Goal: Task Accomplishment & Management: Manage account settings

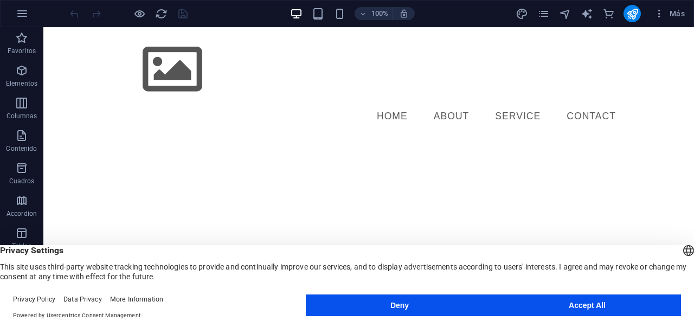
click at [522, 302] on button "Accept All" at bounding box center [587, 305] width 188 height 22
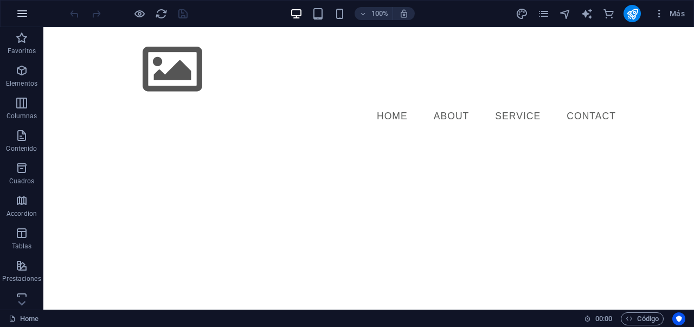
click at [25, 12] on icon "button" at bounding box center [22, 13] width 13 height 13
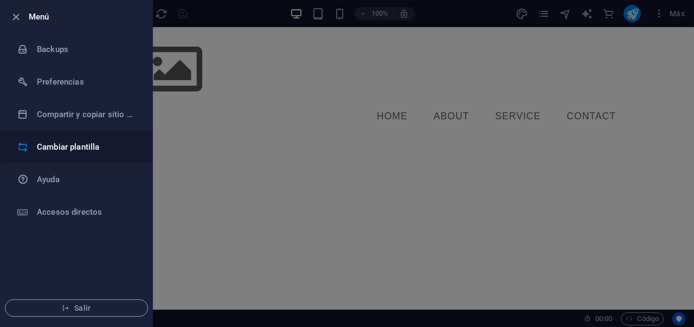
click at [49, 140] on h6 "Cambiar plantilla" at bounding box center [87, 146] width 100 height 13
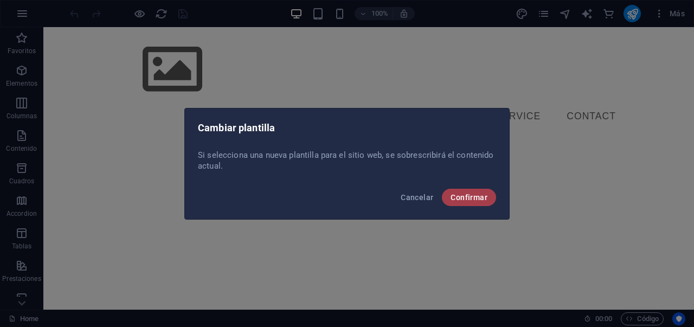
click at [483, 199] on span "Confirmar" at bounding box center [468, 197] width 37 height 9
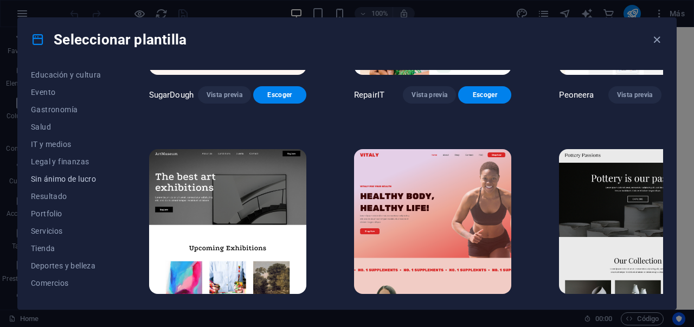
scroll to position [223, 0]
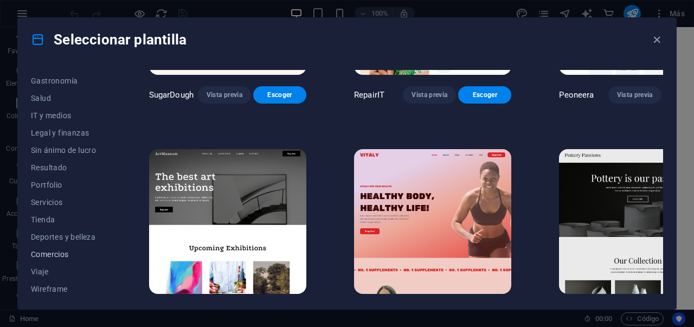
click at [59, 254] on span "Comercios" at bounding box center [66, 254] width 70 height 9
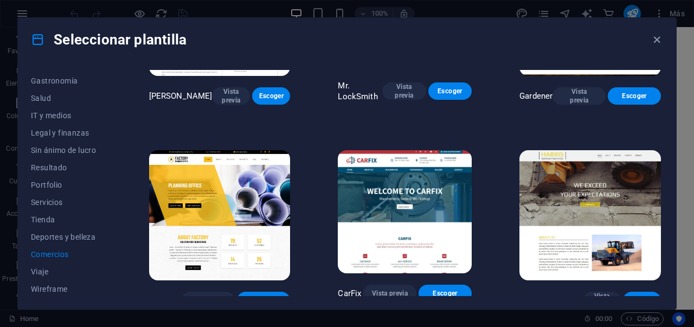
scroll to position [342, 0]
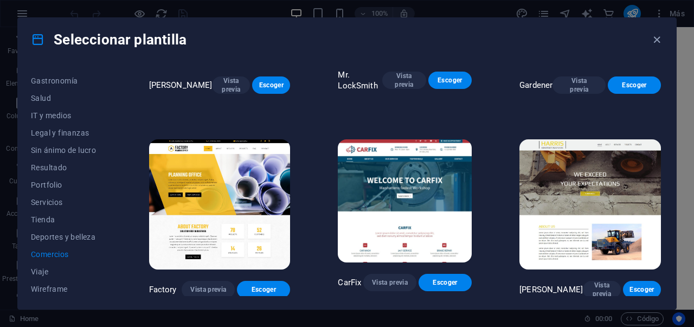
click at [592, 199] on img at bounding box center [589, 204] width 141 height 130
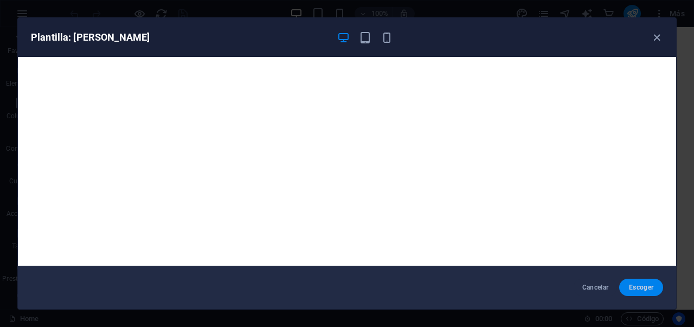
click at [640, 290] on span "Escoger" at bounding box center [641, 287] width 27 height 9
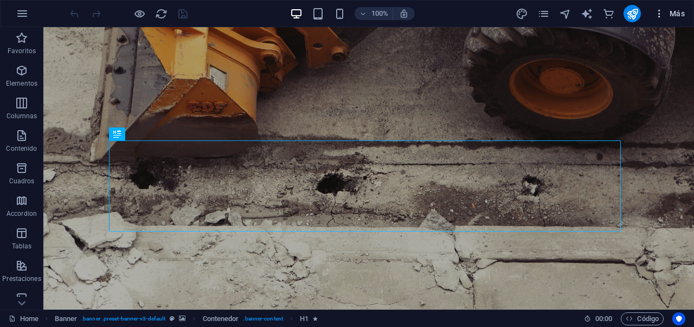
click at [675, 15] on span "Más" at bounding box center [669, 13] width 31 height 11
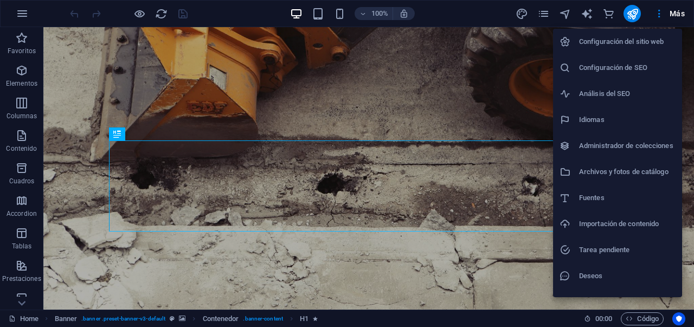
click at [620, 48] on li "Configuración del sitio web" at bounding box center [617, 42] width 129 height 26
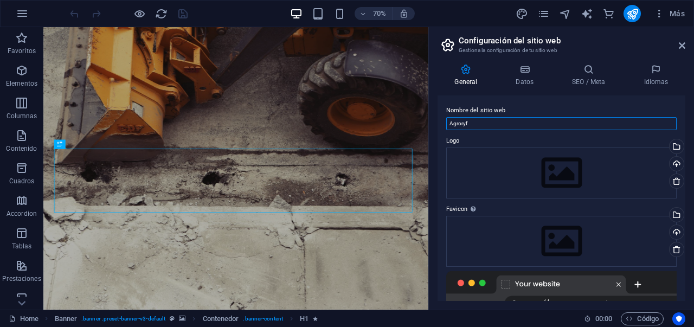
click at [489, 122] on input "Agroryf" at bounding box center [561, 123] width 230 height 13
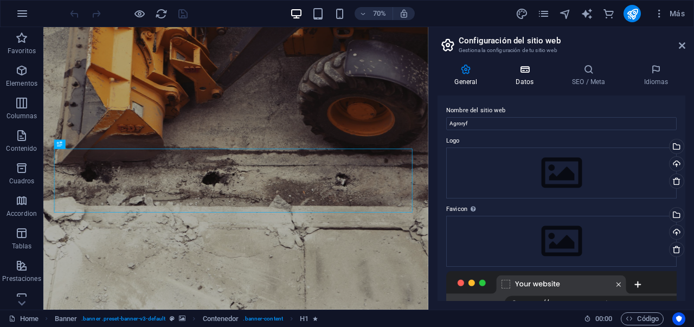
click at [523, 80] on h4 "Datos" at bounding box center [527, 75] width 56 height 23
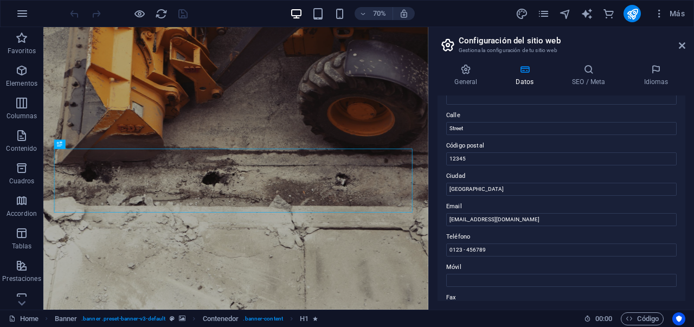
scroll to position [114, 0]
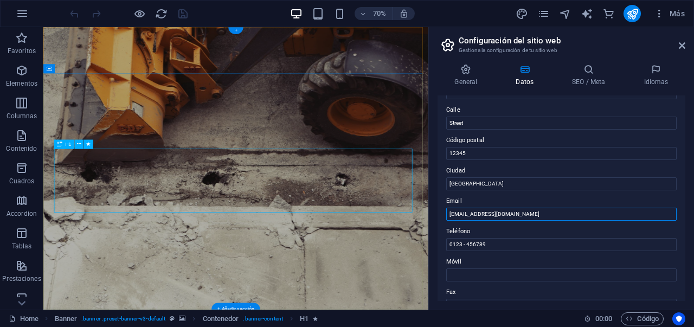
drag, startPoint x: 579, startPoint y: 242, endPoint x: 526, endPoint y: 286, distance: 68.9
drag, startPoint x: 447, startPoint y: 212, endPoint x: 537, endPoint y: 221, distance: 90.4
click at [537, 221] on div "Datos de contacto para este sitio web. Pueden usarse en cualquier parte del sit…" at bounding box center [561, 197] width 248 height 205
click at [537, 217] on input "82b264fc9db79b9ff309deae73bd37@agroryf.cl" at bounding box center [561, 214] width 230 height 13
drag, startPoint x: 537, startPoint y: 217, endPoint x: 479, endPoint y: 211, distance: 58.3
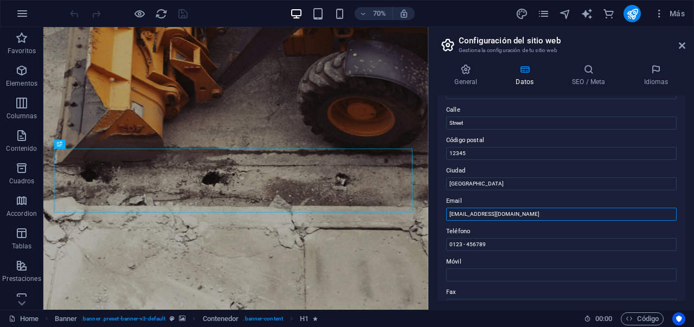
click at [480, 210] on input "82b264fc9db79b9ff309deae73bd37@agroryf.cl" at bounding box center [561, 214] width 230 height 13
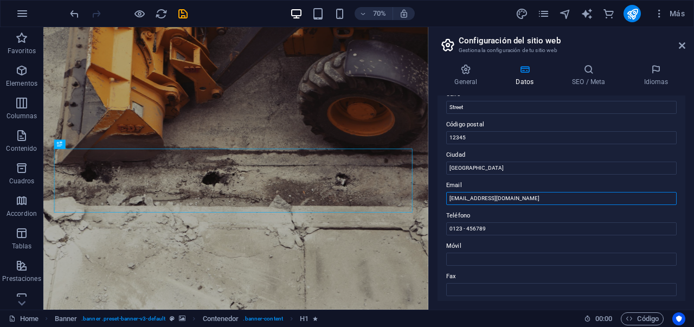
scroll to position [0, 0]
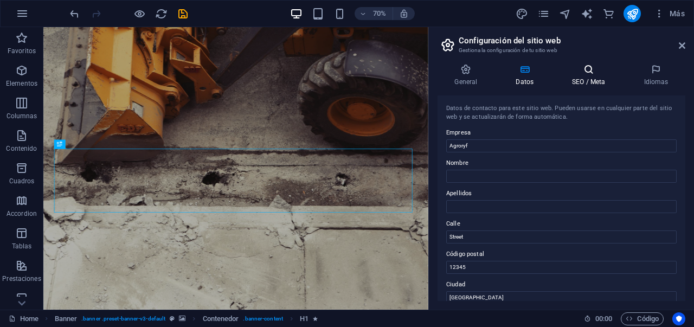
type input "[EMAIL_ADDRESS][DOMAIN_NAME]"
click at [571, 81] on h4 "SEO / Meta" at bounding box center [591, 75] width 72 height 23
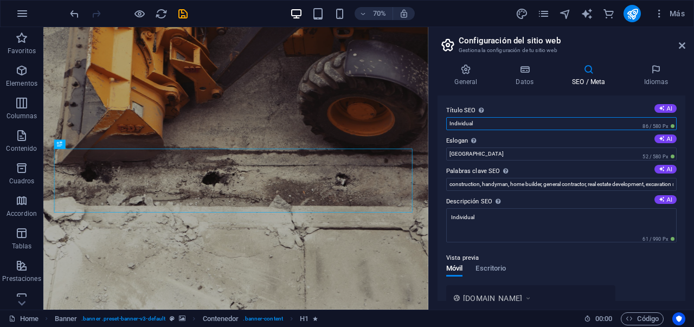
drag, startPoint x: 481, startPoint y: 124, endPoint x: 432, endPoint y: 124, distance: 48.2
click at [432, 124] on div "General Datos SEO / Meta Idiomas Nombre del sitio web Agroryf Logo Arrastra arc…" at bounding box center [561, 182] width 265 height 254
type input "a"
type input "Agroryf"
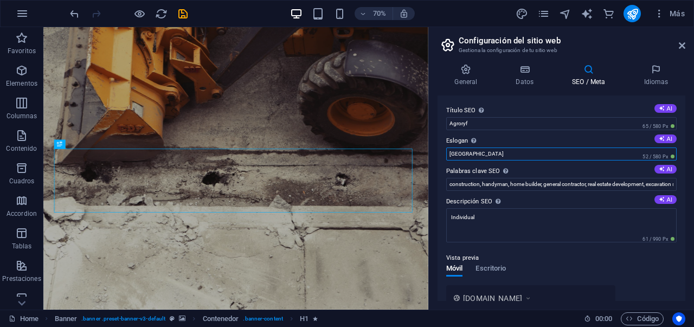
drag, startPoint x: 481, startPoint y: 153, endPoint x: 431, endPoint y: 153, distance: 49.3
click at [431, 153] on div "General Datos SEO / Meta Idiomas Nombre del sitio web Agroryf Logo Arrastra arc…" at bounding box center [561, 182] width 265 height 254
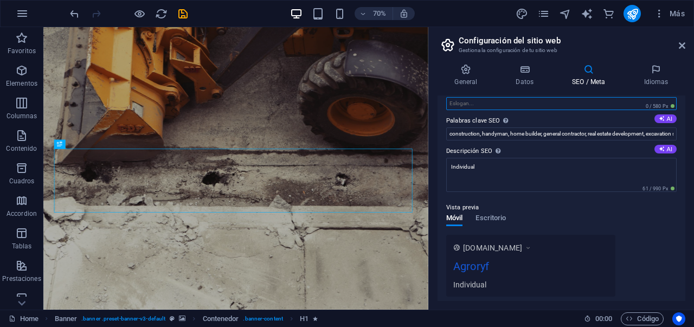
scroll to position [40, 0]
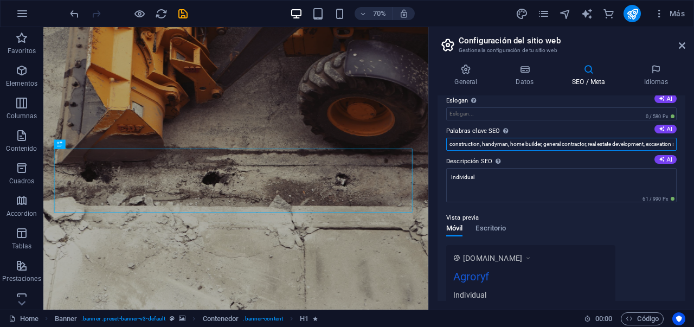
click at [446, 146] on input "construction, handyman, home builder, general contractor, real estate developme…" at bounding box center [561, 144] width 230 height 13
drag, startPoint x: 446, startPoint y: 146, endPoint x: 693, endPoint y: 143, distance: 247.1
click at [693, 143] on div "General Datos SEO / Meta Idiomas Nombre del sitio web Agroryf Logo Arrastra arc…" at bounding box center [561, 182] width 265 height 254
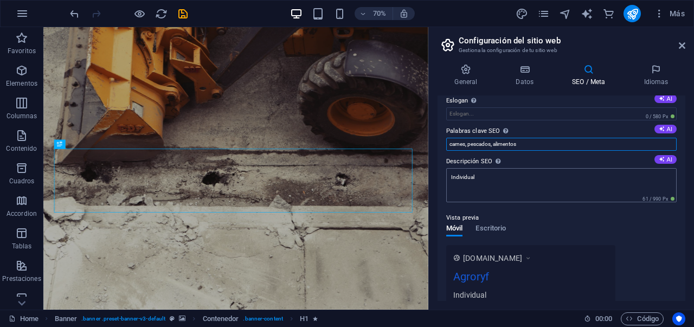
type input "carnes, pescados, alimentos"
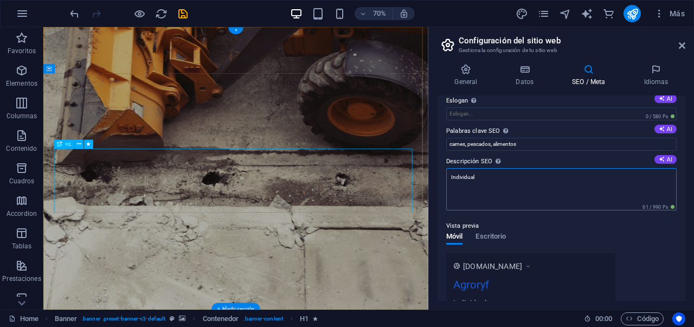
drag, startPoint x: 587, startPoint y: 215, endPoint x: 485, endPoint y: 255, distance: 110.0
click at [477, 180] on textarea "Individual" at bounding box center [561, 189] width 230 height 42
type textarea "I"
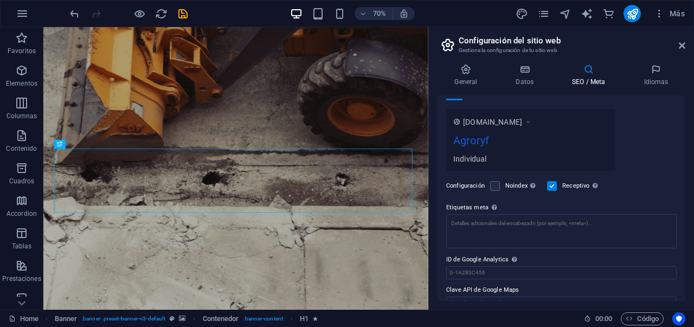
scroll to position [202, 0]
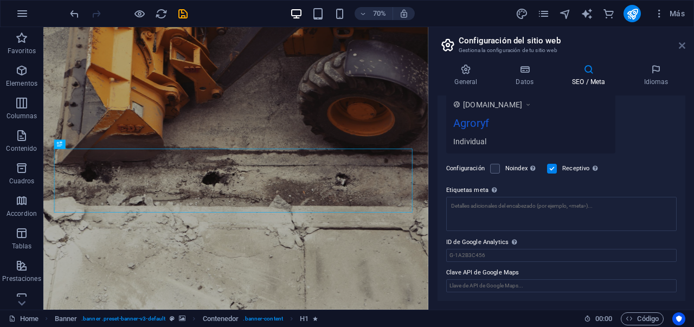
click at [681, 47] on icon at bounding box center [681, 45] width 7 height 9
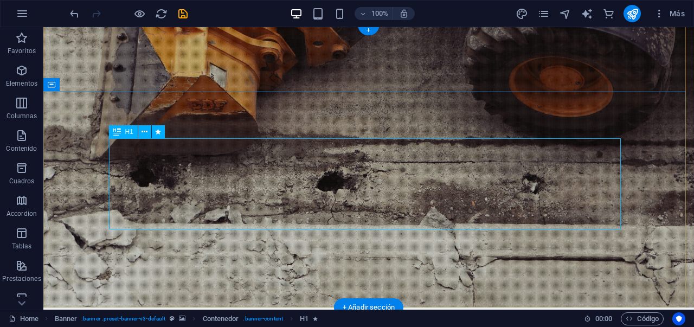
scroll to position [4, 0]
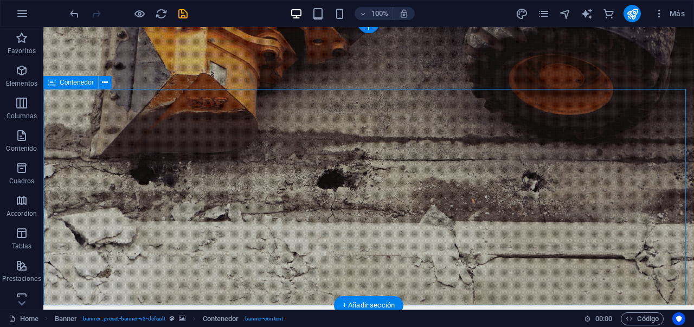
click at [104, 82] on icon at bounding box center [105, 82] width 6 height 11
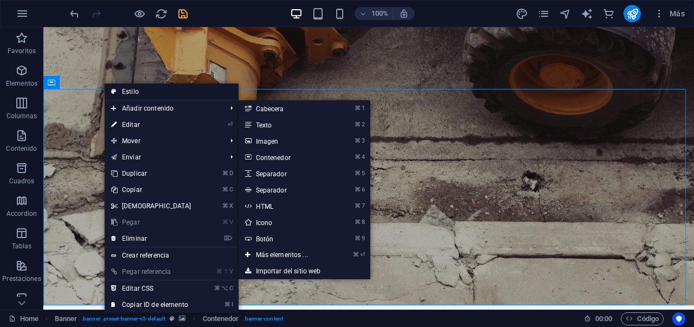
click at [136, 92] on link "Estilo" at bounding box center [172, 91] width 134 height 16
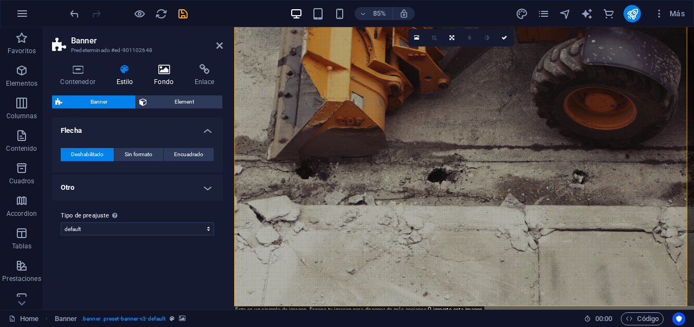
click at [157, 77] on h4 "Fondo" at bounding box center [166, 75] width 41 height 23
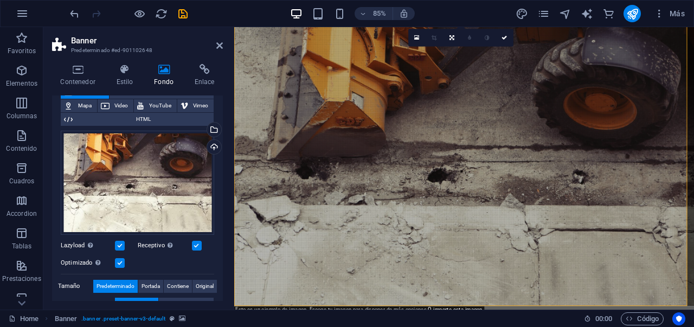
scroll to position [0, 0]
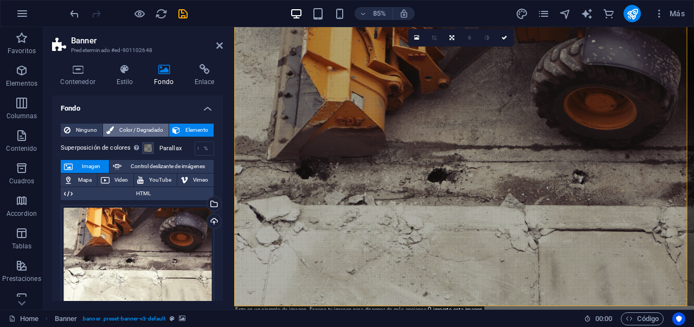
click at [145, 128] on span "Color / Degradado" at bounding box center [141, 130] width 48 height 13
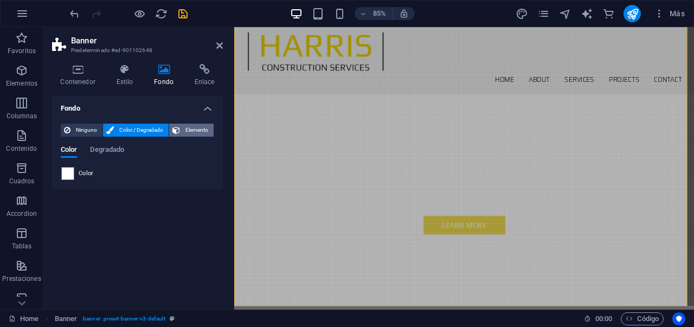
click at [177, 127] on icon at bounding box center [176, 130] width 8 height 13
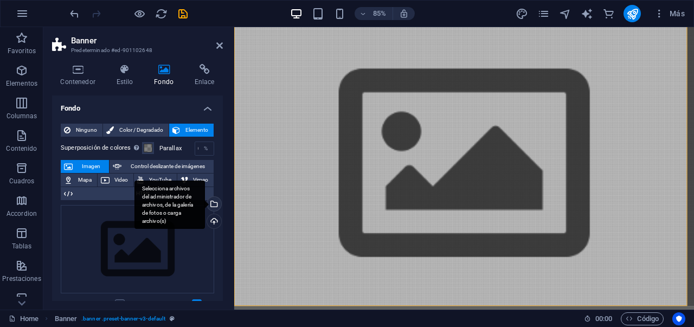
click at [212, 203] on div "Selecciona archivos del administrador de archivos, de la galería de fotos o car…" at bounding box center [213, 205] width 16 height 16
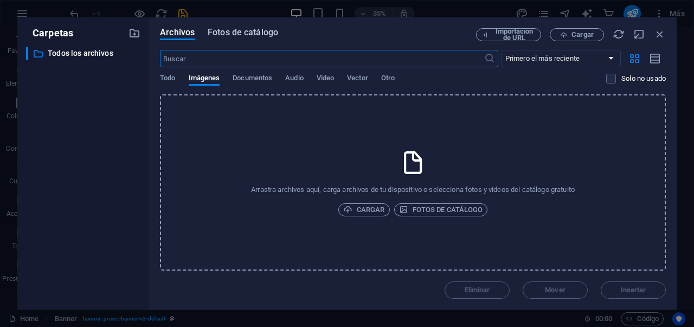
click at [219, 37] on span "Fotos de catálogo" at bounding box center [243, 32] width 70 height 13
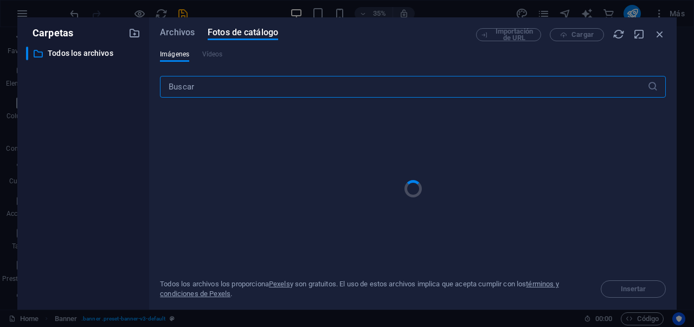
type input "a"
type input "vacas"
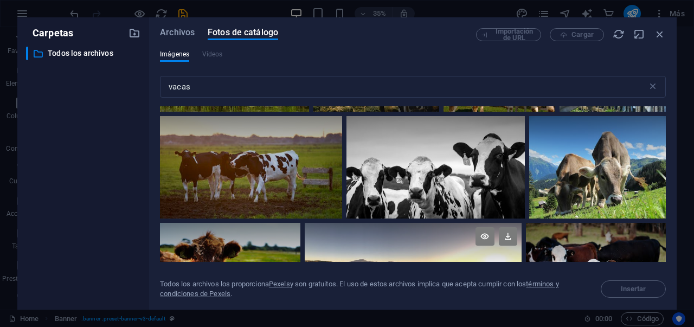
scroll to position [96, 0]
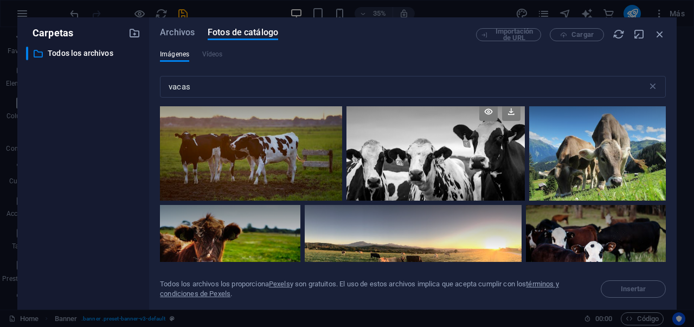
click at [444, 163] on div at bounding box center [435, 149] width 178 height 102
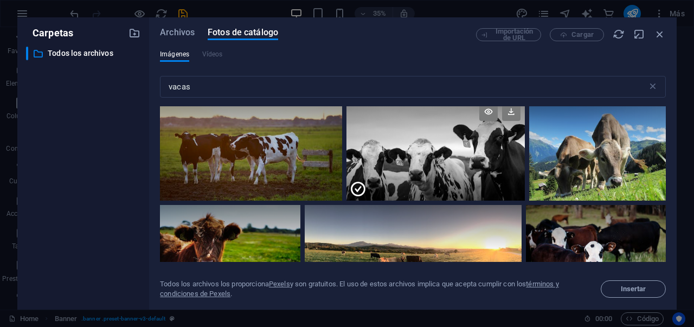
click at [357, 189] on icon at bounding box center [357, 188] width 17 height 17
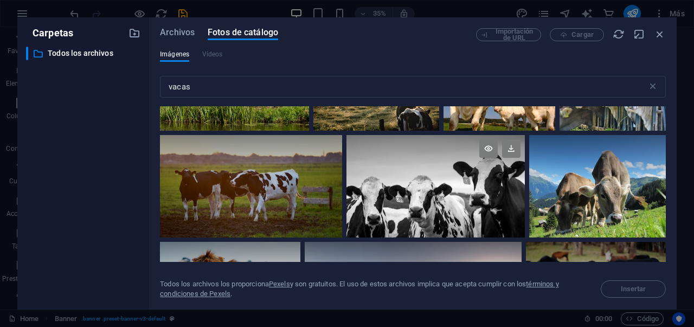
scroll to position [54, 0]
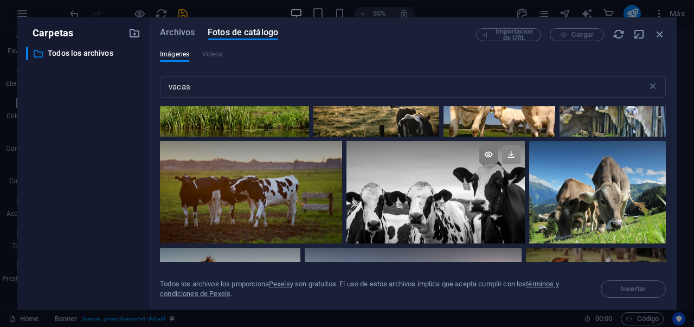
click at [509, 154] on icon at bounding box center [511, 154] width 18 height 18
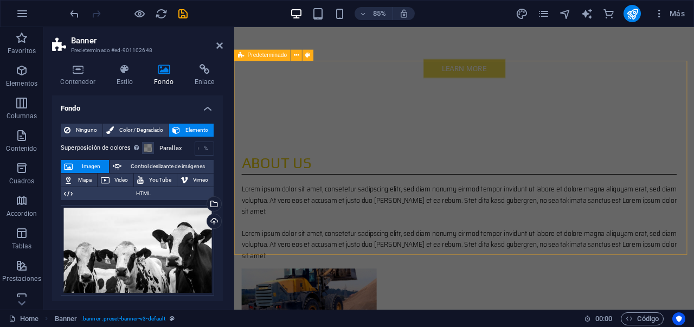
scroll to position [520, 0]
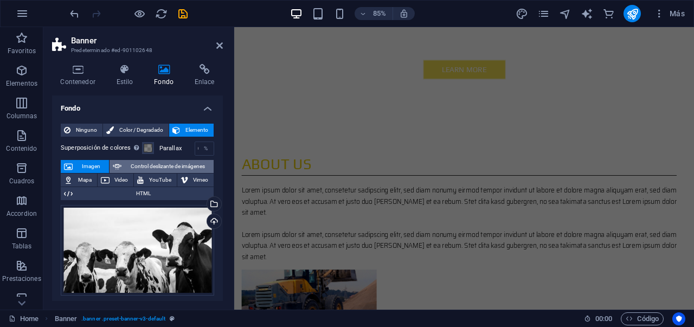
click at [157, 169] on span "Control deslizante de imágenes" at bounding box center [168, 166] width 86 height 13
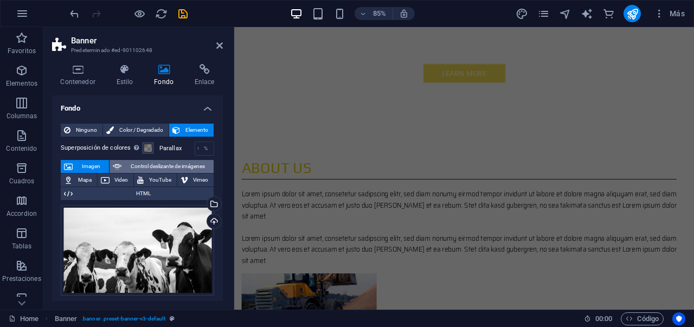
select select "ms"
select select "s"
select select "progressive"
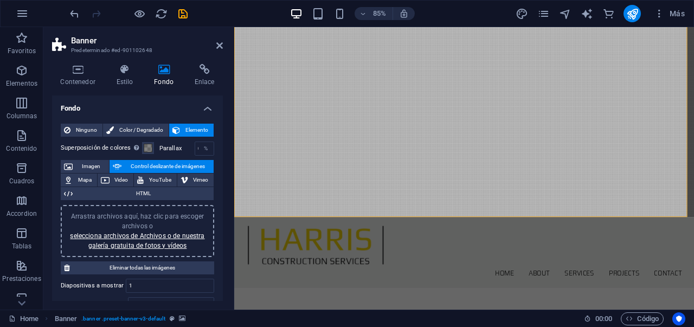
scroll to position [0, 0]
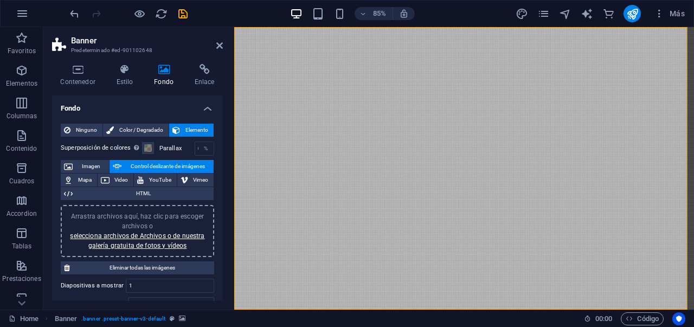
click at [145, 240] on div "Arrastra archivos aquí, haz clic para escoger archivos o selecciona archivos de…" at bounding box center [137, 230] width 140 height 39
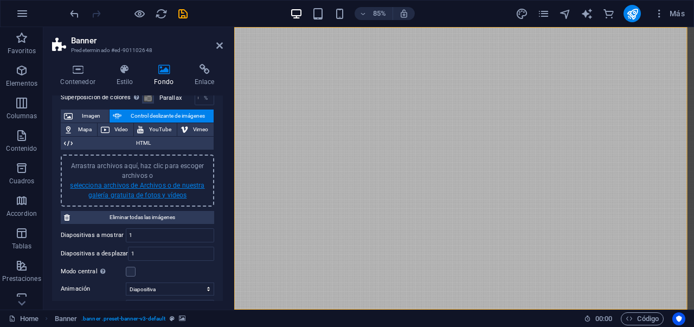
scroll to position [49, 0]
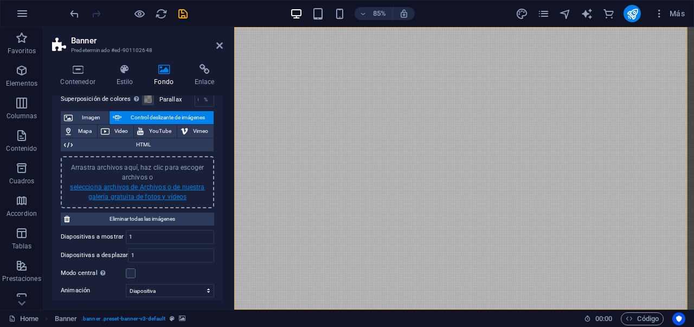
click at [157, 197] on link "selecciona archivos de Archivos o de nuestra galería gratuita de fotos y vídeos" at bounding box center [137, 191] width 134 height 17
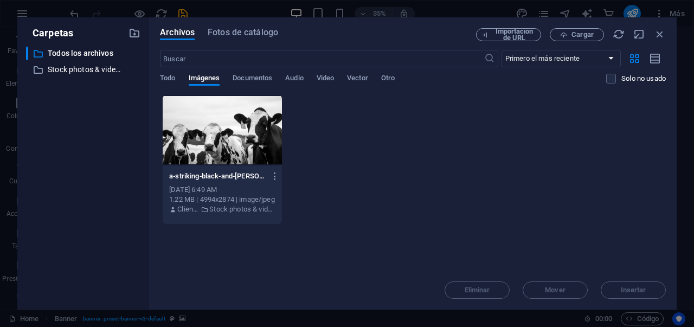
click at [213, 141] on div at bounding box center [222, 130] width 119 height 70
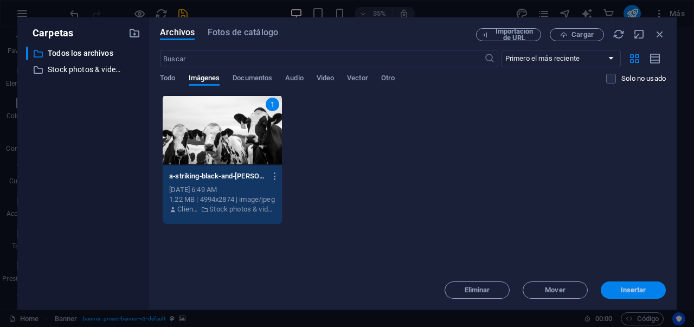
drag, startPoint x: 638, startPoint y: 292, endPoint x: 474, endPoint y: 309, distance: 164.5
click at [638, 292] on span "Insertar" at bounding box center [632, 290] width 25 height 7
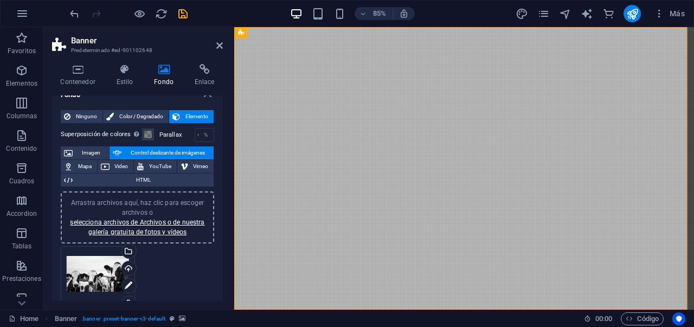
scroll to position [24, 0]
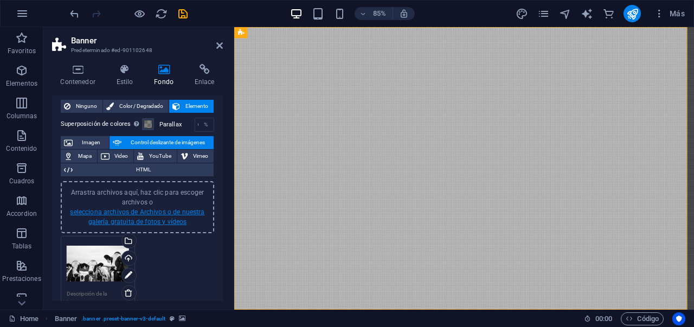
click at [145, 221] on link "selecciona archivos de Archivos o de nuestra galería gratuita de fotos y vídeos" at bounding box center [137, 216] width 134 height 17
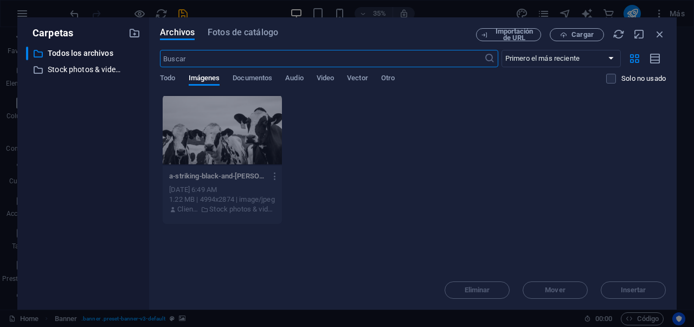
click at [260, 63] on input "text" at bounding box center [322, 58] width 324 height 17
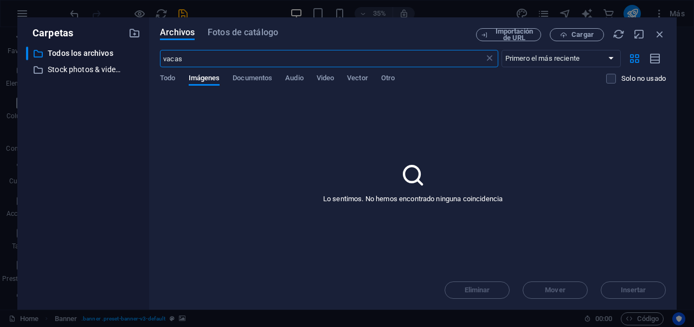
type input "vacas"
click at [211, 31] on span "Fotos de catálogo" at bounding box center [243, 32] width 70 height 13
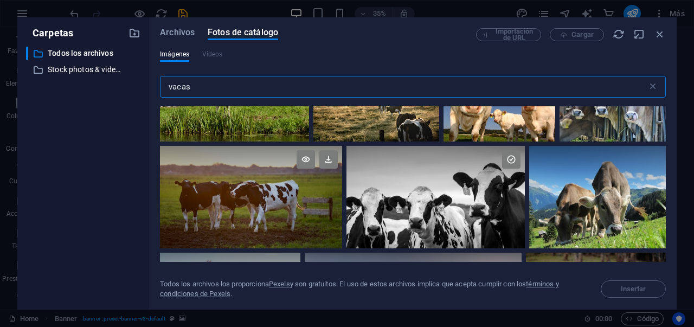
scroll to position [57, 0]
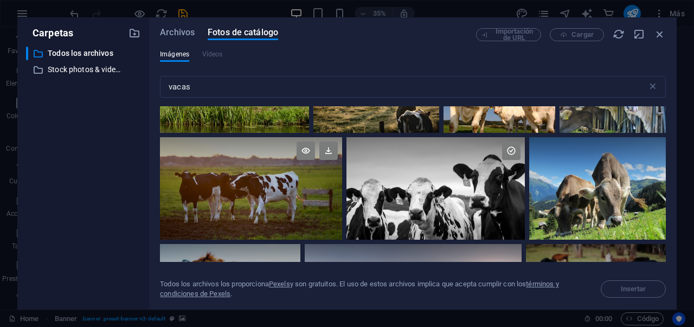
click at [227, 173] on div at bounding box center [251, 162] width 182 height 51
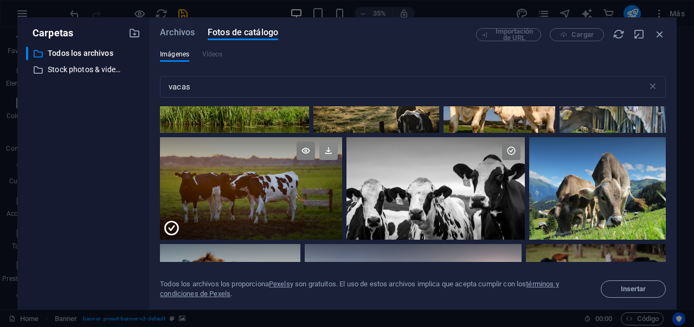
click at [332, 154] on icon at bounding box center [328, 150] width 18 height 18
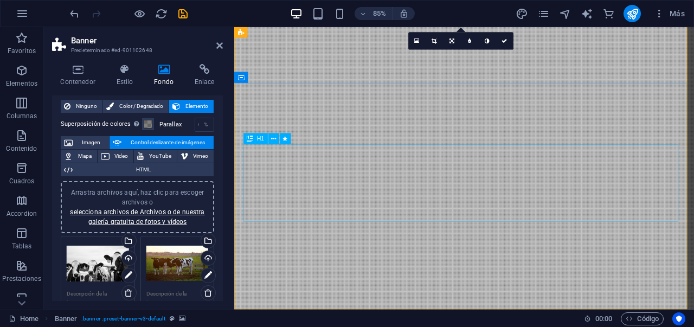
scroll to position [2, 0]
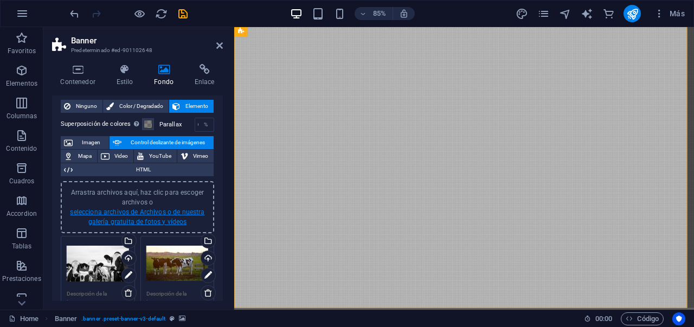
click at [152, 221] on link "selecciona archivos de Archivos o de nuestra galería gratuita de fotos y vídeos" at bounding box center [137, 216] width 134 height 17
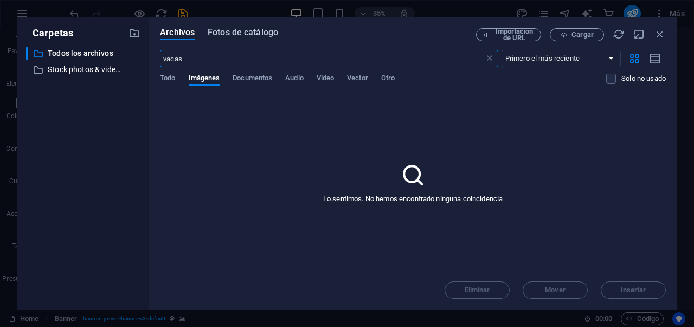
click at [234, 37] on span "Fotos de catálogo" at bounding box center [243, 32] width 70 height 13
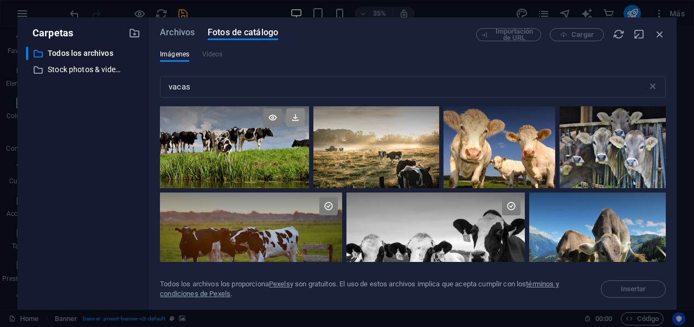
click at [297, 120] on icon at bounding box center [295, 117] width 18 height 18
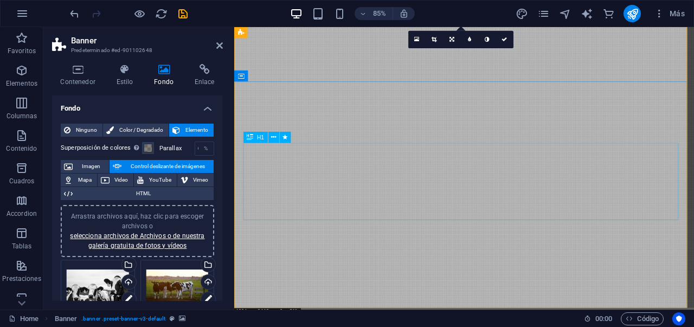
scroll to position [0, 0]
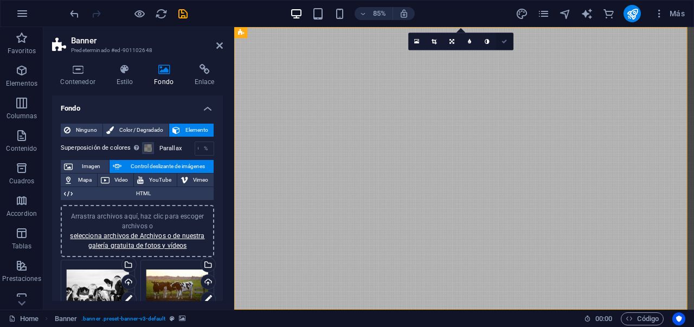
click at [506, 45] on link at bounding box center [503, 41] width 17 height 17
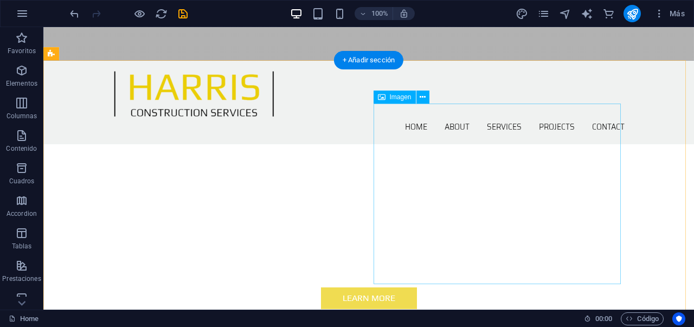
scroll to position [251, 0]
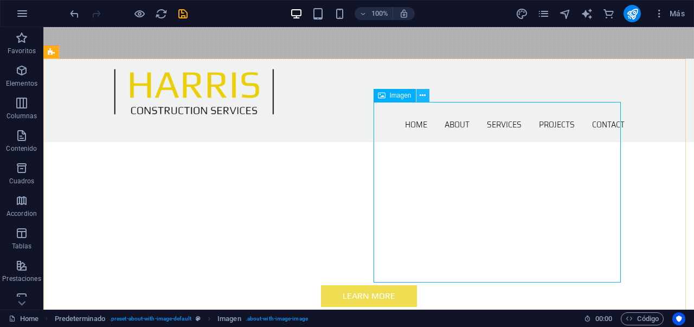
click at [424, 96] on icon at bounding box center [422, 95] width 6 height 11
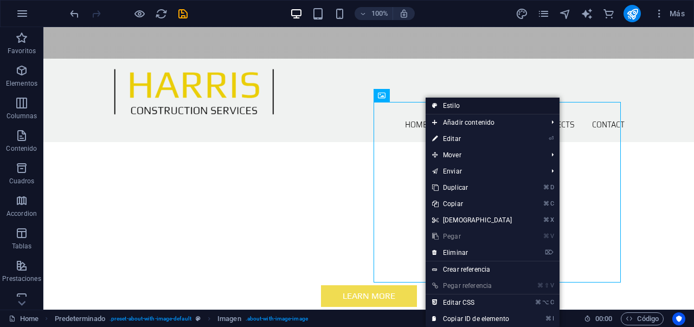
click at [447, 105] on link "Estilo" at bounding box center [492, 106] width 134 height 16
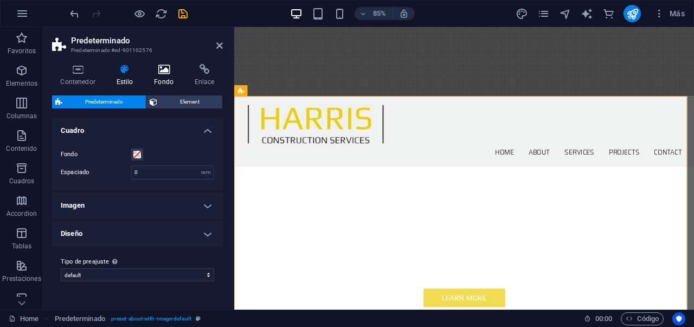
click at [162, 81] on h4 "Fondo" at bounding box center [166, 75] width 41 height 23
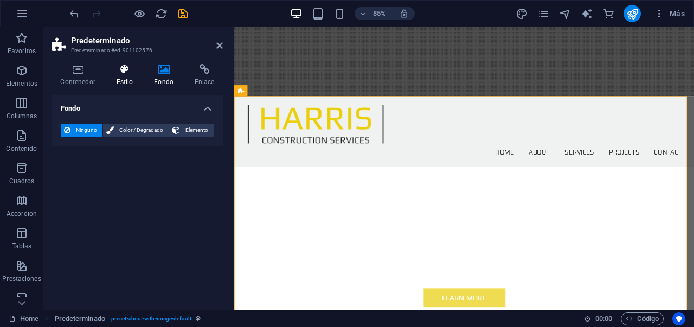
click at [131, 76] on h4 "Estilo" at bounding box center [127, 75] width 38 height 23
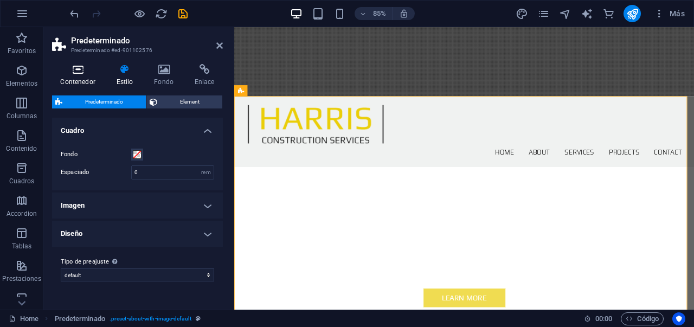
click at [85, 74] on h4 "Contenedor" at bounding box center [80, 75] width 56 height 23
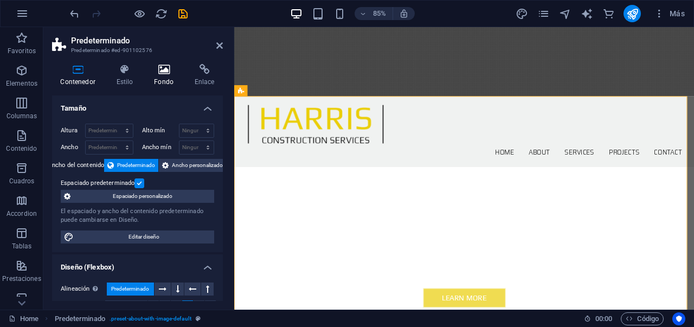
drag, startPoint x: 147, startPoint y: 66, endPoint x: 156, endPoint y: 67, distance: 8.3
click at [147, 66] on icon at bounding box center [164, 69] width 36 height 11
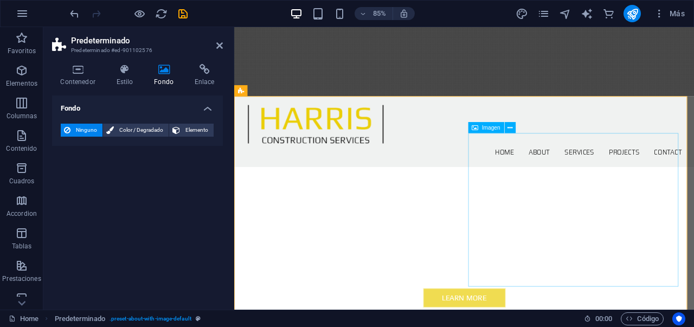
click at [196, 77] on h4 "Enlace" at bounding box center [204, 75] width 37 height 23
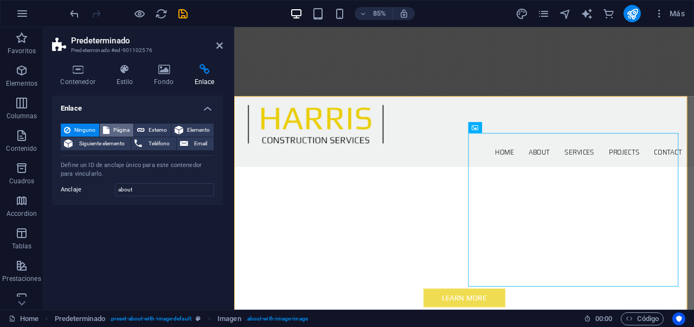
click at [121, 132] on span "Página" at bounding box center [121, 130] width 17 height 13
select select
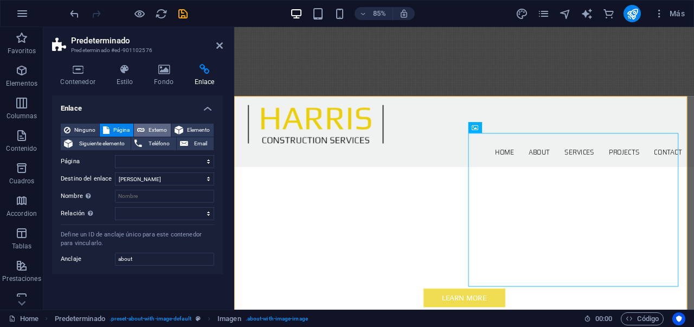
click at [139, 130] on icon at bounding box center [141, 130] width 8 height 13
select select "blank"
click at [114, 131] on span "Página" at bounding box center [121, 130] width 17 height 13
select select
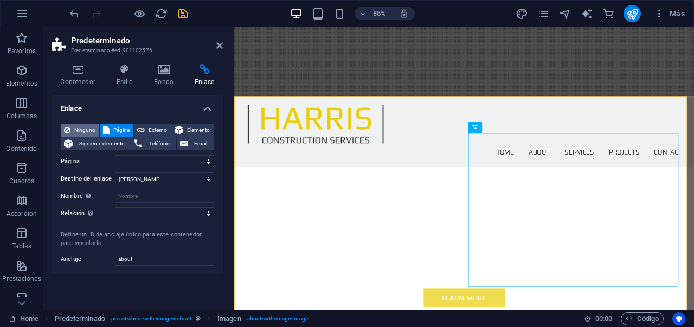
click at [81, 133] on span "Ninguno" at bounding box center [85, 130] width 22 height 13
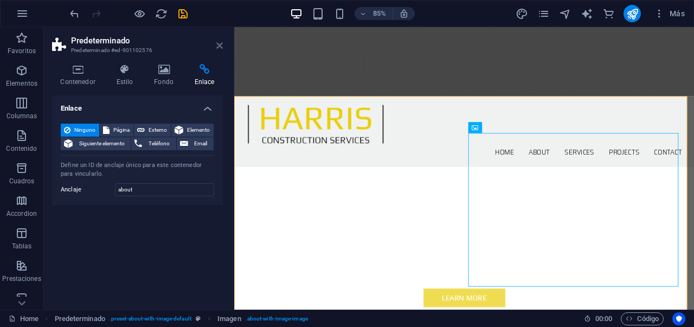
drag, startPoint x: 218, startPoint y: 47, endPoint x: 174, endPoint y: 20, distance: 51.1
click at [218, 47] on icon at bounding box center [219, 45] width 7 height 9
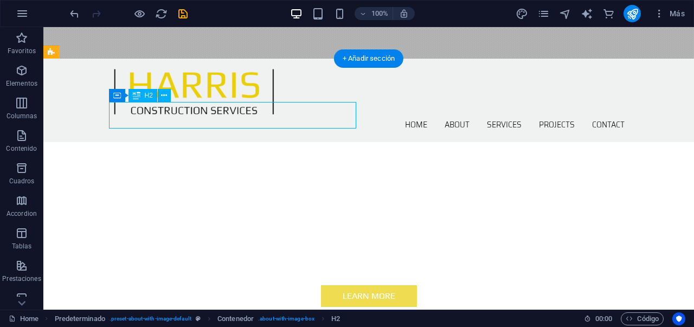
click at [179, 114] on div "Arrastra aquí para reemplazar el contenido existente. Si quieres crear un eleme…" at bounding box center [368, 168] width 650 height 282
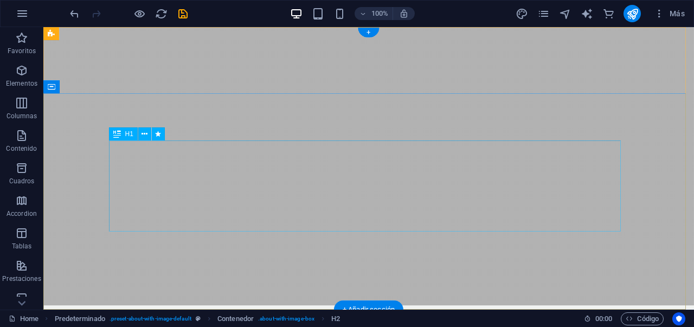
scroll to position [0, 0]
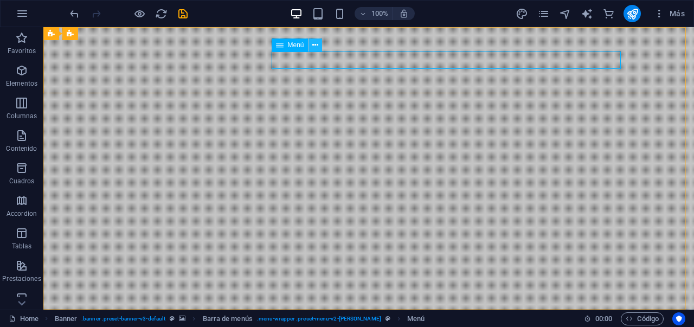
click at [318, 45] on icon at bounding box center [315, 45] width 6 height 11
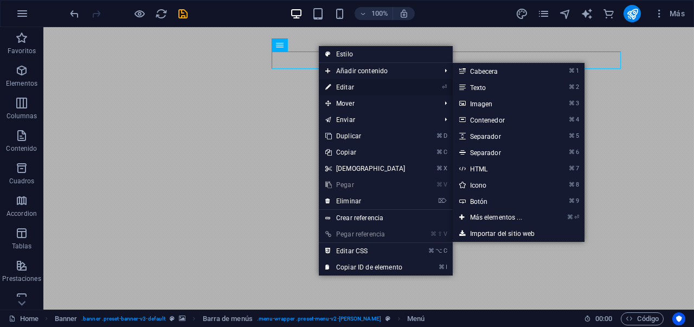
click at [337, 87] on link "⏎ Editar" at bounding box center [365, 87] width 93 height 16
select select
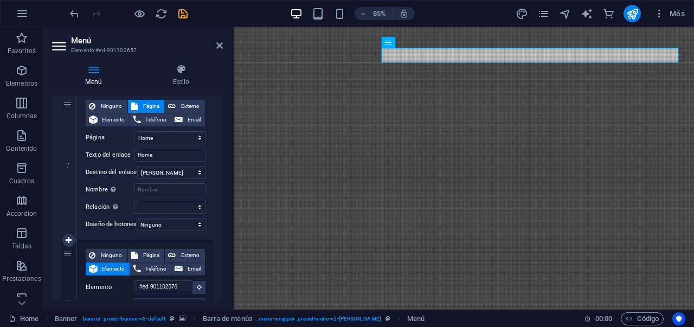
scroll to position [133, 0]
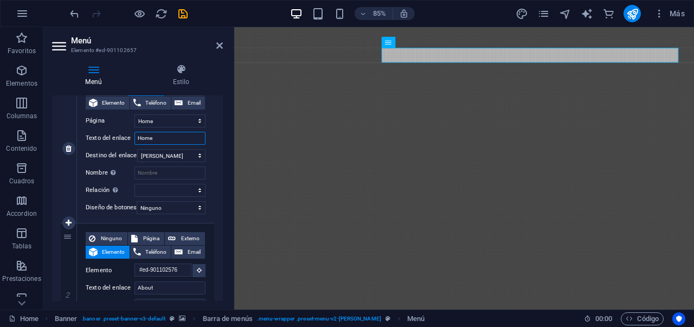
drag, startPoint x: 165, startPoint y: 139, endPoint x: 86, endPoint y: 140, distance: 79.1
click at [86, 140] on div "Texto del enlace Home" at bounding box center [146, 138] width 120 height 13
type input "In"
select select
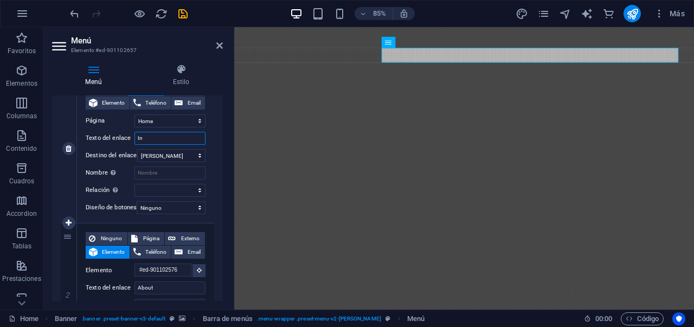
select select
type input "Inicio"
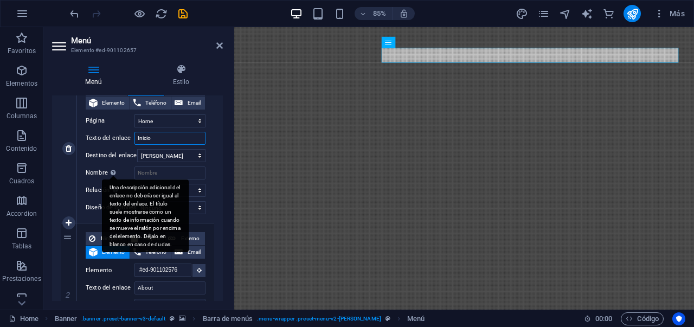
select select
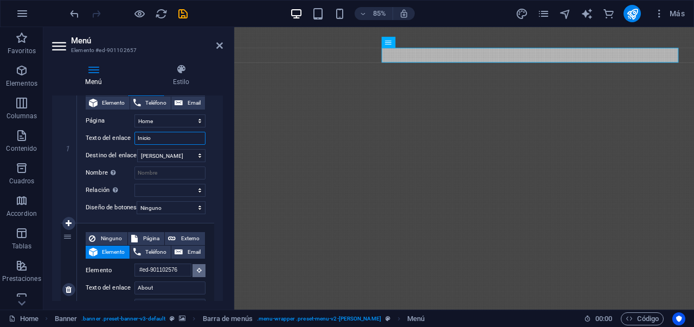
scroll to position [135, 0]
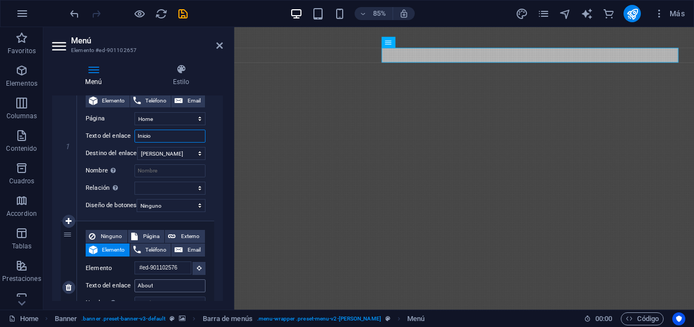
type input "Inicio"
drag, startPoint x: 158, startPoint y: 283, endPoint x: 83, endPoint y: 280, distance: 74.8
click at [83, 280] on div "Ninguno Página Externo Elemento Teléfono Email Página Home Subpage Legal Notice…" at bounding box center [145, 287] width 137 height 132
type input "sobre nosoto"
select select
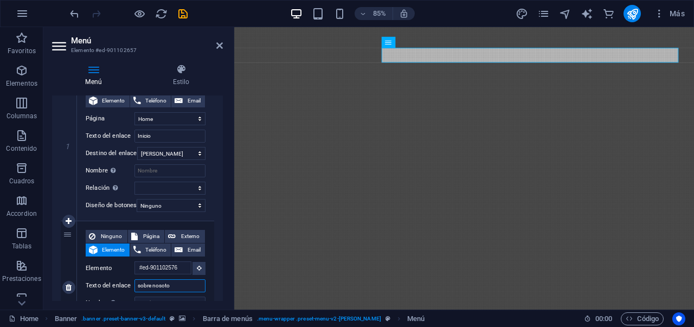
select select
type input "sobre nosotros"
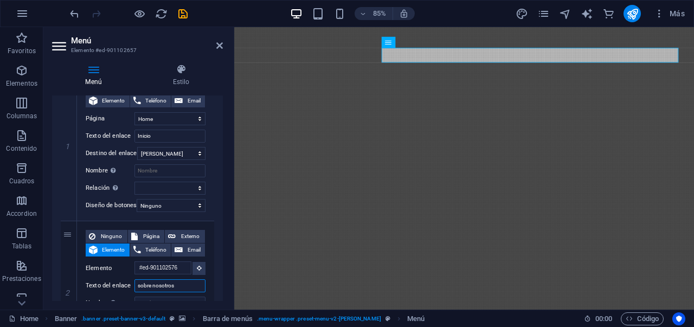
select select
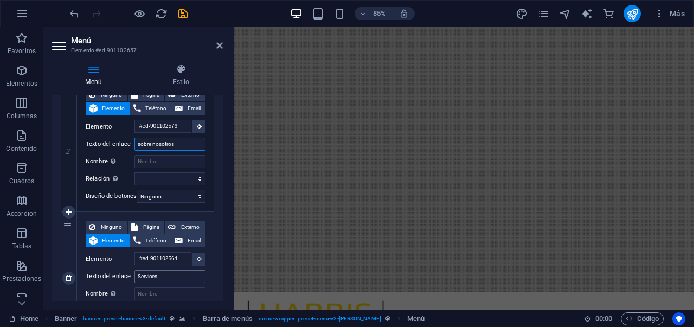
scroll to position [17, 0]
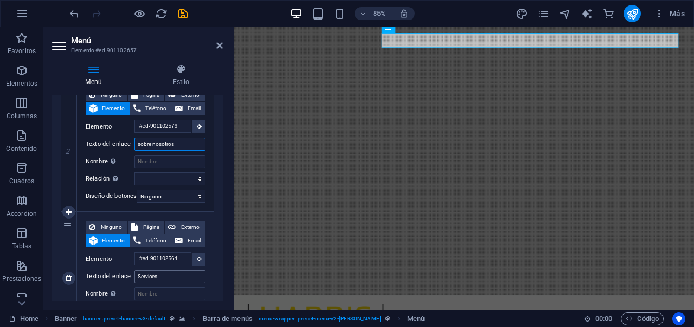
type input "sobre nosotros"
click at [179, 278] on input "Services" at bounding box center [169, 276] width 71 height 13
type input "Servic"
select select
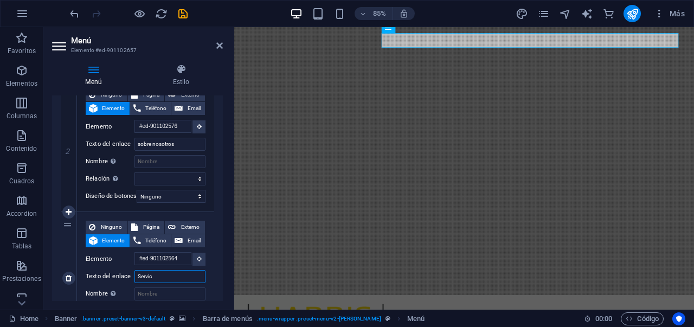
select select
type input "Servici"
select select
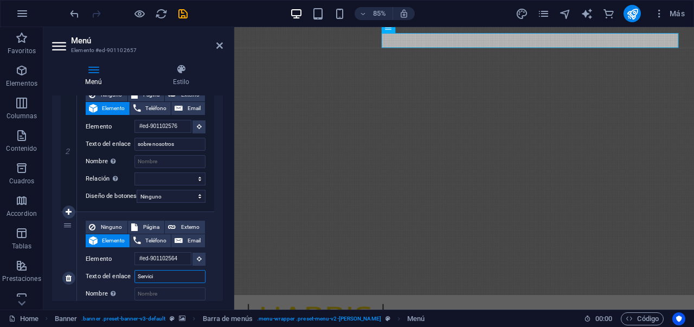
select select
type input "Servic"
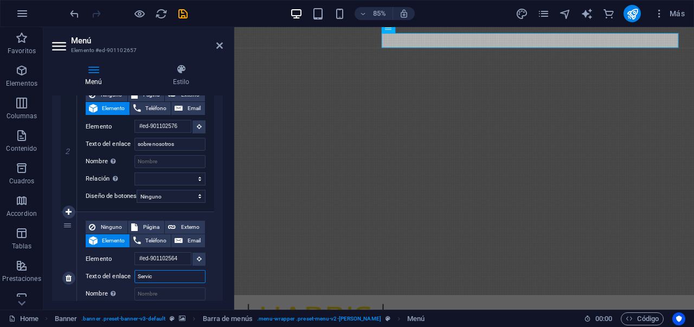
select select
type input "Servici"
select select
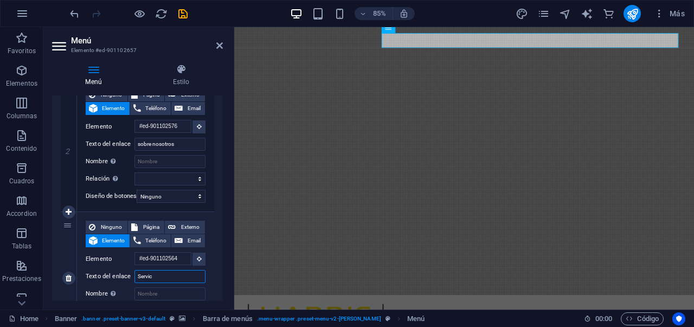
select select
type input "Servicios"
select select
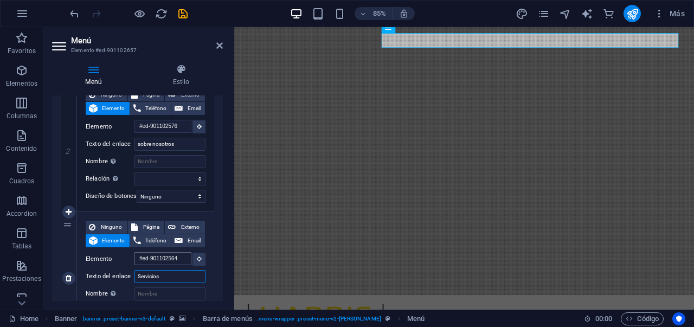
select select
type input "Servicios"
click at [67, 211] on icon at bounding box center [69, 212] width 6 height 8
select select
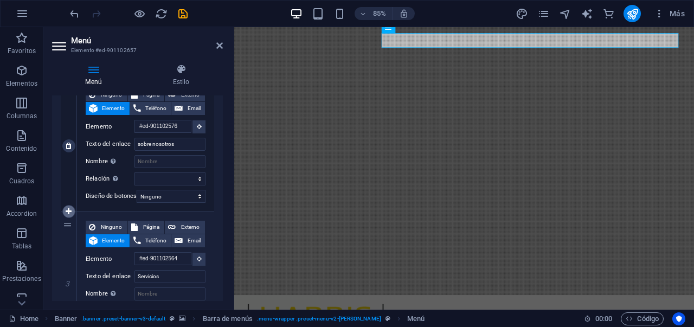
select select
type input "#ed-901102564"
type input "Servicios"
select select
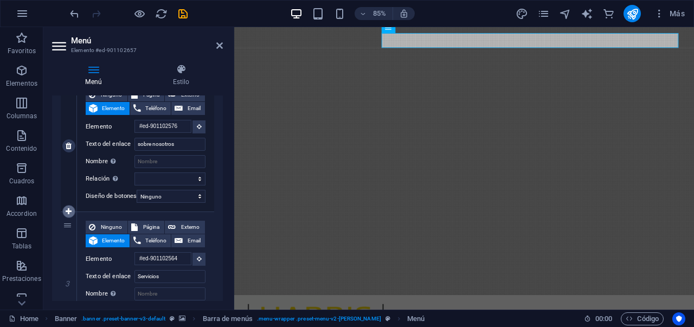
type input "#ed-901102549"
type input "Projects"
select select
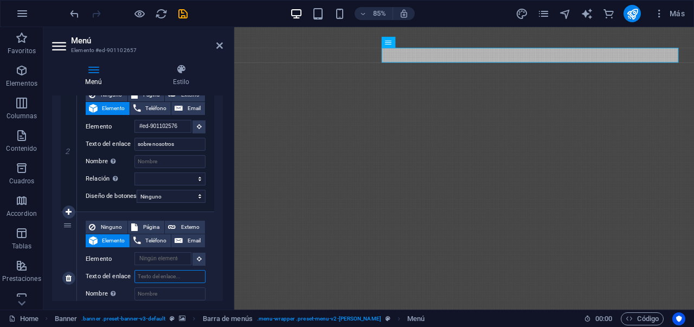
click at [157, 274] on input "Texto del enlace" at bounding box center [169, 276] width 71 height 13
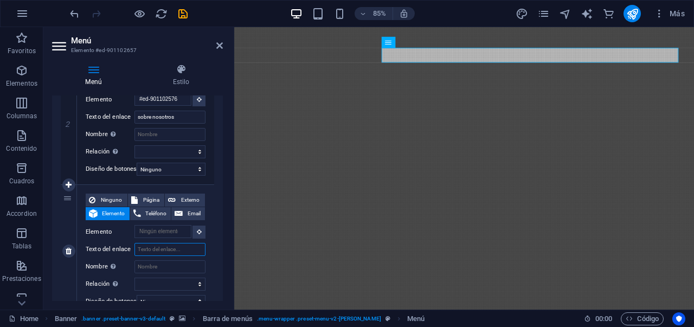
scroll to position [305, 0]
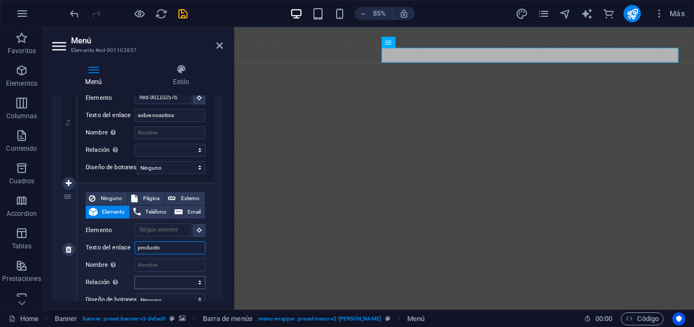
type input "productos"
select select
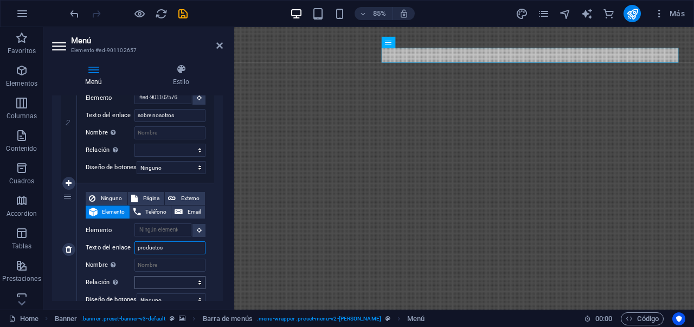
select select
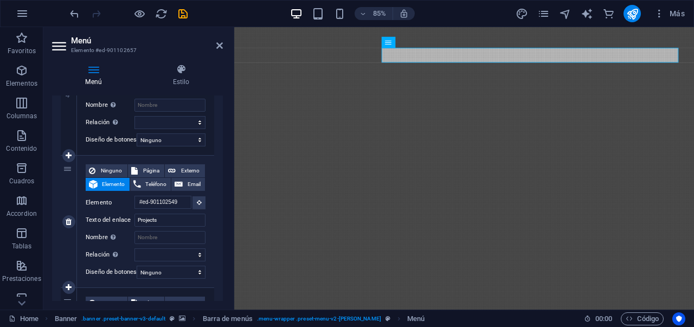
scroll to position [622, 0]
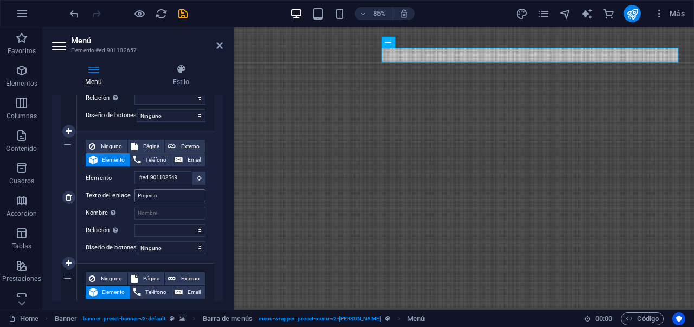
type input "productos"
click at [177, 193] on input "Projects" at bounding box center [169, 195] width 71 height 13
type input "P"
select select
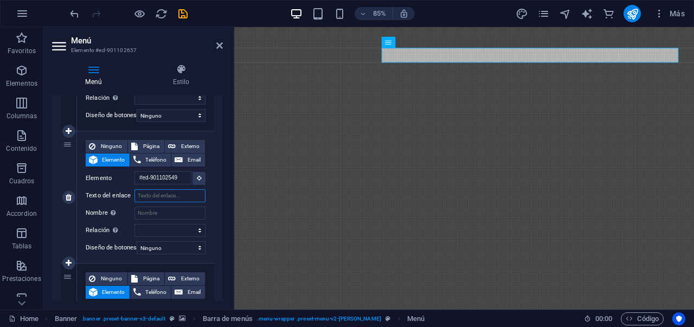
select select
type input "produ"
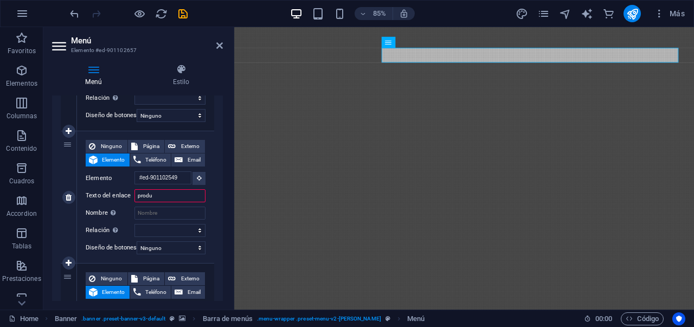
select select
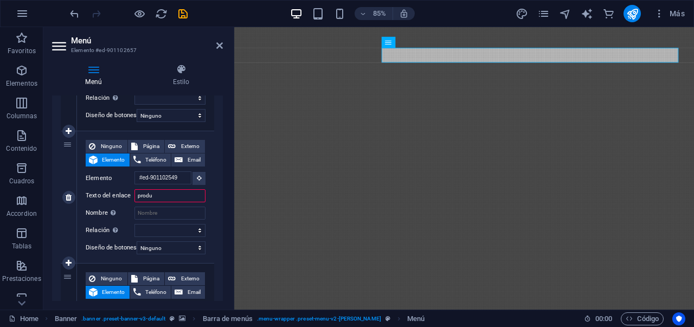
select select
type input "productos"
select select
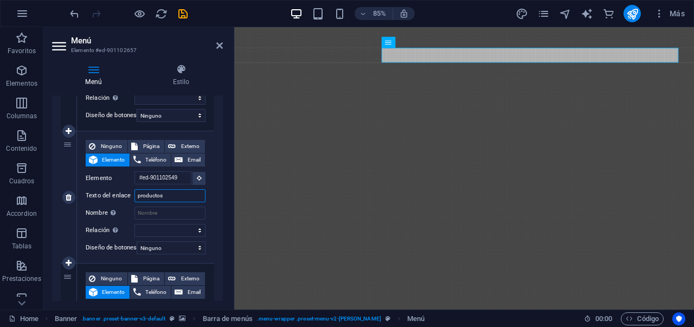
select select
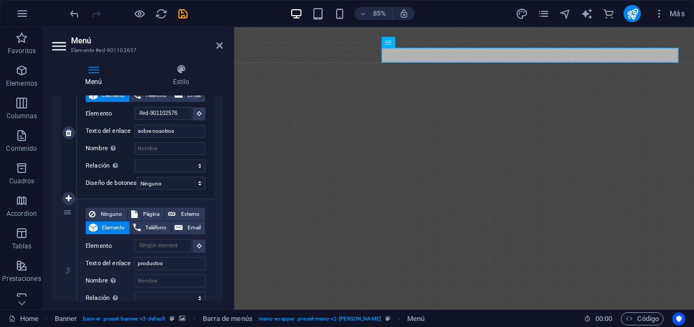
scroll to position [287, 0]
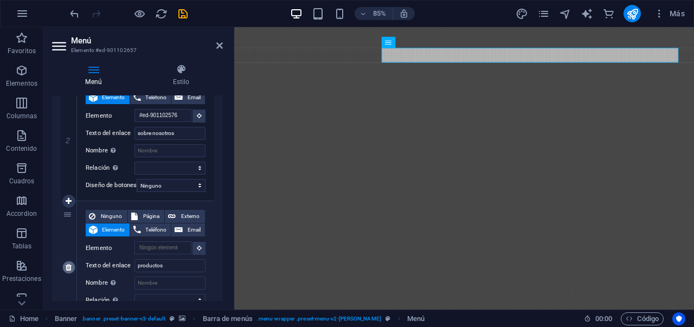
type input "productos"
click at [70, 270] on icon at bounding box center [69, 267] width 6 height 8
select select
type input "#ed-901102564"
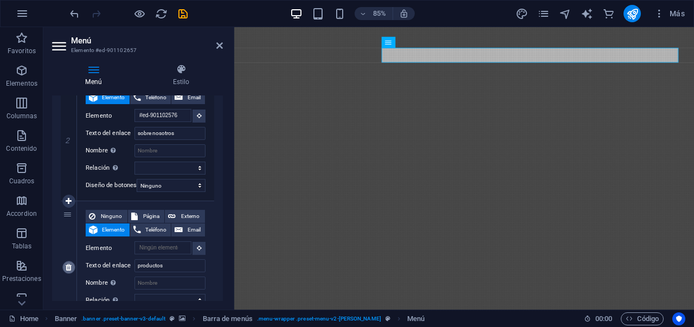
type input "Servicios"
select select
type input "#ed-901102549"
type input "productos"
select select
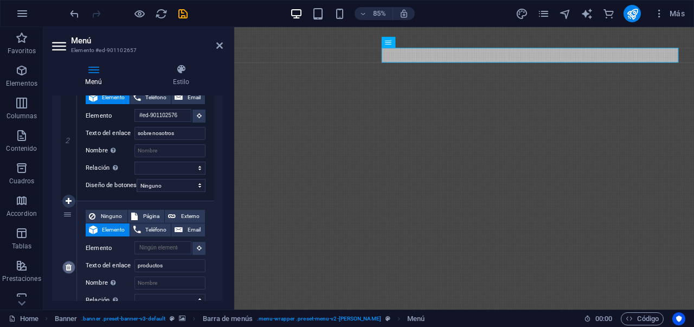
type input "Contact"
select select
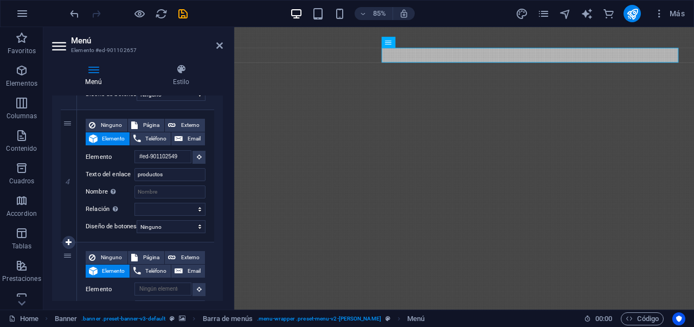
scroll to position [621, 0]
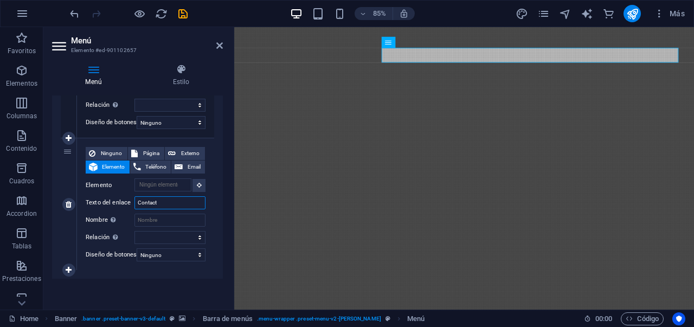
click at [163, 197] on input "Contact" at bounding box center [169, 202] width 71 height 13
type input "Contactos"
select select
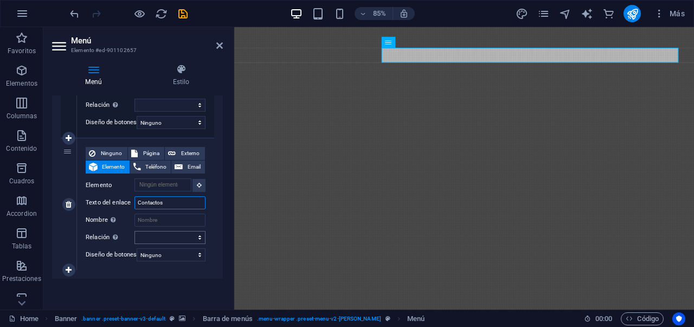
select select
click at [286, 135] on icon at bounding box center [285, 139] width 5 height 10
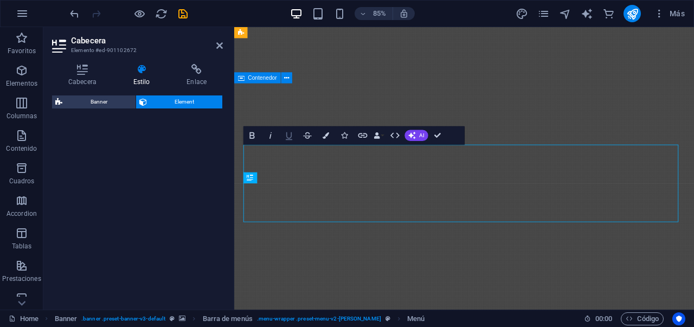
select select "fade"
select select "s"
select select "onload"
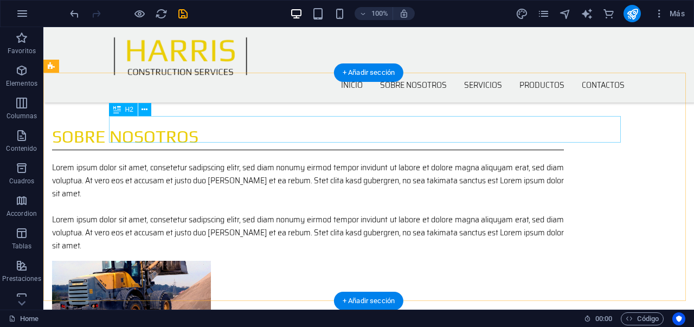
scroll to position [475, 0]
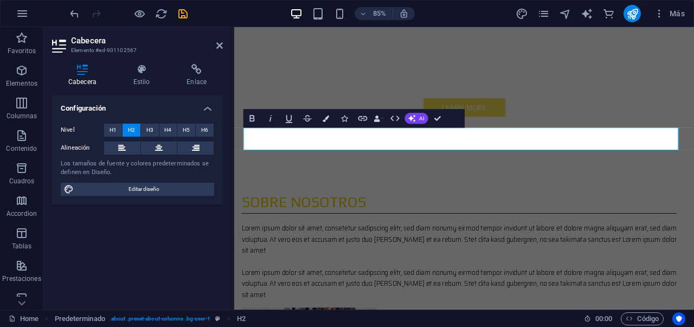
scroll to position [525, 0]
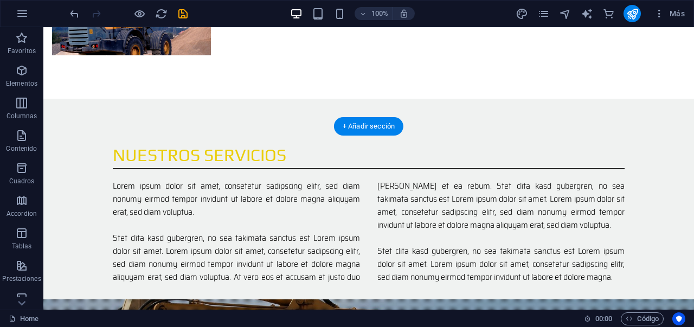
scroll to position [675, 0]
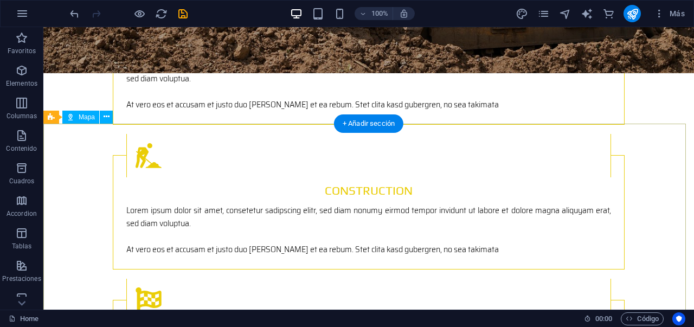
scroll to position [1525, 0]
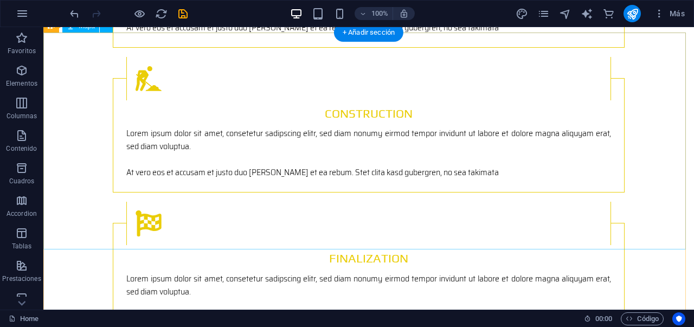
select select "px"
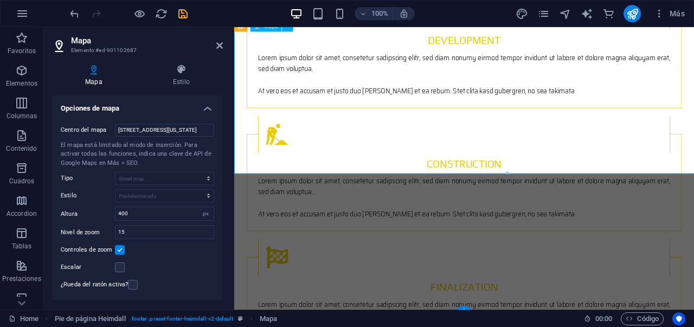
scroll to position [1575, 0]
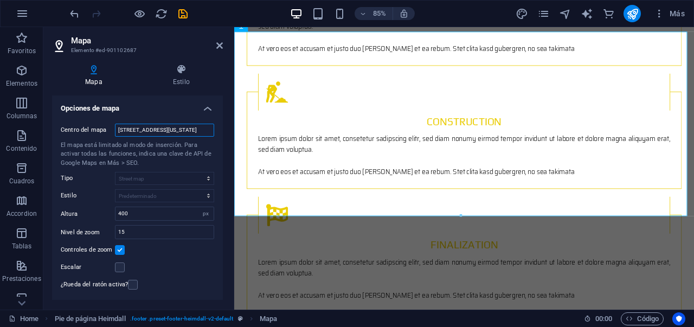
drag, startPoint x: 208, startPoint y: 130, endPoint x: 169, endPoint y: 131, distance: 38.5
click at [169, 131] on input "401 F St NW, 20001 Washington, DC" at bounding box center [164, 130] width 99 height 13
type input "4"
click at [139, 131] on input "santiago,chile" at bounding box center [164, 130] width 99 height 13
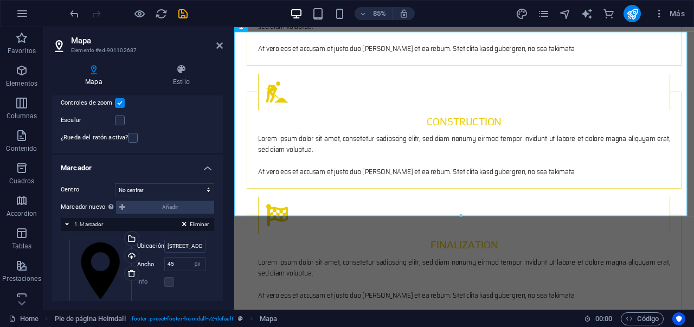
scroll to position [166, 0]
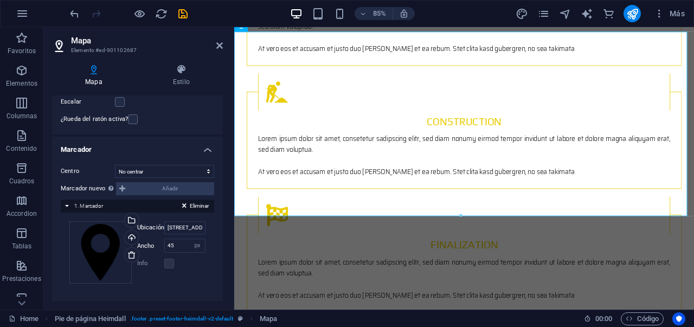
type input "santiago, chile"
click at [217, 51] on header "Mapa Elemento #ed-901102687" at bounding box center [137, 41] width 171 height 28
click at [219, 48] on icon at bounding box center [219, 45] width 7 height 9
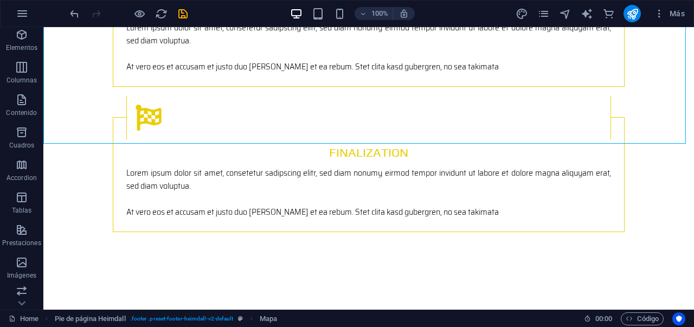
scroll to position [170, 0]
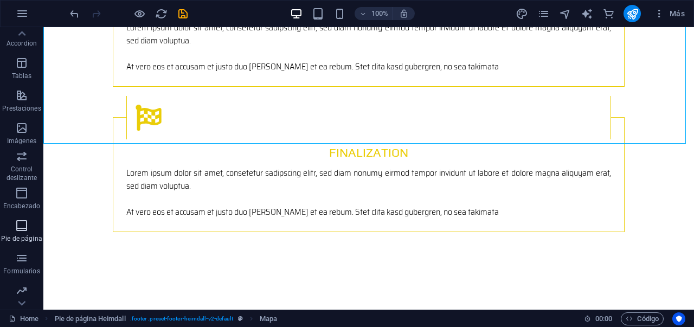
click at [29, 224] on span "Pie de página" at bounding box center [21, 232] width 43 height 26
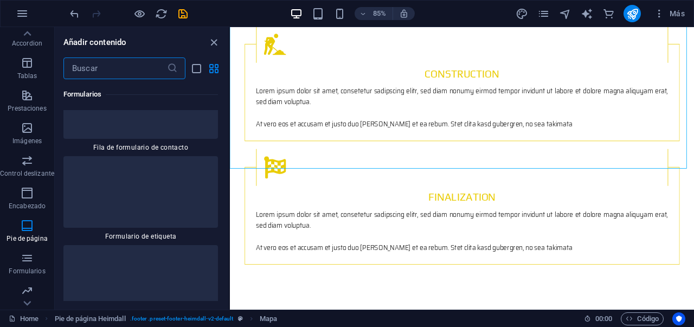
scroll to position [15359, 0]
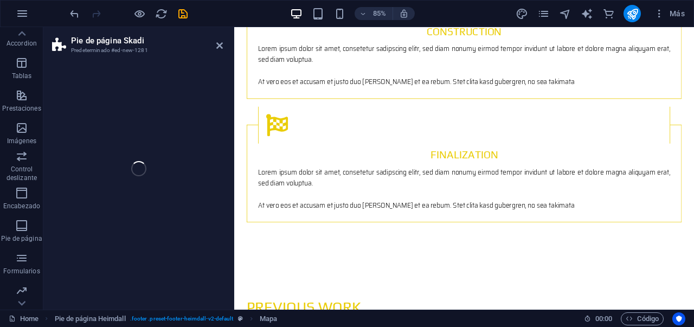
select select "rem"
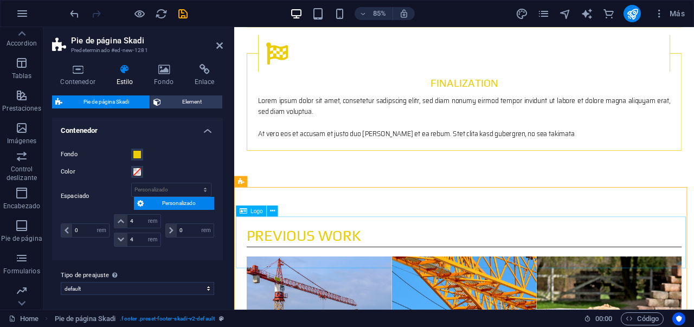
scroll to position [1788, 0]
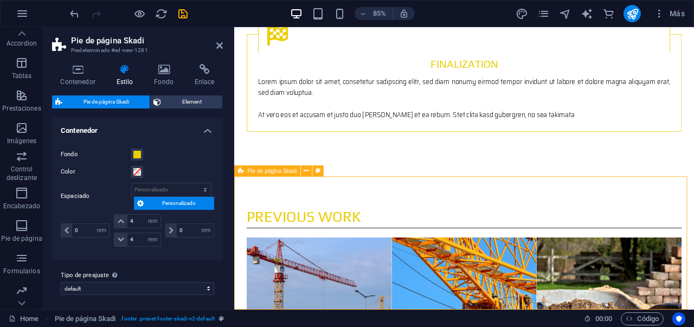
click at [140, 156] on span at bounding box center [137, 154] width 9 height 9
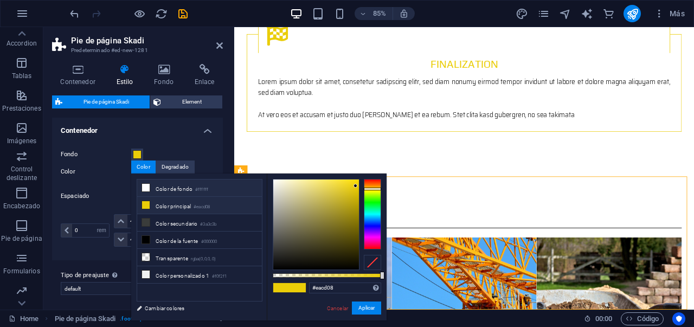
click at [146, 188] on icon at bounding box center [146, 188] width 8 height 8
type input "#ffffff"
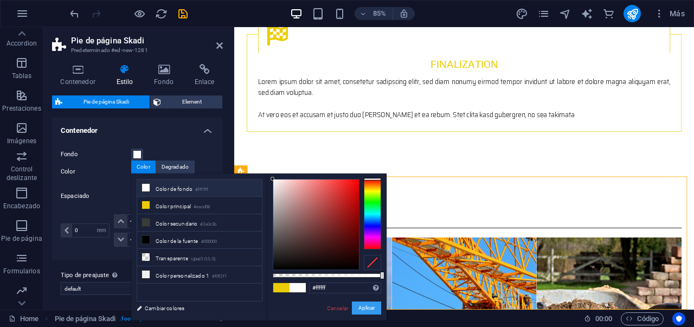
drag, startPoint x: 359, startPoint y: 306, endPoint x: 147, endPoint y: 328, distance: 212.5
click at [359, 306] on button "Aplicar" at bounding box center [366, 307] width 29 height 13
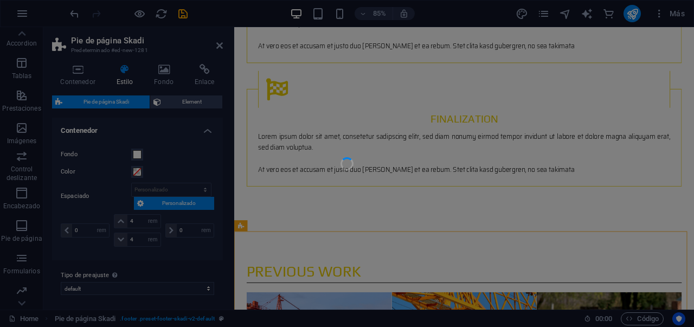
scroll to position [0, 0]
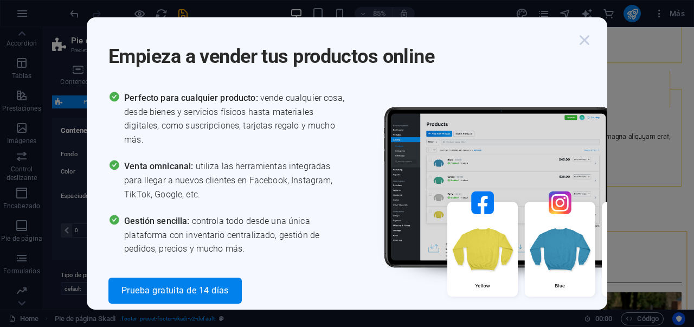
click at [587, 38] on icon "button" at bounding box center [584, 40] width 20 height 20
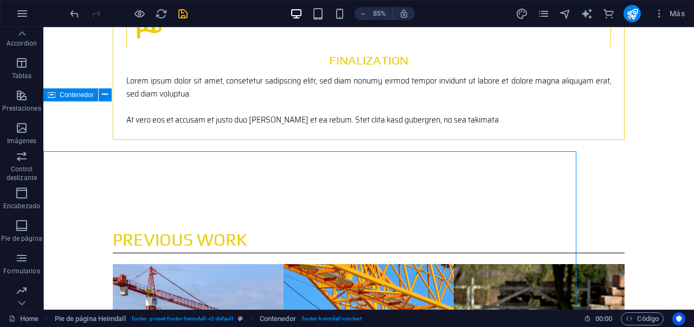
scroll to position [1673, 0]
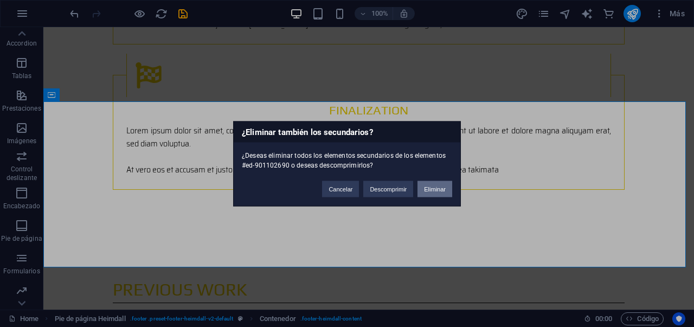
drag, startPoint x: 435, startPoint y: 181, endPoint x: 393, endPoint y: 154, distance: 49.5
click at [435, 181] on button "Eliminar" at bounding box center [434, 188] width 35 height 16
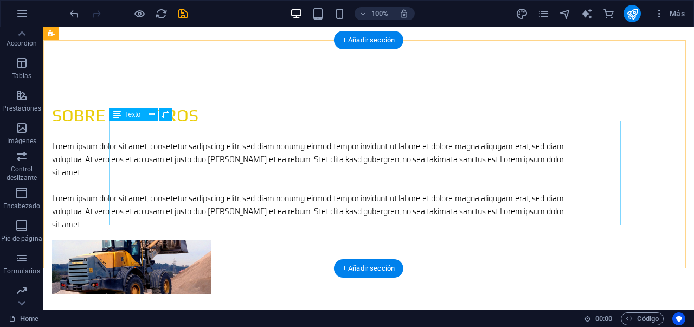
scroll to position [536, 0]
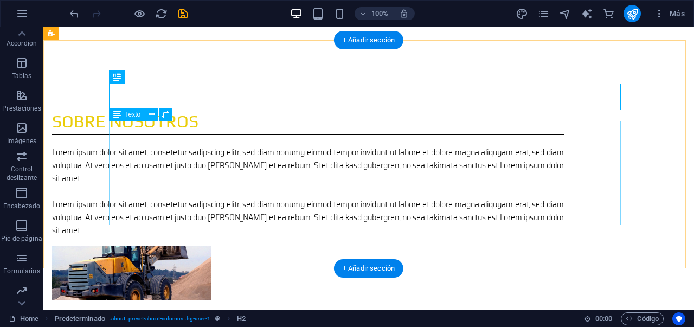
scroll to position [539, 0]
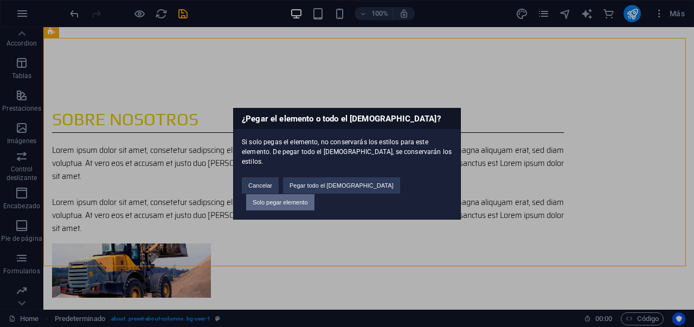
click at [314, 194] on button "Solo pegar elemento" at bounding box center [280, 202] width 68 height 16
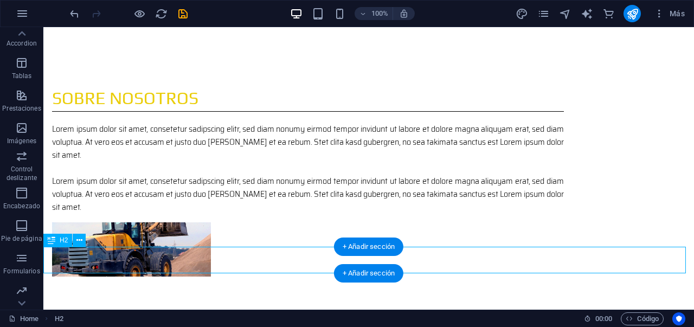
scroll to position [560, 0]
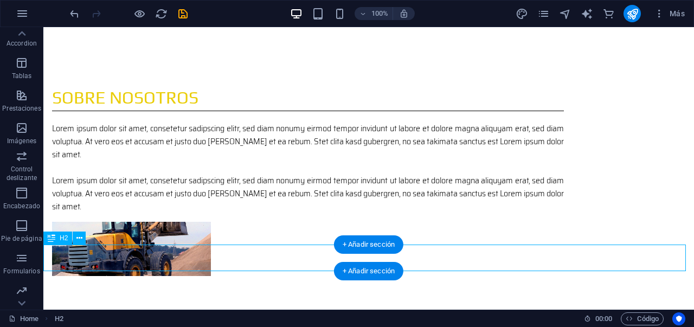
click at [178, 255] on div "Arrastra aquí para reemplazar el contenido existente. Si quieres crear un eleme…" at bounding box center [368, 168] width 650 height 282
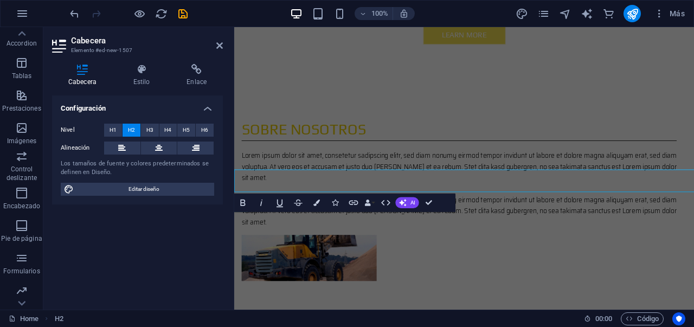
scroll to position [610, 0]
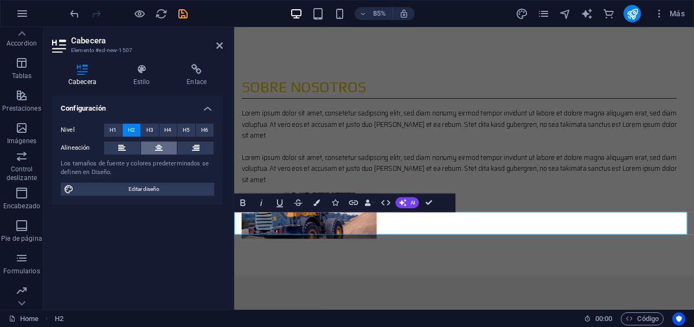
click at [159, 146] on icon at bounding box center [159, 147] width 8 height 13
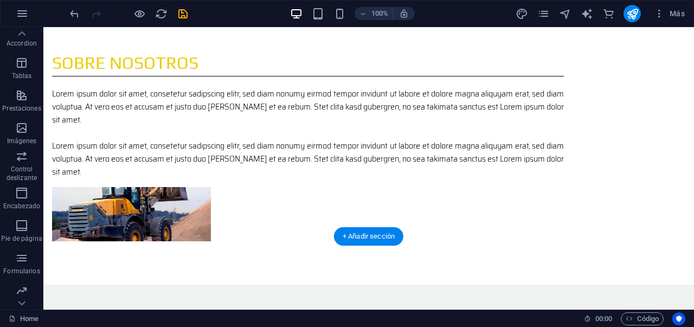
scroll to position [736, 0]
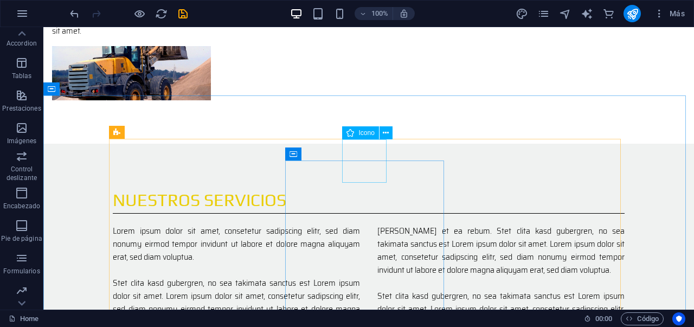
drag, startPoint x: 316, startPoint y: 114, endPoint x: 359, endPoint y: 136, distance: 48.7
click at [359, 136] on span "Icono" at bounding box center [366, 133] width 16 height 7
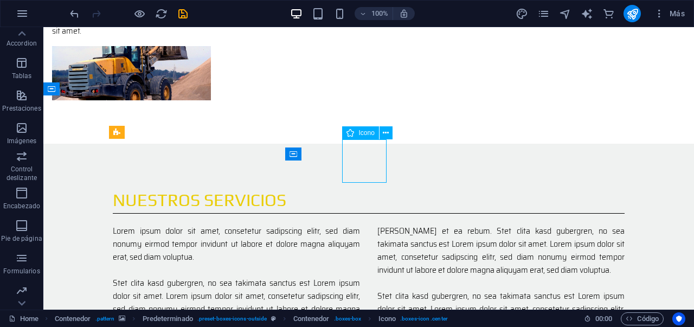
click at [350, 133] on icon at bounding box center [350, 132] width 8 height 13
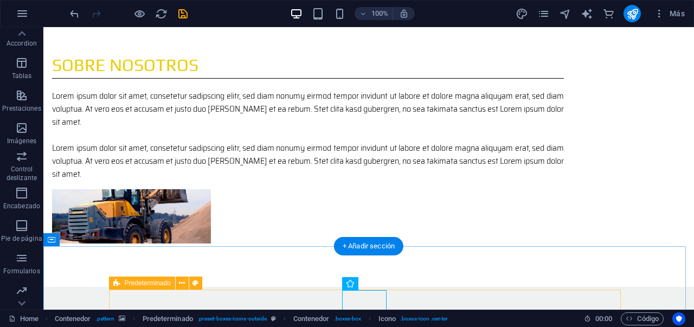
scroll to position [603, 0]
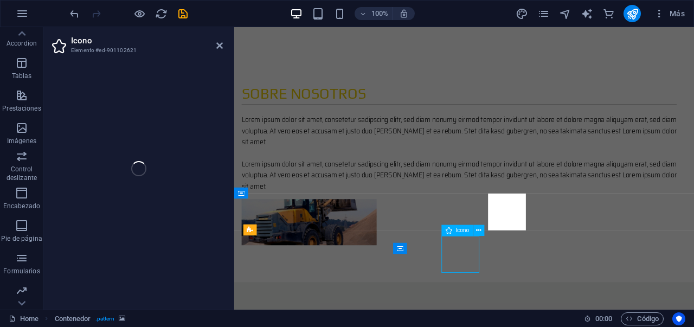
select select "xMidYMid"
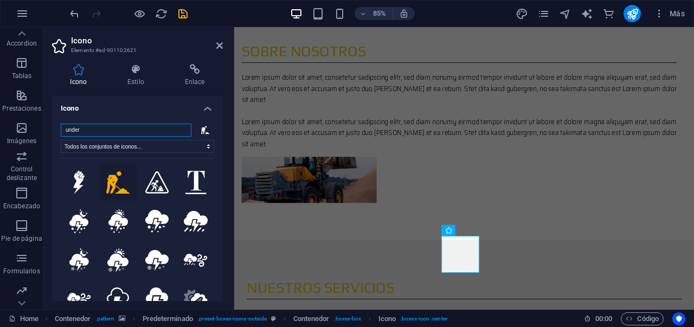
click at [123, 135] on input "under" at bounding box center [126, 130] width 131 height 13
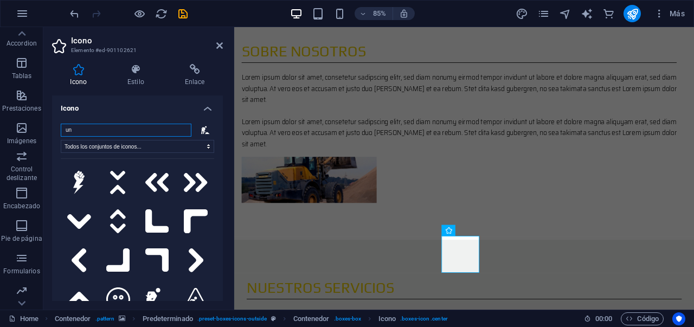
type input "u"
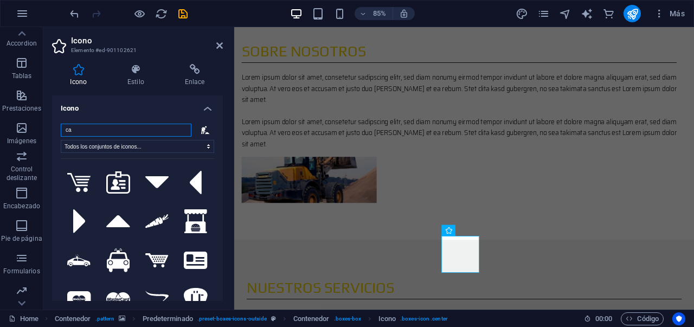
type input "c"
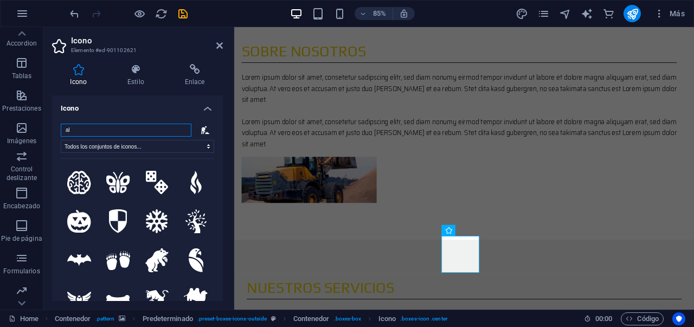
type input "a"
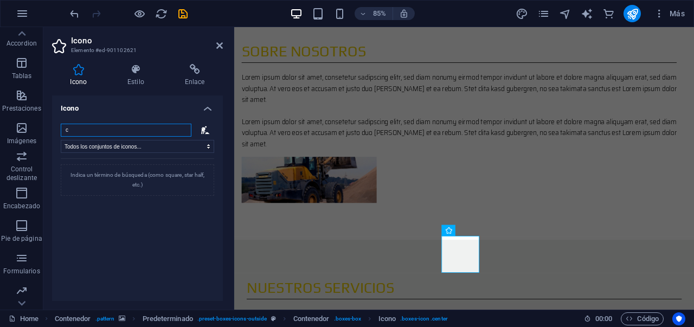
type input "co"
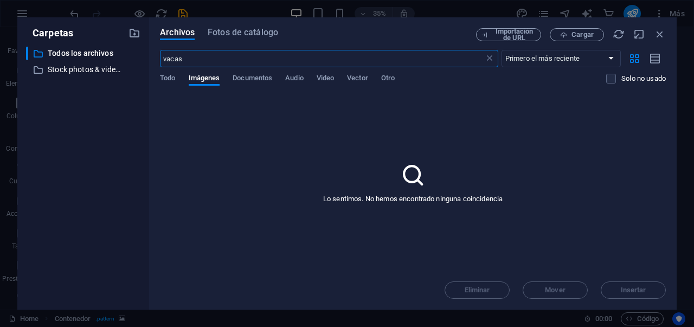
select select "ms"
select select "s"
select select "progressive"
click at [329, 81] on span "Video" at bounding box center [324, 79] width 17 height 15
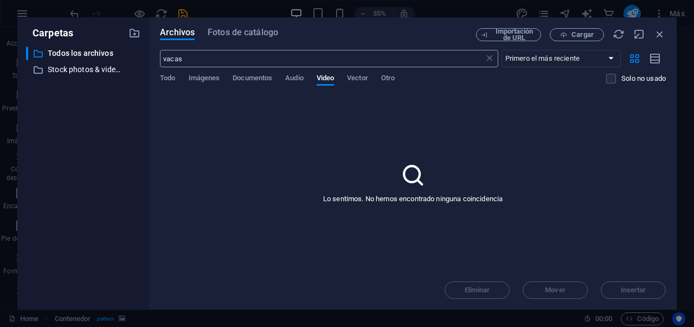
click at [241, 51] on input "vacas" at bounding box center [322, 58] width 324 height 17
click at [243, 35] on span "Fotos de catálogo" at bounding box center [243, 32] width 70 height 13
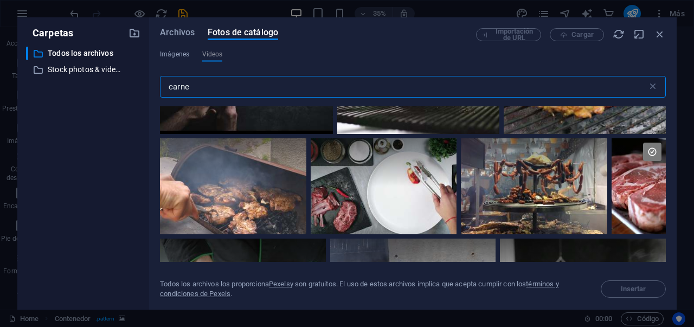
scroll to position [473, 0]
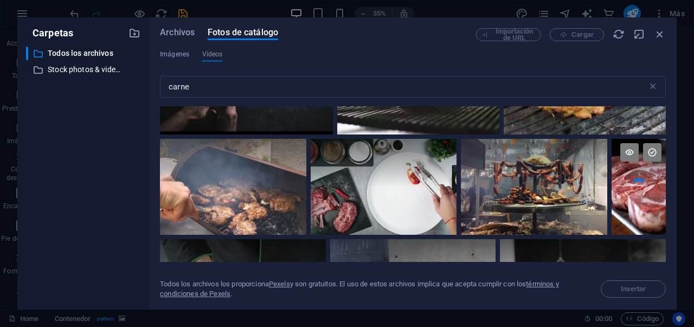
click at [638, 186] on video "Your browser does not support the video tag." at bounding box center [638, 187] width 54 height 96
click at [623, 221] on icon at bounding box center [622, 223] width 17 height 17
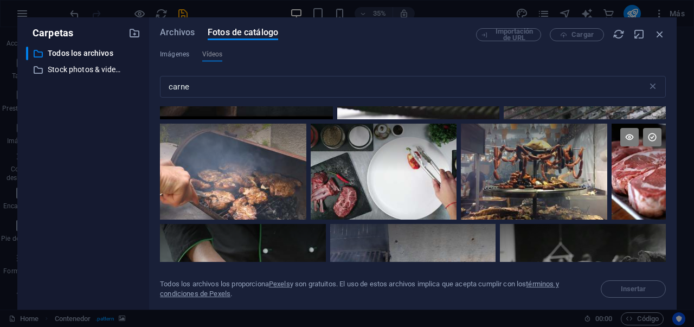
scroll to position [490, 0]
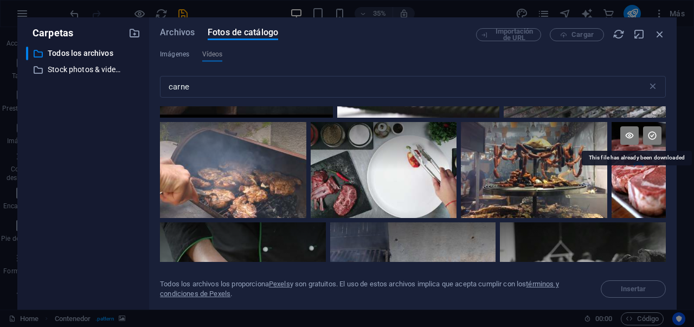
click at [645, 130] on icon at bounding box center [652, 135] width 18 height 18
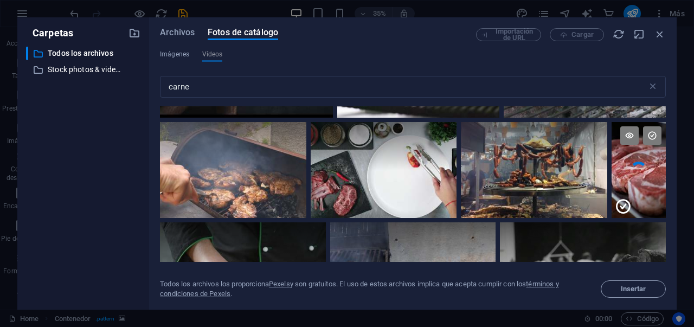
click at [623, 204] on icon at bounding box center [622, 206] width 17 height 17
click at [625, 192] on video "Your browser does not support the video tag." at bounding box center [638, 170] width 54 height 96
click at [632, 289] on span "Insertar" at bounding box center [632, 289] width 25 height 7
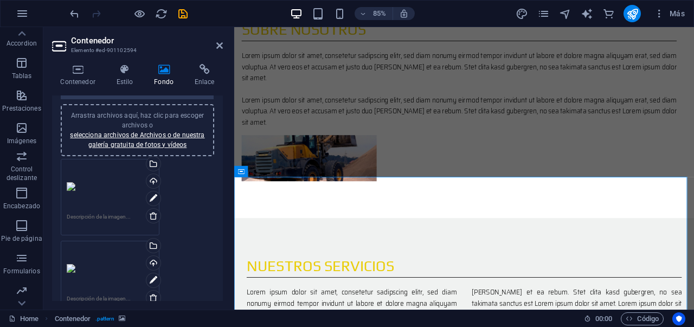
scroll to position [99, 0]
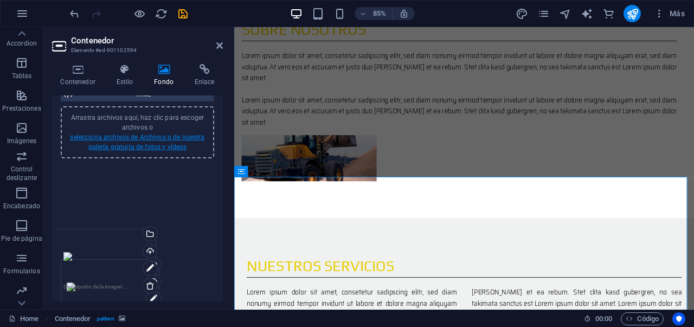
drag, startPoint x: 113, startPoint y: 192, endPoint x: 108, endPoint y: 150, distance: 42.5
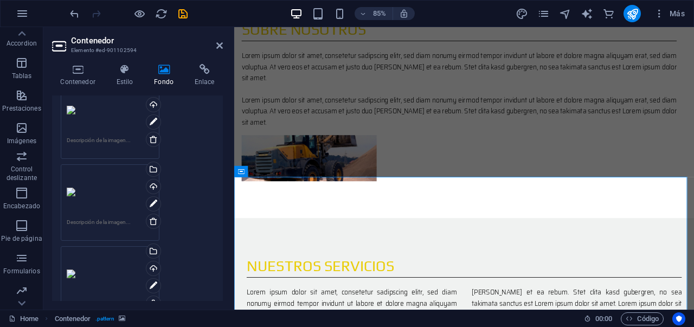
scroll to position [75, 0]
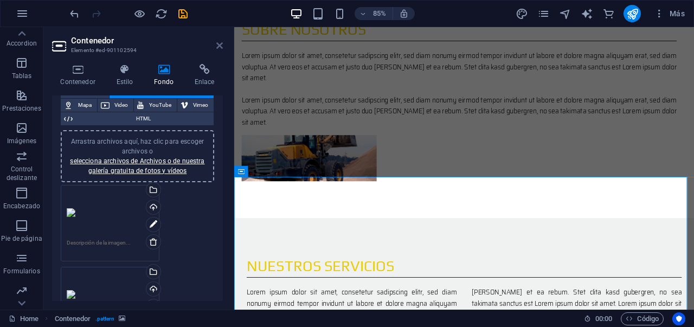
click at [218, 47] on icon at bounding box center [219, 45] width 7 height 9
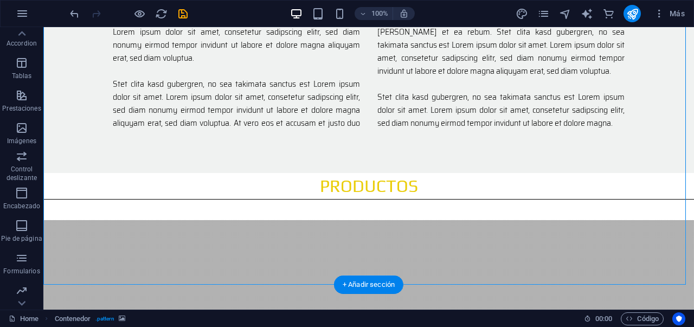
scroll to position [799, 0]
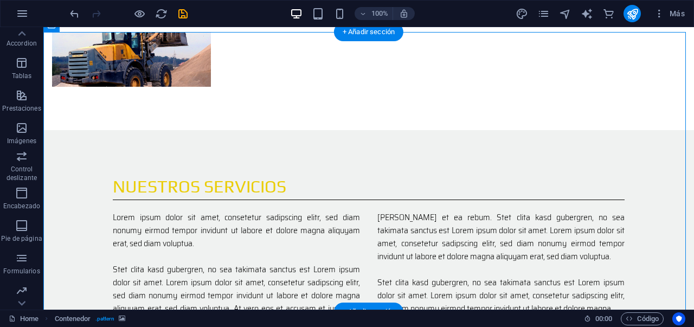
select select "ms"
select select "s"
select select "progressive"
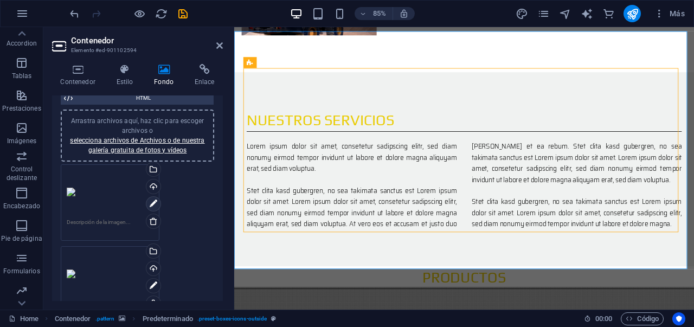
scroll to position [99, 0]
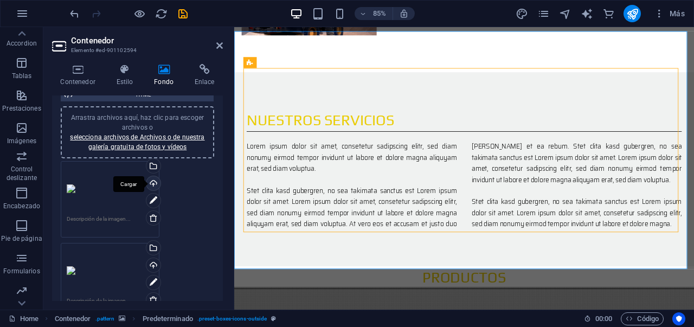
click at [153, 185] on div "Cargar" at bounding box center [152, 184] width 16 height 16
click at [76, 190] on div "Arrastra archivos aquí, haz clic para escoger archivos o selecciona archivos de…" at bounding box center [110, 188] width 87 height 43
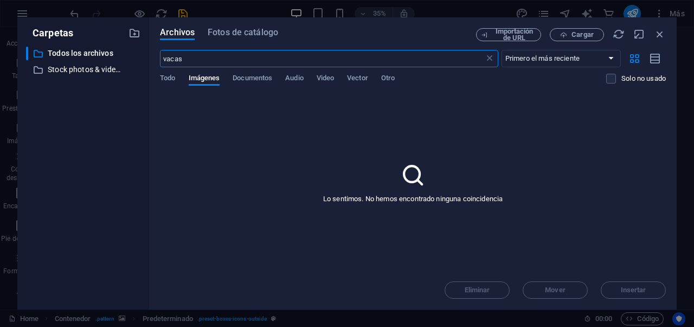
scroll to position [1324, 0]
click at [283, 9] on div "Carpetas ​ Todos los archivos Todos los archivos ​ Stock photos & videos Stock …" at bounding box center [347, 163] width 694 height 327
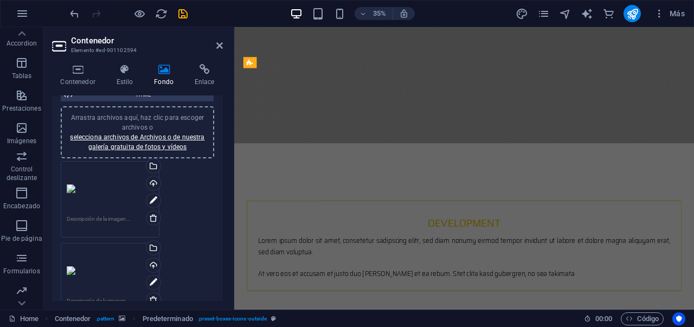
scroll to position [849, 0]
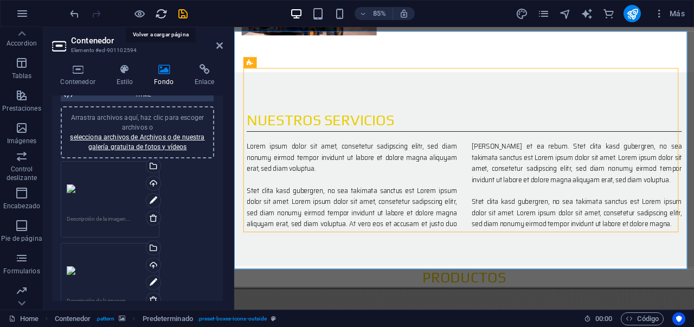
click at [161, 16] on icon "reload" at bounding box center [161, 14] width 12 height 12
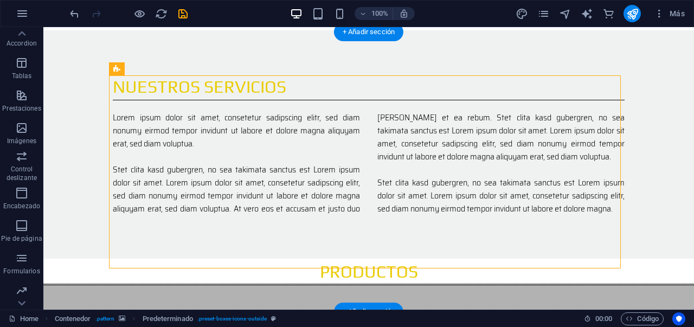
scroll to position [799, 0]
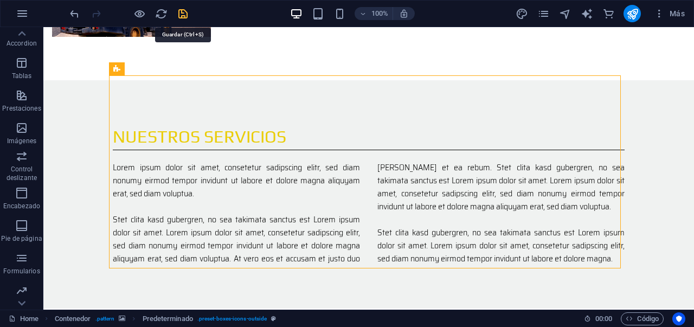
click at [184, 12] on icon "save" at bounding box center [183, 14] width 12 height 12
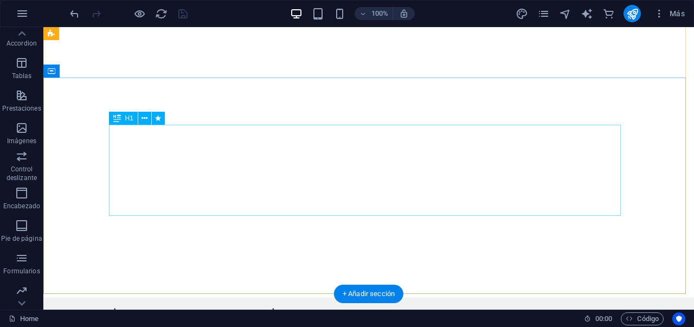
scroll to position [0, 0]
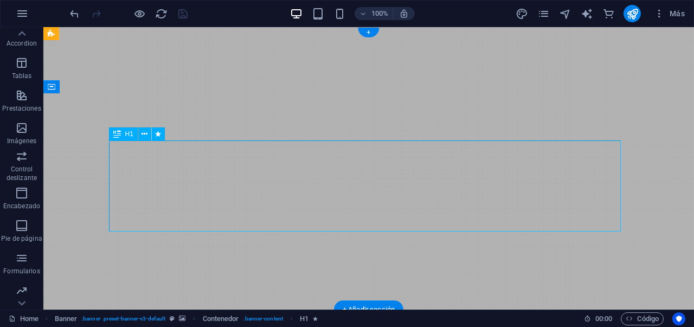
select select "fade"
select select "s"
select select "onload"
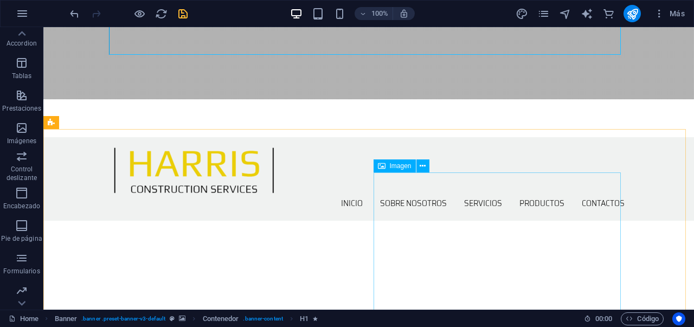
scroll to position [223, 0]
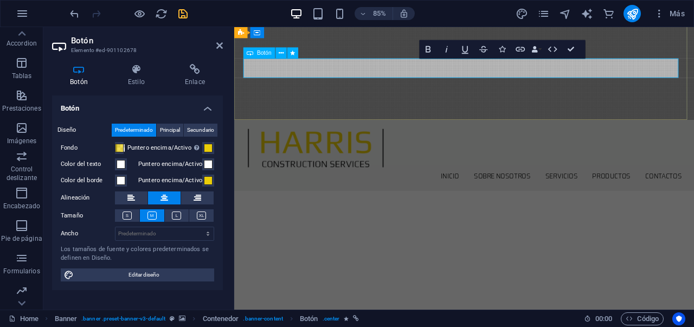
drag, startPoint x: 473, startPoint y: 75, endPoint x: 531, endPoint y: 76, distance: 58.0
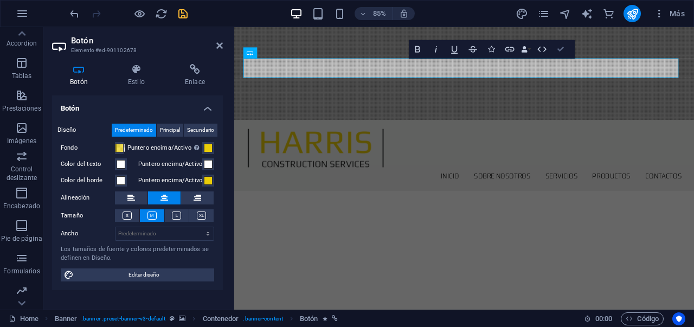
drag, startPoint x: 561, startPoint y: 51, endPoint x: 427, endPoint y: 106, distance: 144.8
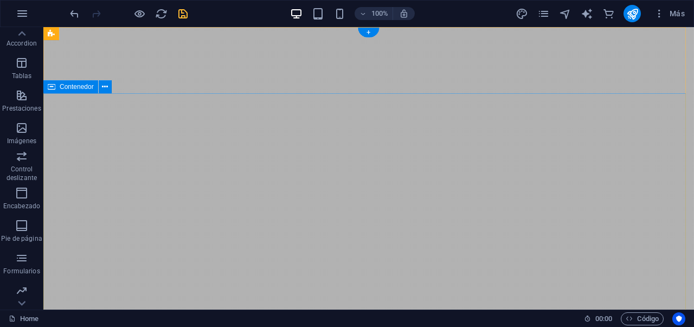
scroll to position [2, 0]
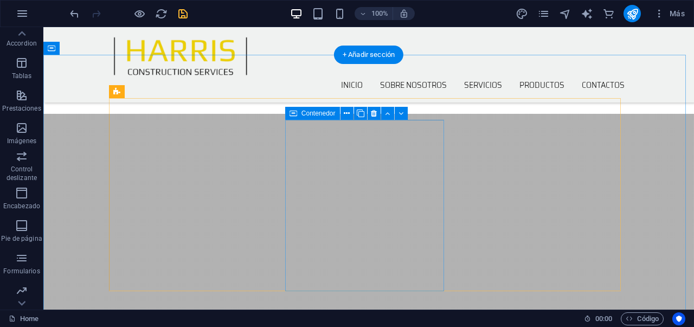
scroll to position [814, 0]
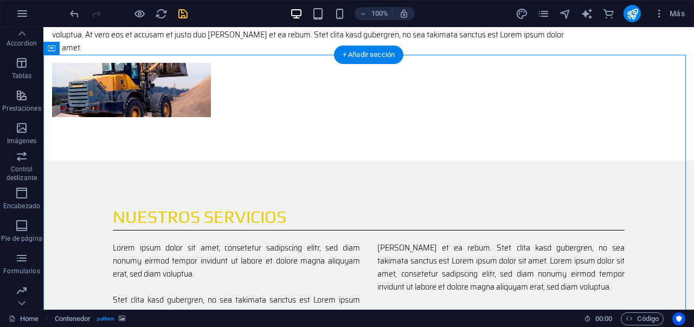
select select "ms"
select select "s"
select select "progressive"
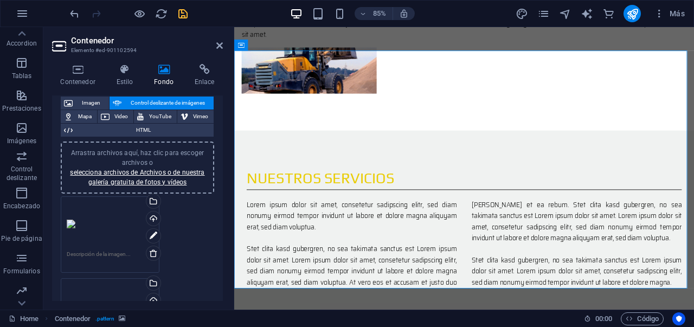
scroll to position [75, 0]
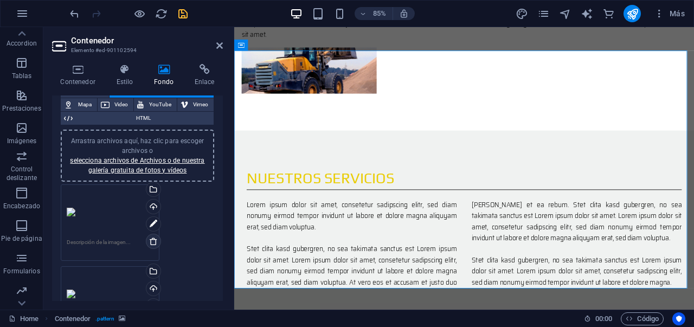
click at [157, 240] on icon at bounding box center [153, 241] width 9 height 9
click at [152, 240] on icon at bounding box center [153, 241] width 9 height 9
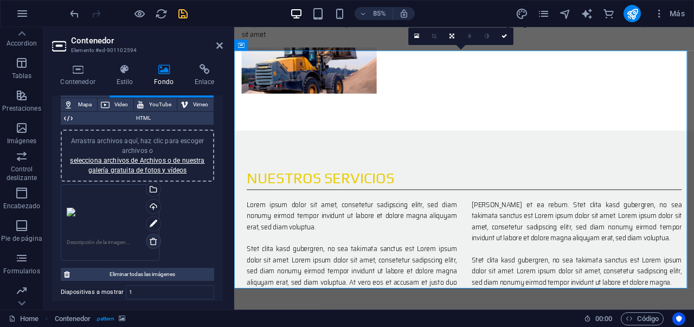
click at [149, 242] on icon at bounding box center [153, 241] width 9 height 9
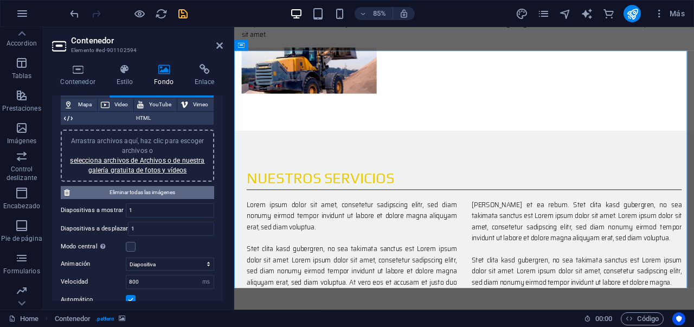
click at [141, 195] on span "Eliminar todas las imágenes" at bounding box center [142, 192] width 138 height 13
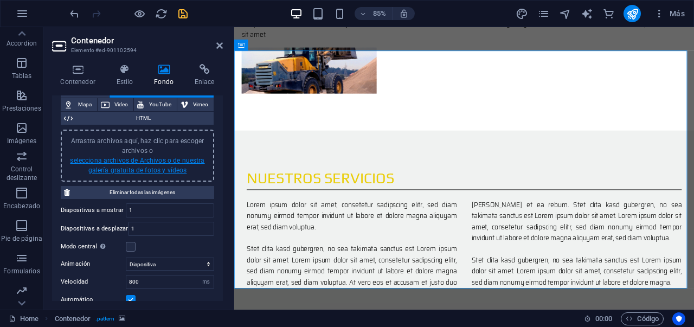
click at [155, 172] on link "selecciona archivos de Archivos o de nuestra galería gratuita de fotos y vídeos" at bounding box center [137, 165] width 134 height 17
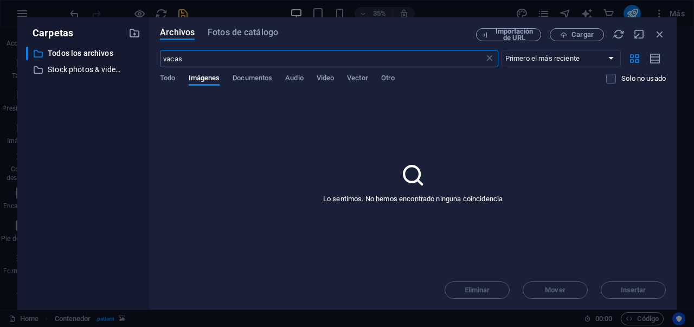
scroll to position [1301, 0]
click at [241, 31] on span "Fotos de catálogo" at bounding box center [243, 32] width 70 height 13
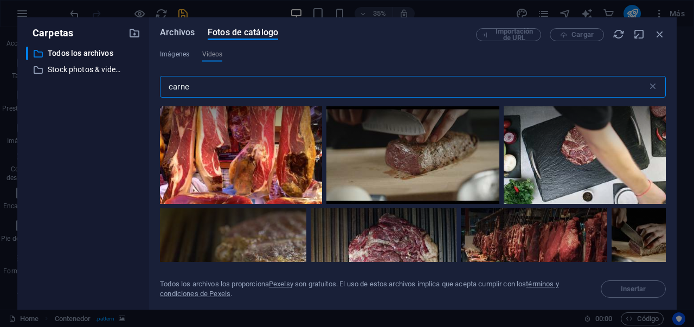
click at [186, 37] on span "Archivos" at bounding box center [177, 32] width 35 height 13
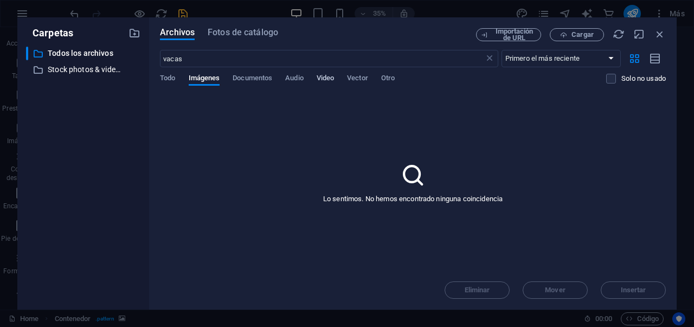
click at [321, 80] on span "Video" at bounding box center [324, 79] width 17 height 15
click at [662, 31] on icon "button" at bounding box center [660, 34] width 12 height 12
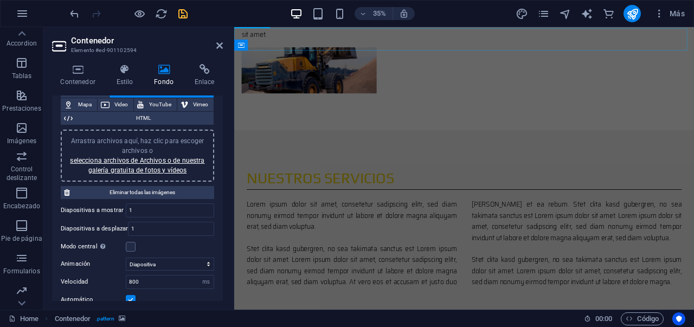
scroll to position [826, 0]
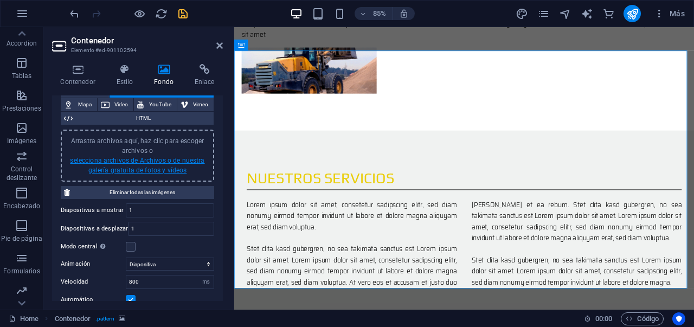
click at [141, 168] on link "selecciona archivos de Archivos o de nuestra galería gratuita de fotos y vídeos" at bounding box center [137, 165] width 134 height 17
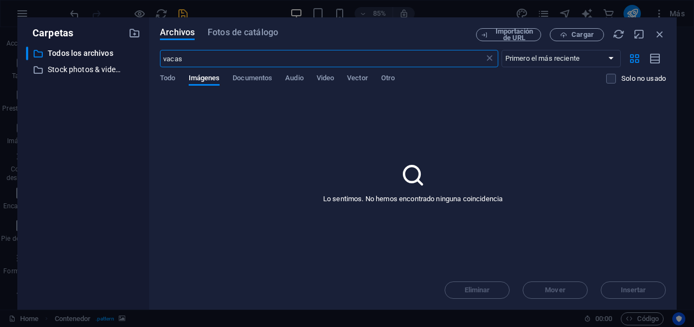
scroll to position [1301, 0]
click at [237, 41] on div "Archivos Fotos de catálogo Importación de URL Cargar vacas ​ Primero el más rec…" at bounding box center [413, 163] width 506 height 270
click at [245, 33] on span "Fotos de catálogo" at bounding box center [243, 32] width 70 height 13
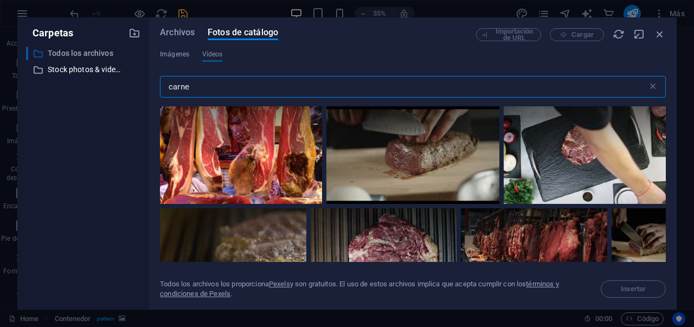
click at [80, 56] on p "Todos los archivos" at bounding box center [84, 53] width 73 height 12
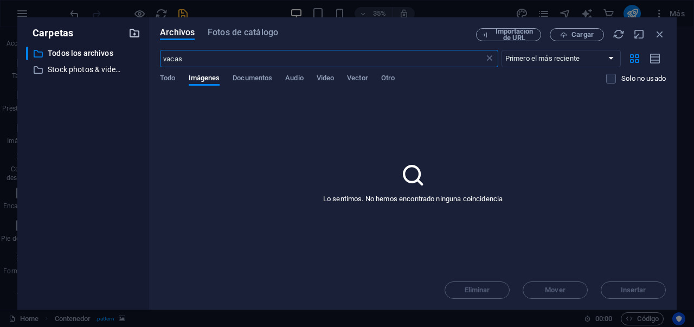
click at [134, 38] on icon "button" at bounding box center [134, 33] width 12 height 12
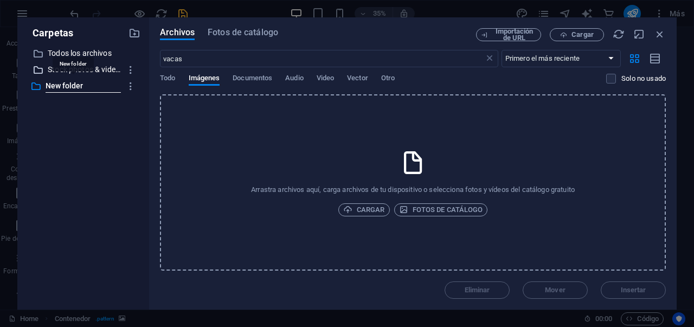
click at [89, 73] on p "Stock photos & videos" at bounding box center [84, 69] width 73 height 12
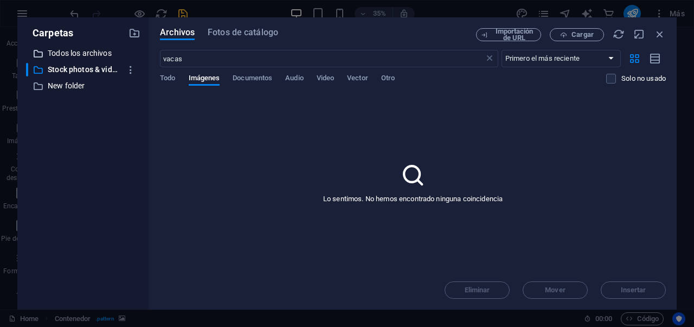
click at [96, 53] on p "Todos los archivos" at bounding box center [84, 53] width 73 height 12
click at [169, 78] on span "Todo" at bounding box center [167, 79] width 15 height 15
click at [602, 55] on select "Primero el más reciente Primero el más antiguo Nombre (A-Z) Nombre (Z-A) Tamaño…" at bounding box center [560, 58] width 119 height 17
click at [584, 63] on select "Primero el más reciente Primero el más antiguo Nombre (A-Z) Nombre (Z-A) Tamaño…" at bounding box center [560, 58] width 119 height 17
select select "newest_first"
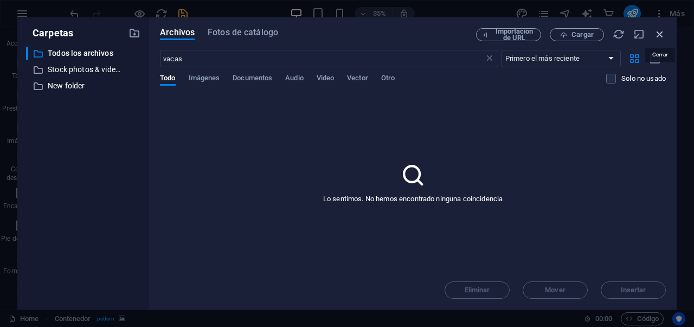
click at [660, 33] on icon "button" at bounding box center [660, 34] width 12 height 12
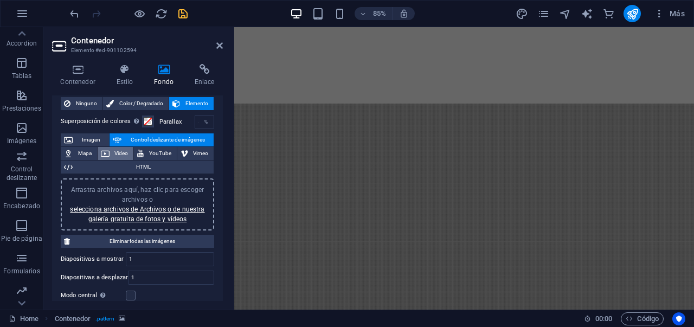
scroll to position [24, 0]
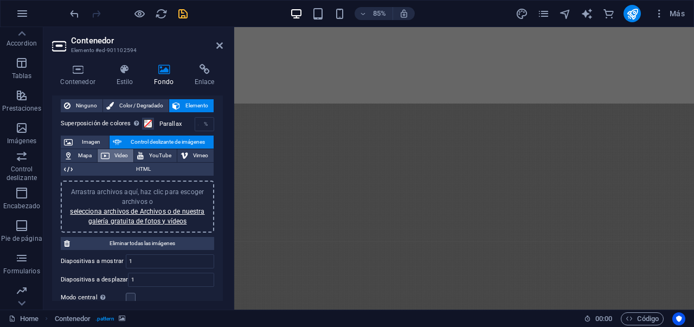
click at [128, 156] on span "Video" at bounding box center [122, 155] width 18 height 13
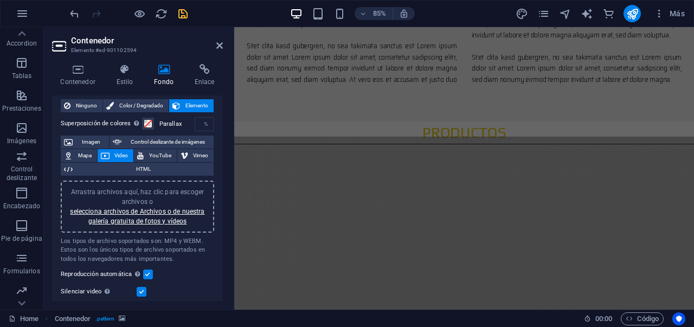
scroll to position [827, 0]
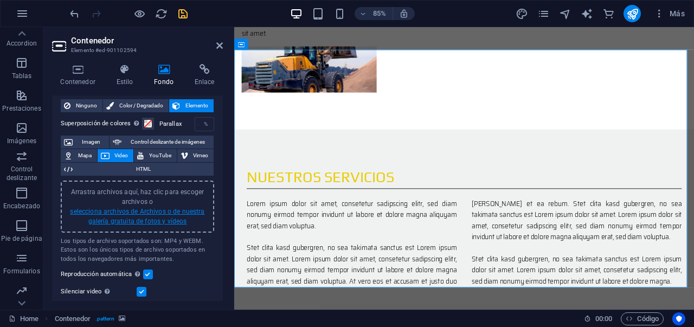
click at [140, 218] on link "selecciona archivos de Archivos o de nuestra galería gratuita de fotos y vídeos" at bounding box center [137, 216] width 134 height 17
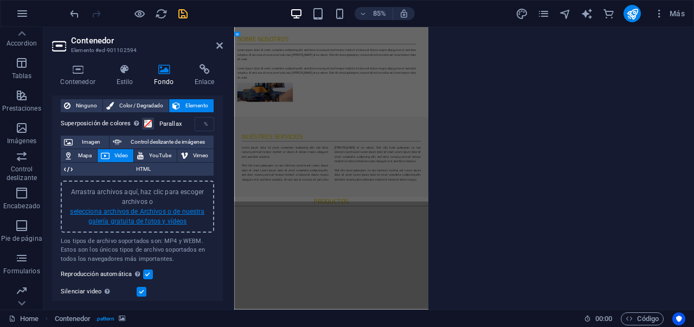
scroll to position [1302, 0]
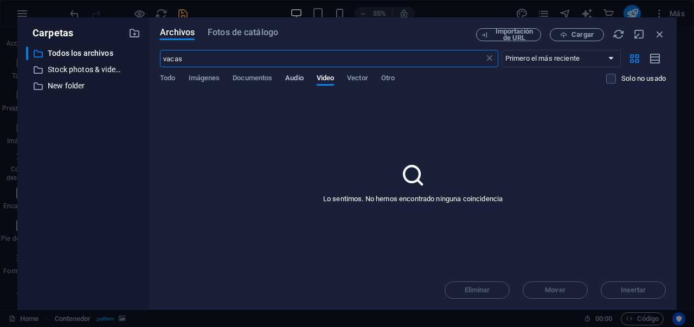
click at [301, 81] on span "Audio" at bounding box center [294, 79] width 18 height 15
click at [314, 76] on div "Todo Imágenes Documentos Audio Video Vector Otro" at bounding box center [383, 84] width 446 height 21
click at [320, 76] on span "Video" at bounding box center [324, 79] width 17 height 15
click at [240, 62] on input "vacas" at bounding box center [322, 58] width 324 height 17
click at [254, 32] on span "Fotos de catálogo" at bounding box center [243, 32] width 70 height 13
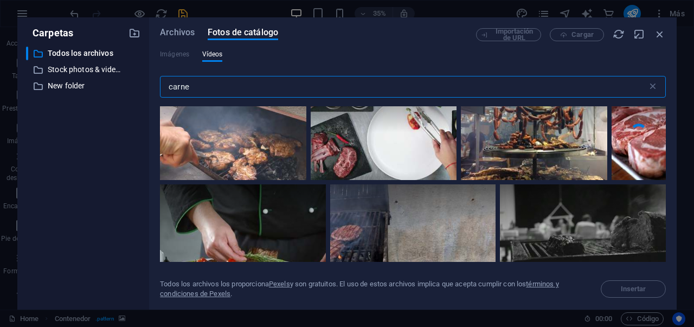
scroll to position [540, 0]
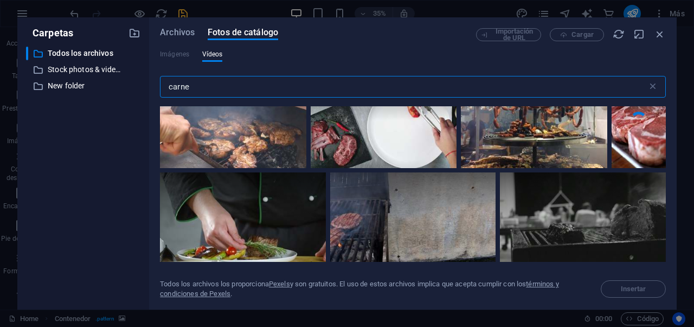
click at [641, 141] on video "Your browser does not support the video tag." at bounding box center [638, 120] width 54 height 96
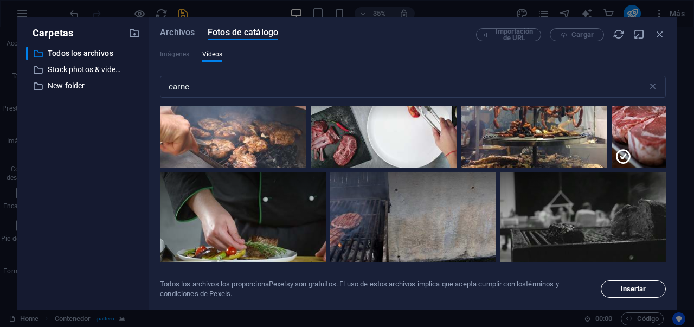
click at [648, 288] on span "Insertar" at bounding box center [632, 289] width 55 height 7
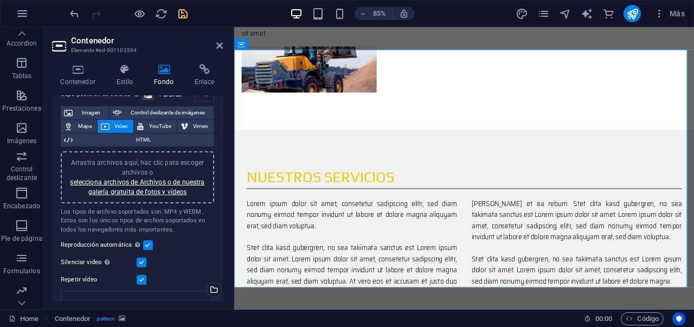
scroll to position [51, 0]
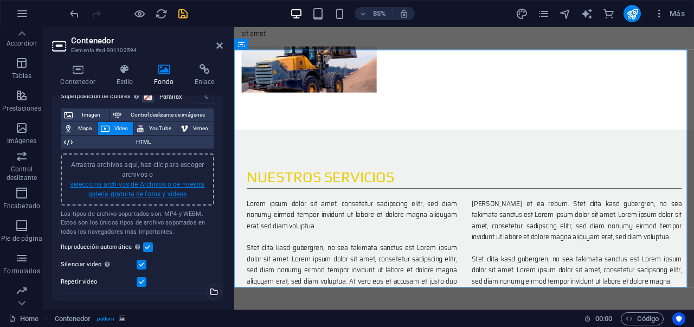
click at [161, 191] on link "selecciona archivos de Archivos o de nuestra galería gratuita de fotos y vídeos" at bounding box center [137, 188] width 134 height 17
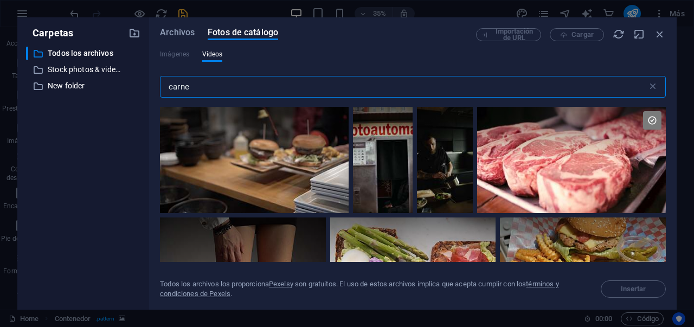
scroll to position [3079, 0]
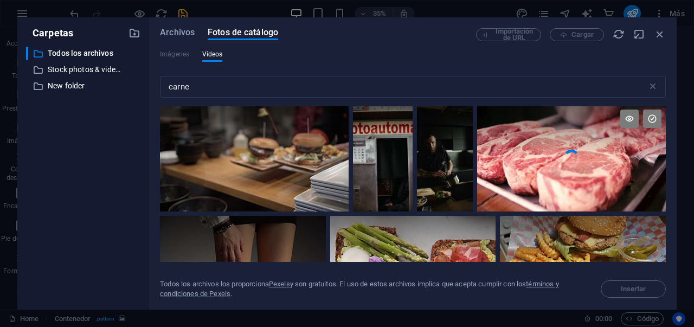
click at [603, 174] on video "Your browser does not support the video tag." at bounding box center [571, 158] width 189 height 106
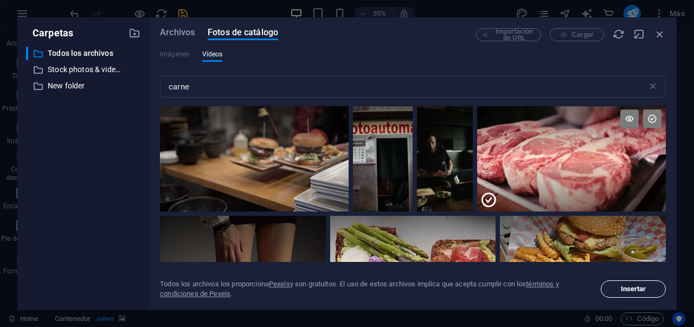
click at [636, 286] on span "Insertar" at bounding box center [632, 289] width 25 height 7
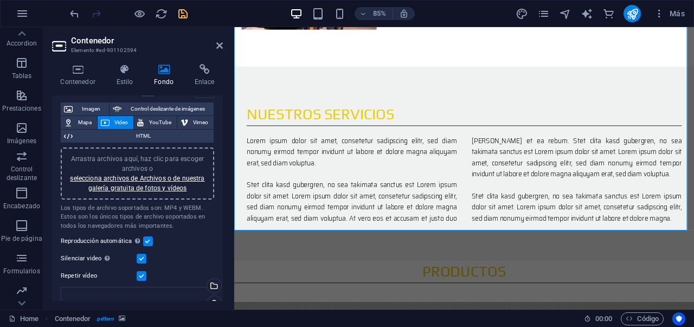
scroll to position [889, 0]
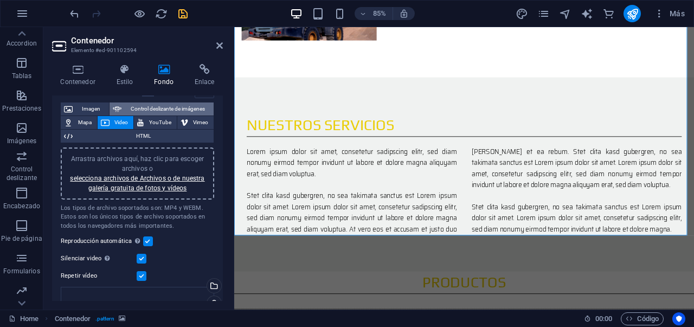
click at [173, 112] on span "Control deslizante de imágenes" at bounding box center [168, 108] width 86 height 13
select select "ms"
select select "s"
select select "progressive"
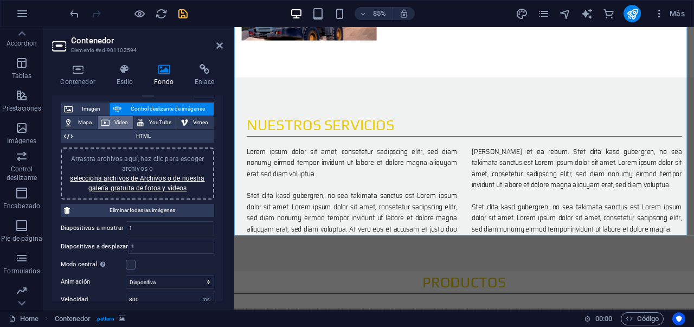
click at [101, 120] on icon at bounding box center [105, 122] width 9 height 13
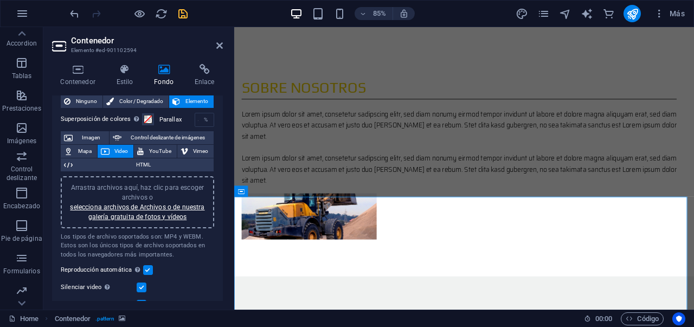
scroll to position [23, 0]
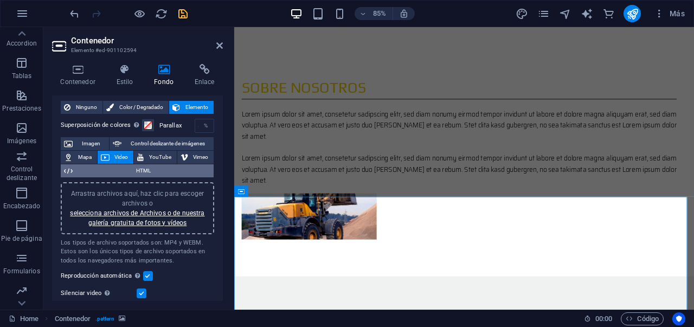
click at [152, 170] on span "HTML" at bounding box center [143, 170] width 134 height 13
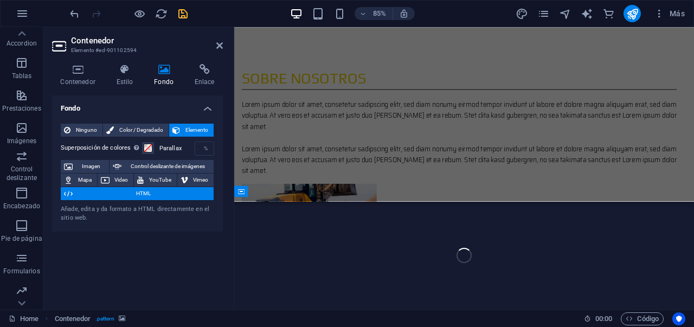
scroll to position [643, 0]
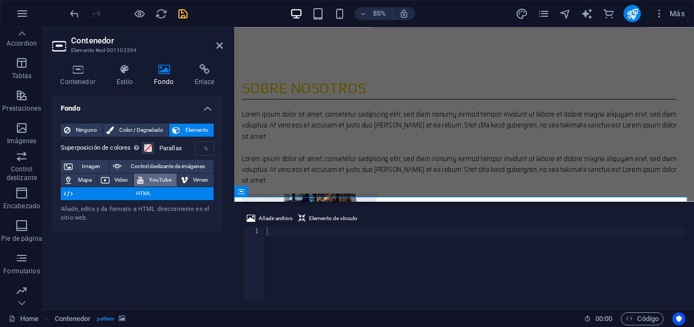
click at [147, 180] on button "YouTube" at bounding box center [155, 179] width 43 height 13
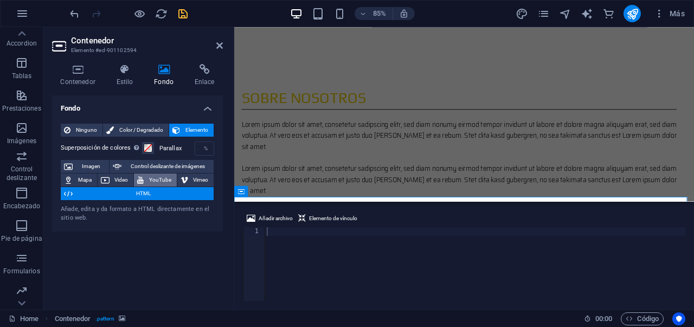
scroll to position [655, 0]
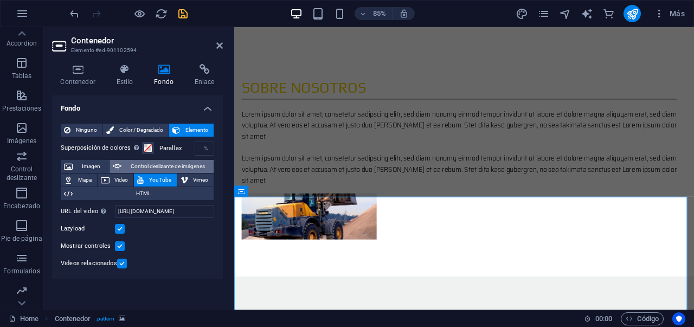
click at [188, 166] on span "Control deslizante de imágenes" at bounding box center [168, 166] width 86 height 13
select select "ms"
select select "s"
select select "progressive"
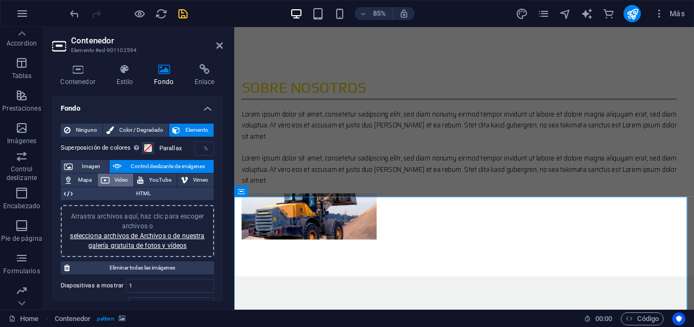
click at [110, 180] on button "Video" at bounding box center [116, 179] width 36 height 13
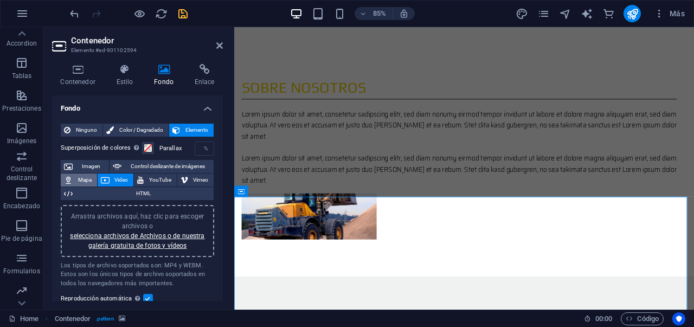
click at [85, 180] on span "Mapa" at bounding box center [85, 179] width 18 height 13
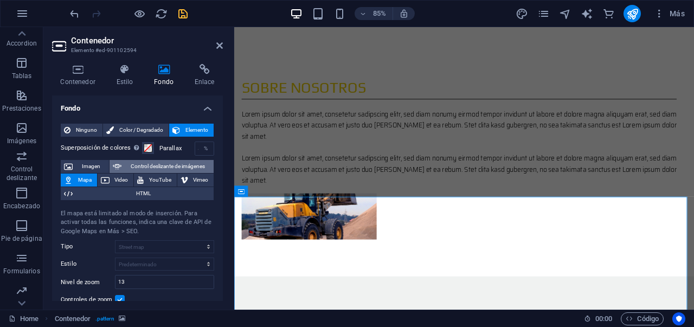
click at [132, 164] on span "Control deslizante de imágenes" at bounding box center [168, 166] width 86 height 13
select select "ms"
select select "s"
select select "progressive"
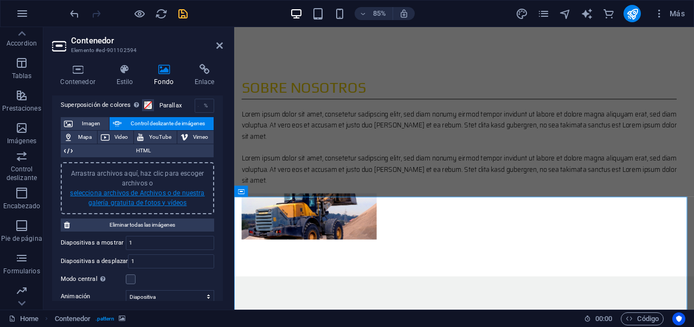
scroll to position [66, 0]
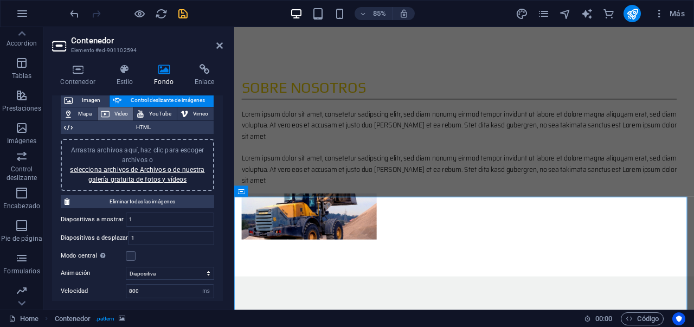
click at [105, 116] on icon at bounding box center [105, 113] width 9 height 13
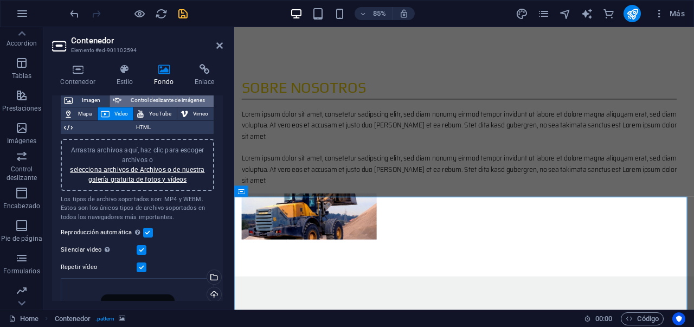
click at [167, 102] on span "Control deslizante de imágenes" at bounding box center [168, 100] width 86 height 13
select select "ms"
select select "s"
select select "progressive"
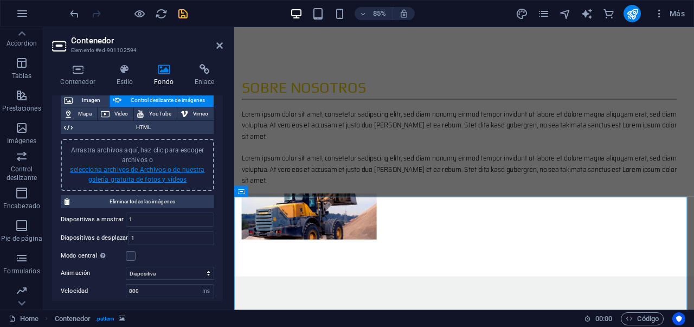
click at [139, 176] on link "selecciona archivos de Archivos o de nuestra galería gratuita de fotos y vídeos" at bounding box center [137, 174] width 134 height 17
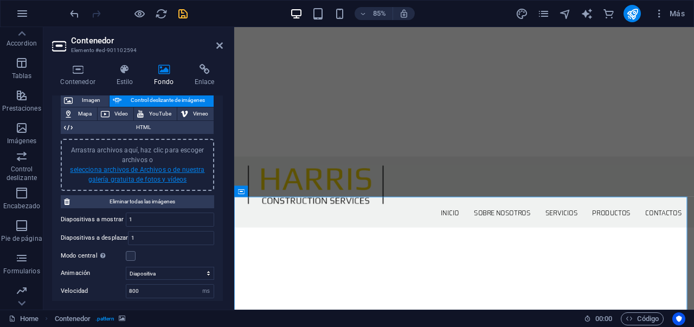
scroll to position [1129, 0]
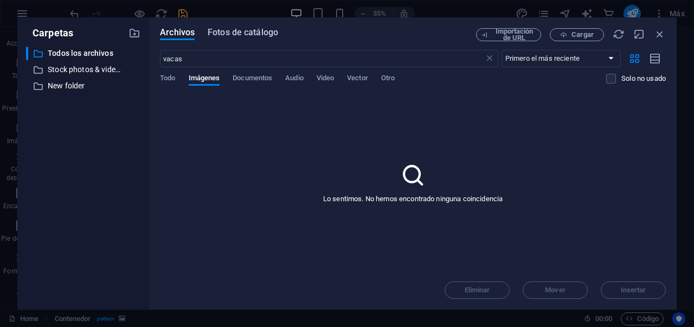
click at [216, 33] on span "Fotos de catálogo" at bounding box center [243, 32] width 70 height 13
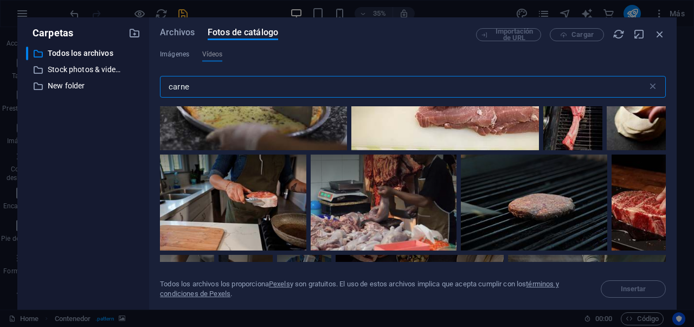
scroll to position [4288, 0]
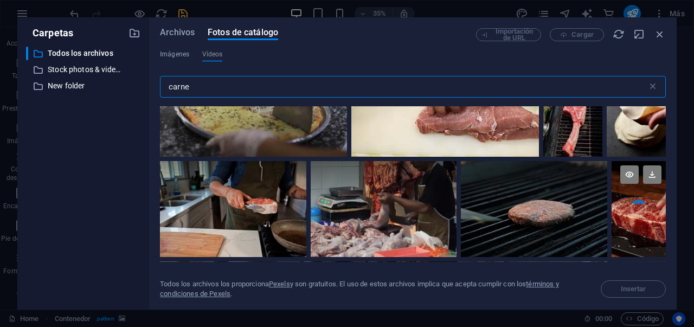
click at [638, 199] on div at bounding box center [638, 185] width 54 height 48
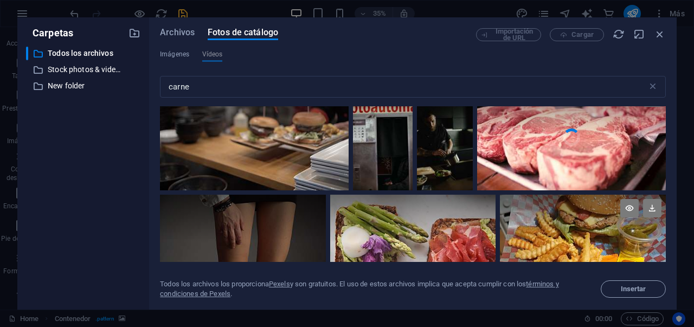
scroll to position [3035, 0]
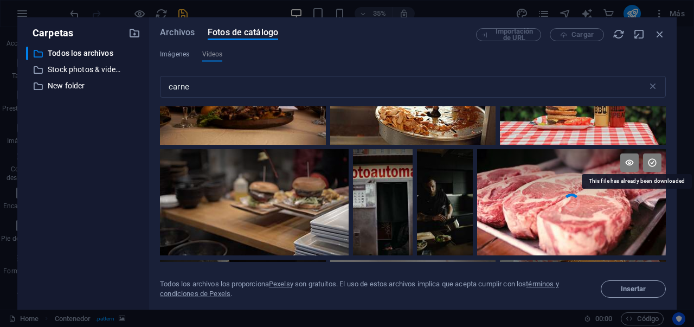
click at [645, 159] on icon at bounding box center [652, 162] width 18 height 18
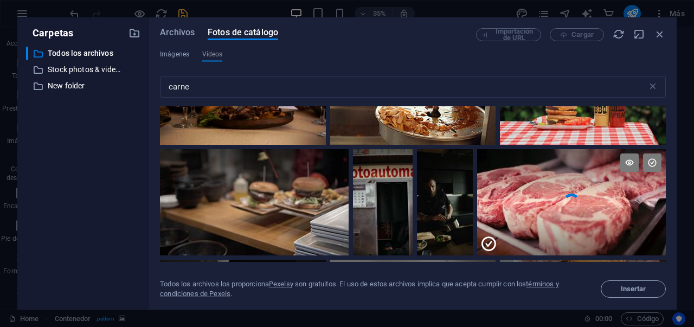
drag, startPoint x: 488, startPoint y: 240, endPoint x: 502, endPoint y: 231, distance: 16.4
click at [488, 240] on icon at bounding box center [488, 243] width 17 height 17
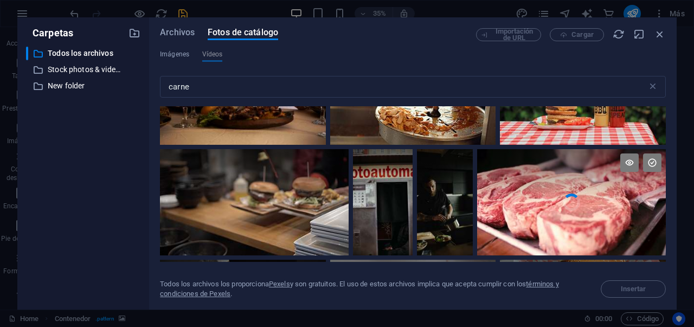
click at [560, 193] on div at bounding box center [571, 175] width 189 height 53
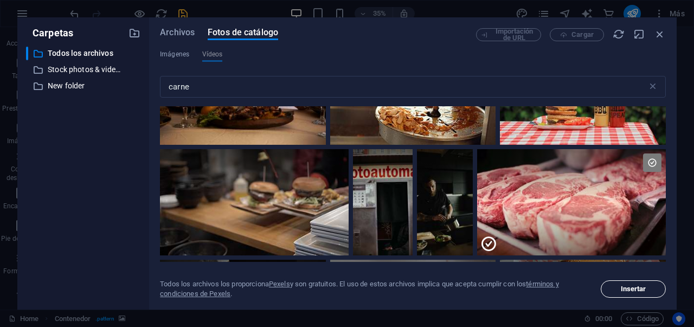
click at [621, 289] on span "Insertar" at bounding box center [632, 289] width 25 height 7
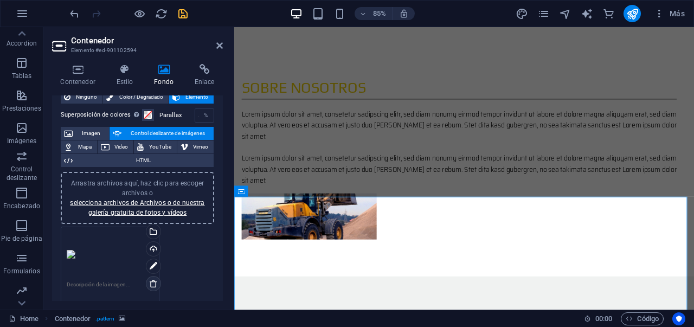
scroll to position [43, 0]
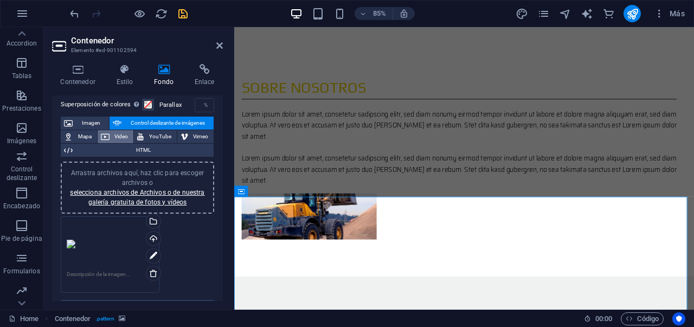
click at [125, 137] on span "Video" at bounding box center [122, 136] width 18 height 13
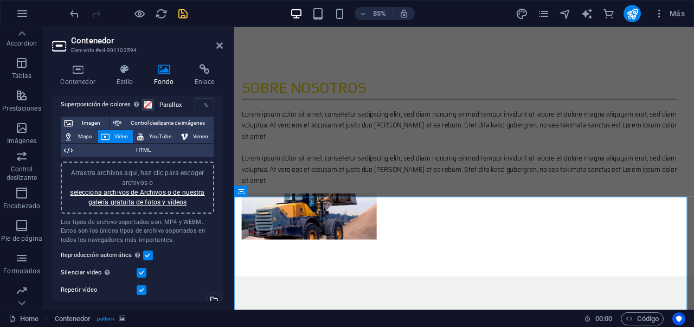
click at [150, 206] on div "Arrastra archivos aquí, haz clic para escoger archivos o selecciona archivos de…" at bounding box center [137, 187] width 153 height 52
click at [153, 199] on link "selecciona archivos de Archivos o de nuestra galería gratuita de fotos y vídeos" at bounding box center [137, 197] width 134 height 17
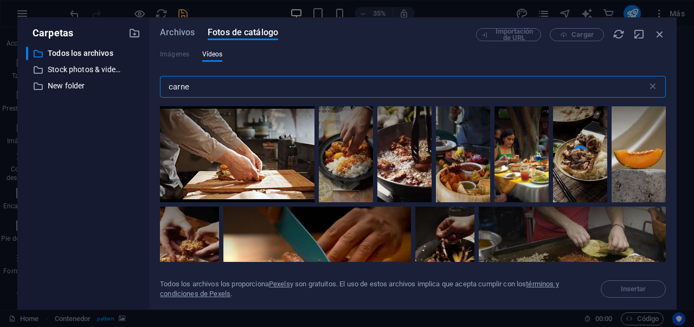
scroll to position [3067, 0]
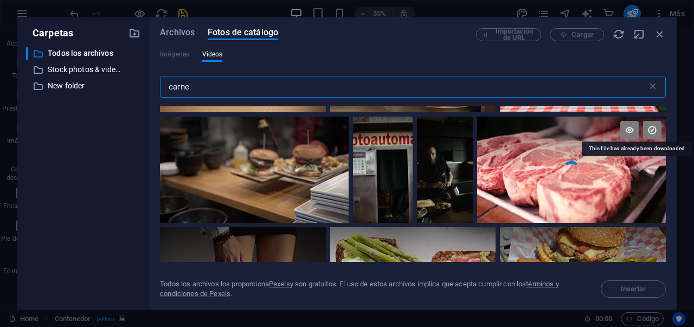
click at [648, 121] on icon at bounding box center [652, 130] width 18 height 18
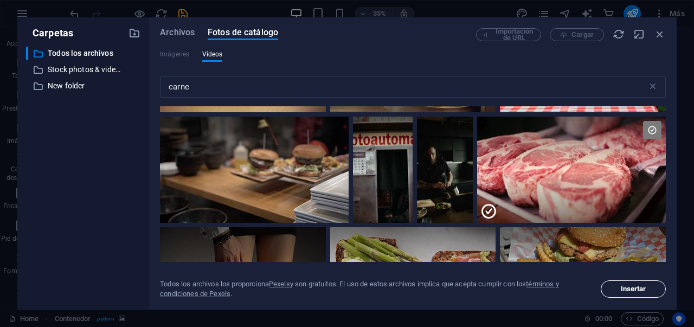
click at [631, 289] on span "Insertar" at bounding box center [632, 289] width 25 height 7
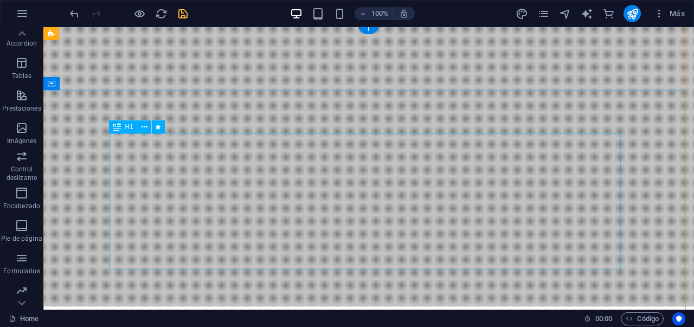
scroll to position [0, 0]
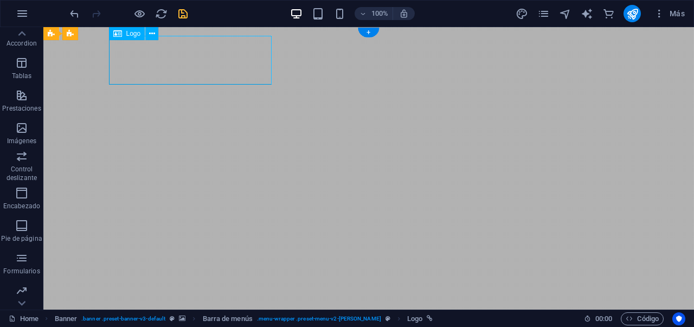
click at [232, 49] on div "Arrastra aquí para reemplazar el contenido existente. Si quieres crear un eleme…" at bounding box center [368, 168] width 650 height 282
select select "px"
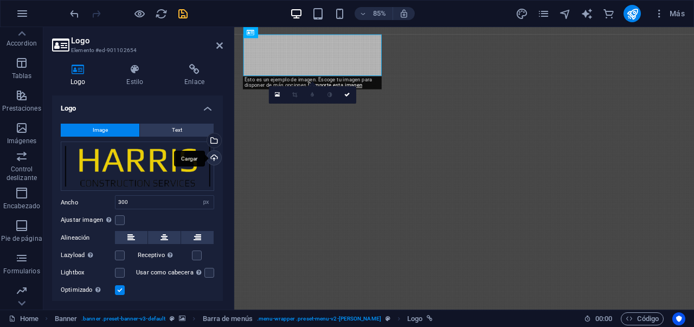
click at [214, 156] on div "Cargar" at bounding box center [213, 159] width 16 height 16
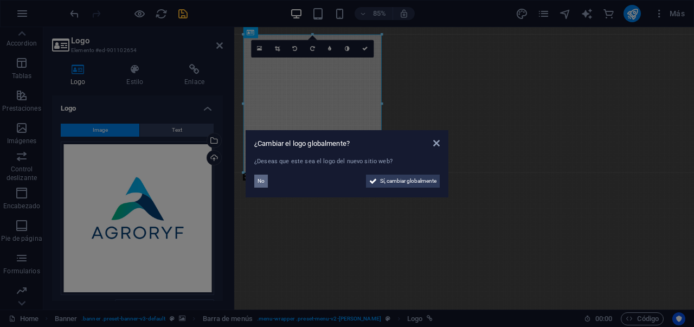
drag, startPoint x: 256, startPoint y: 178, endPoint x: 24, endPoint y: 177, distance: 231.4
click at [256, 178] on button "No" at bounding box center [261, 180] width 14 height 13
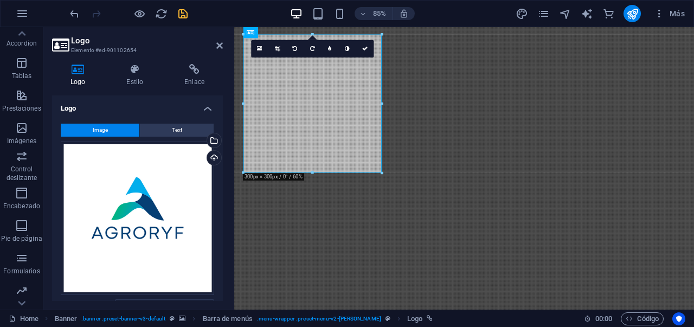
drag, startPoint x: 57, startPoint y: 10, endPoint x: 279, endPoint y: 50, distance: 225.1
click at [279, 50] on icon at bounding box center [277, 48] width 5 height 5
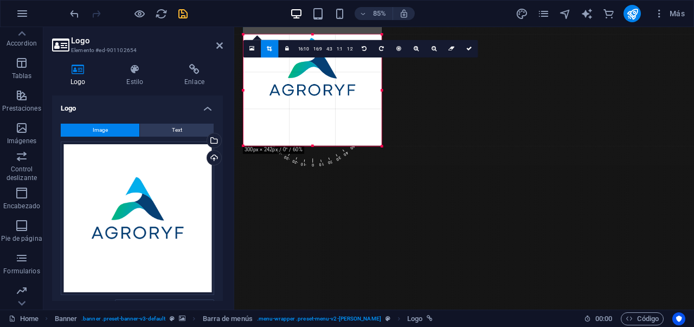
drag, startPoint x: 313, startPoint y: 34, endPoint x: 313, endPoint y: 66, distance: 32.0
click at [313, 66] on div "180 170 160 150 140 130 120 110 100 90 80 70 60 50 40 30 20 10 0 -10 -20 -30 -4…" at bounding box center [312, 91] width 138 height 112
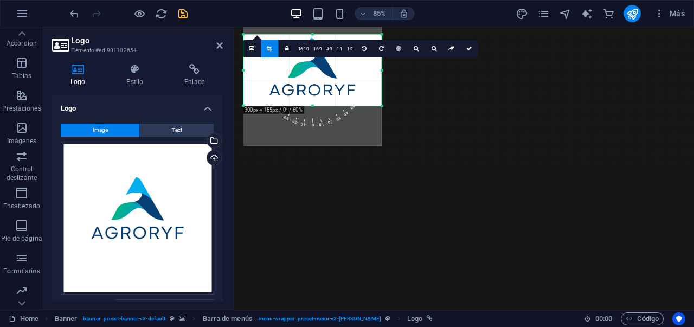
drag, startPoint x: 313, startPoint y: 144, endPoint x: 313, endPoint y: 98, distance: 46.6
click at [313, 98] on div "180 170 160 150 140 130 120 110 100 90 80 70 60 50 40 30 20 10 0 -10 -20 -30 -4…" at bounding box center [312, 71] width 138 height 72
click at [470, 49] on link at bounding box center [468, 48] width 17 height 17
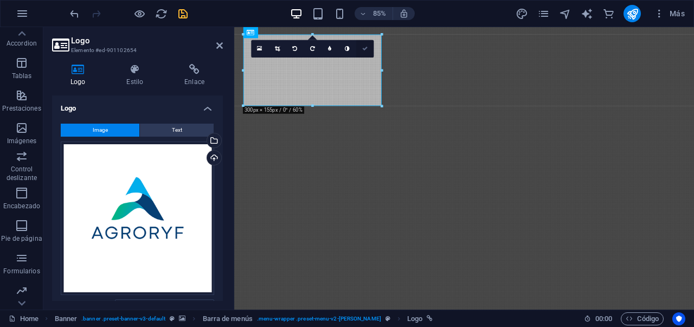
click at [363, 49] on icon at bounding box center [364, 48] width 5 height 5
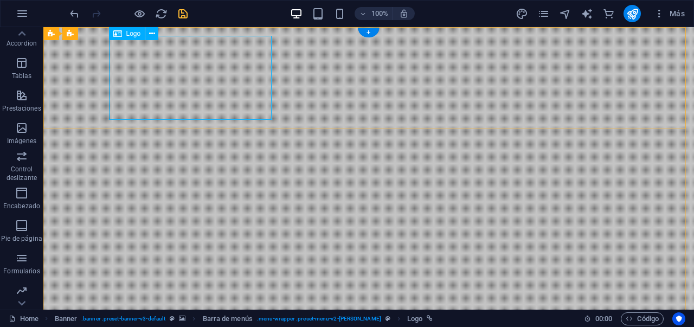
select select
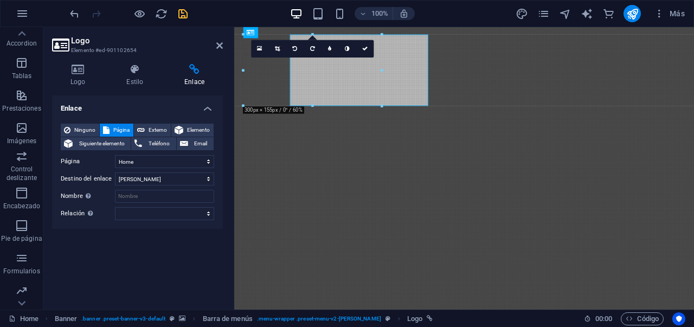
click at [175, 74] on icon at bounding box center [194, 69] width 57 height 11
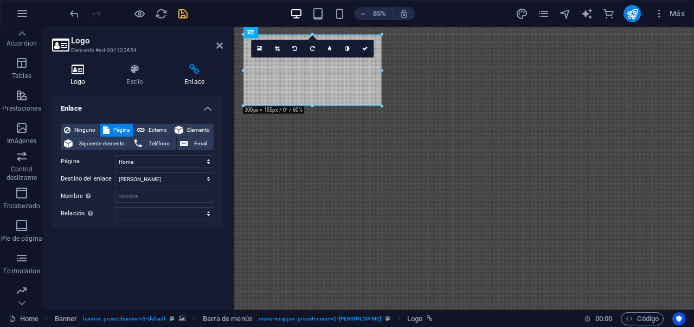
click at [88, 70] on icon at bounding box center [77, 69] width 51 height 11
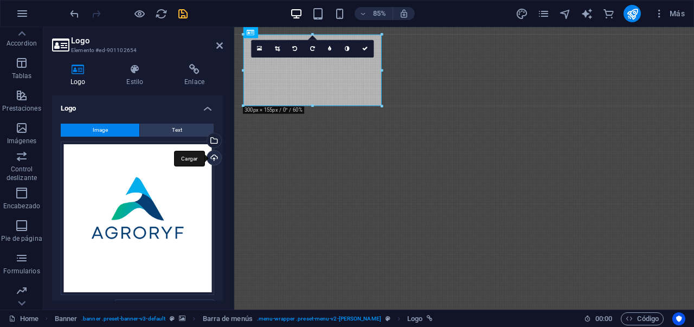
click at [212, 160] on div "Cargar" at bounding box center [213, 159] width 16 height 16
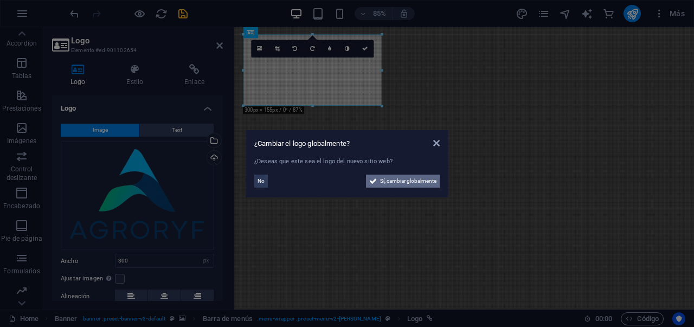
click at [420, 178] on span "Sí, cambiar globalmente" at bounding box center [408, 180] width 56 height 13
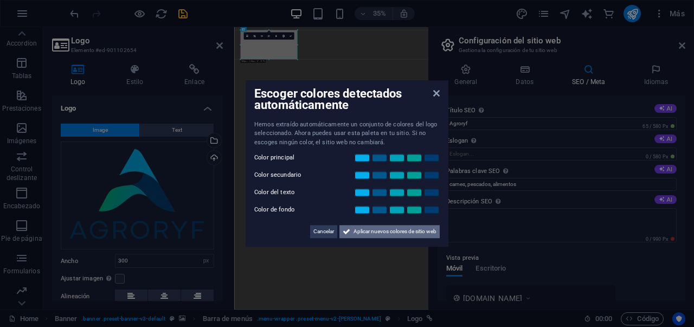
click at [406, 234] on span "Aplicar nuevos colores de sitio web" at bounding box center [394, 231] width 83 height 13
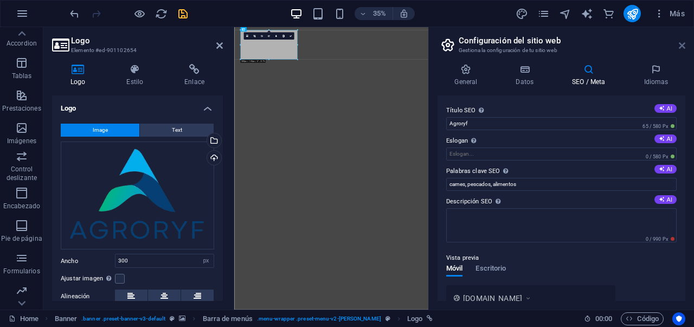
drag, startPoint x: 681, startPoint y: 47, endPoint x: 525, endPoint y: 24, distance: 157.8
click at [681, 47] on icon at bounding box center [681, 45] width 7 height 9
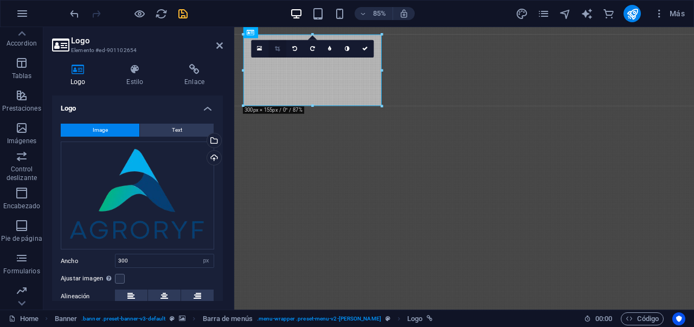
click at [276, 50] on icon at bounding box center [277, 48] width 5 height 5
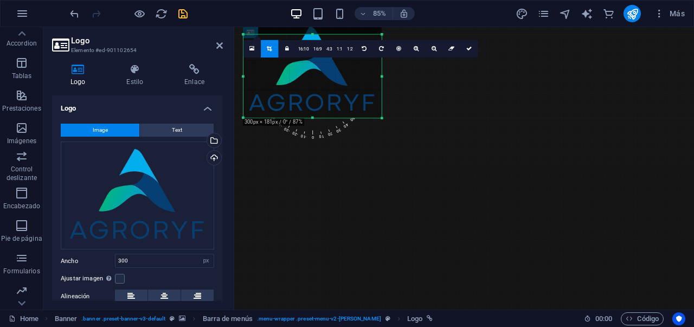
drag, startPoint x: 311, startPoint y: 106, endPoint x: 313, endPoint y: 119, distance: 13.7
click at [313, 119] on div at bounding box center [312, 118] width 138 height 3
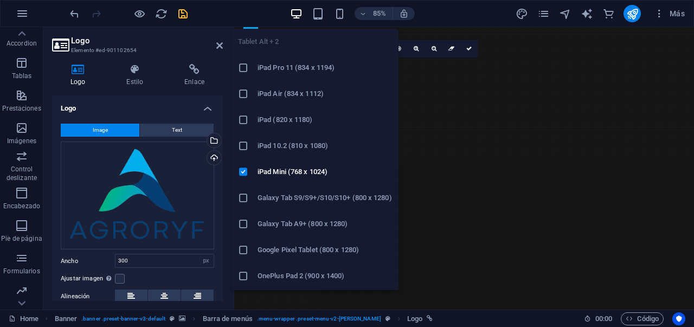
drag, startPoint x: 313, startPoint y: 34, endPoint x: 316, endPoint y: 23, distance: 11.0
click at [316, 23] on body "Agroryf Home Favoritos Elementos Columnas Contenido Cuadros Accordion Tablas Pr…" at bounding box center [347, 163] width 694 height 327
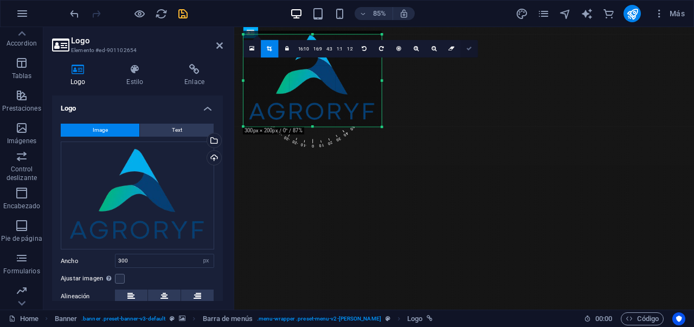
click at [467, 49] on icon at bounding box center [468, 48] width 5 height 5
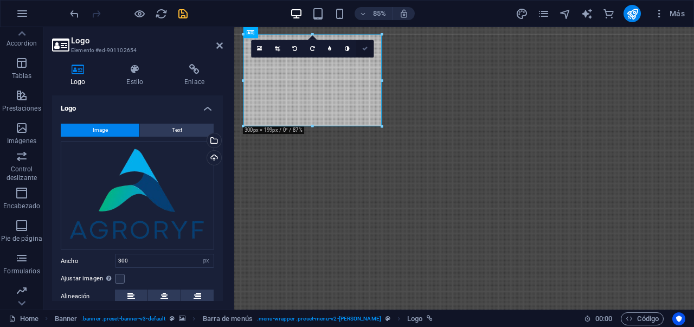
click at [369, 48] on link at bounding box center [364, 48] width 17 height 17
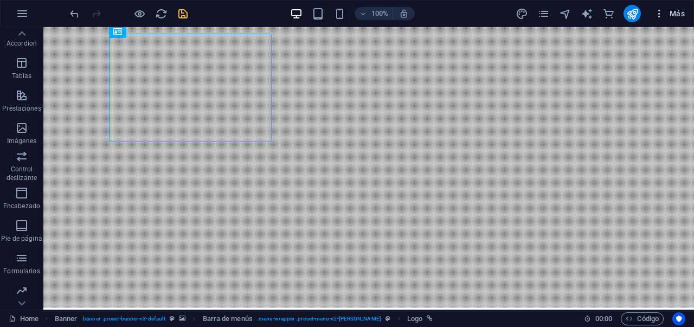
click at [660, 15] on icon "button" at bounding box center [659, 13] width 11 height 11
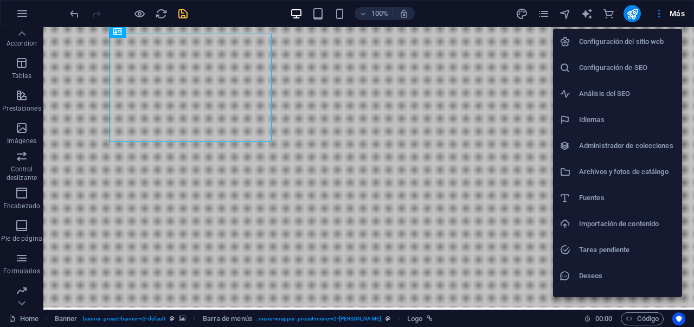
click at [626, 41] on h6 "Configuración del sitio web" at bounding box center [627, 41] width 96 height 13
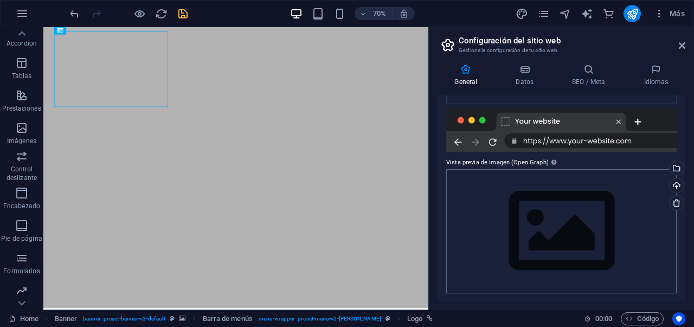
scroll to position [174, 0]
click at [675, 184] on div "Cargar" at bounding box center [675, 185] width 16 height 16
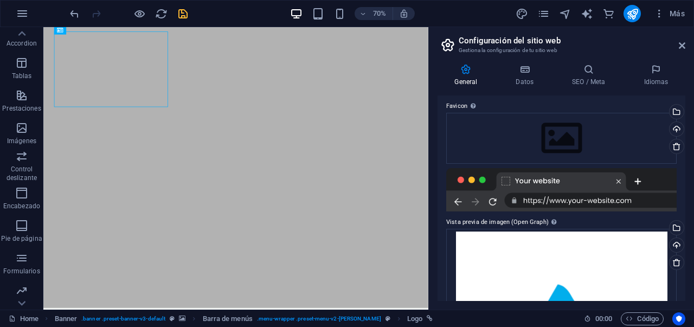
scroll to position [66, 0]
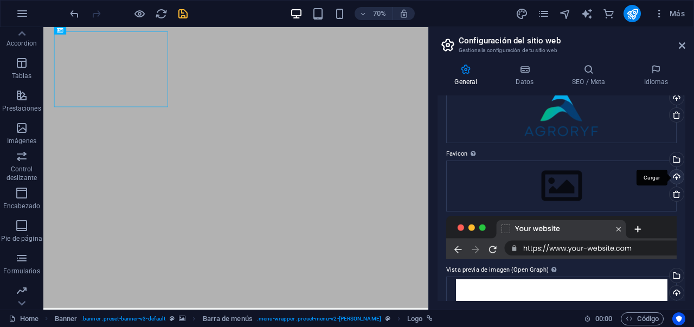
click at [674, 175] on div "Cargar" at bounding box center [675, 178] width 16 height 16
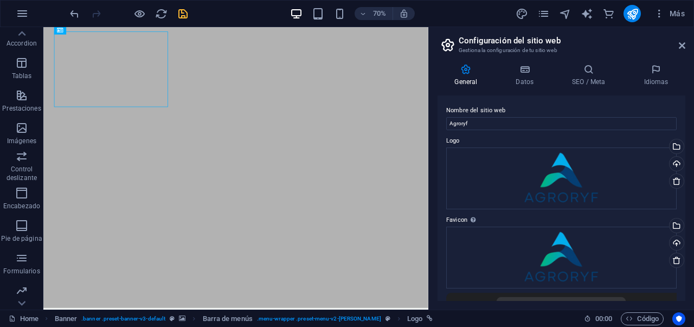
scroll to position [278, 0]
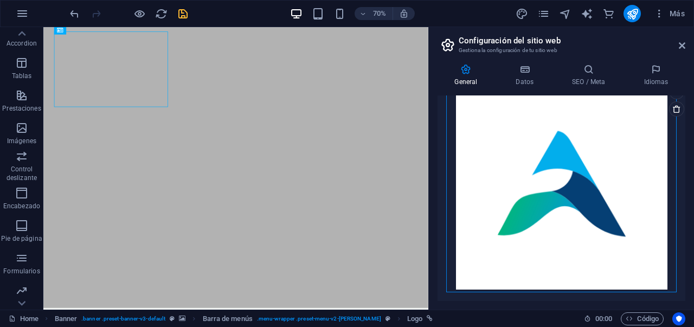
click at [581, 206] on div "Arrastra archivos aquí, haz clic para escoger archivos o selecciona archivos de…" at bounding box center [561, 183] width 230 height 217
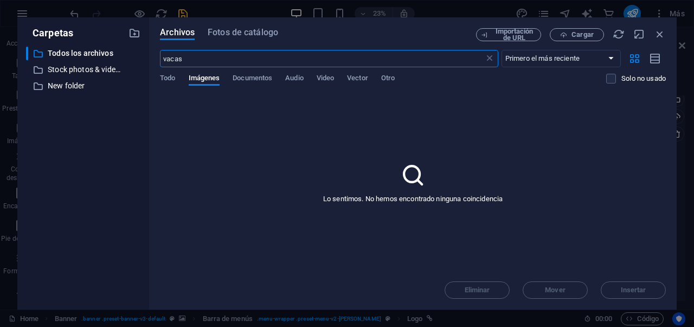
click at [663, 34] on icon "button" at bounding box center [660, 34] width 12 height 12
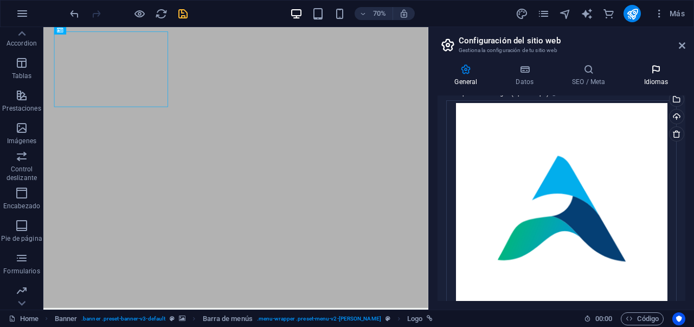
scroll to position [303, 0]
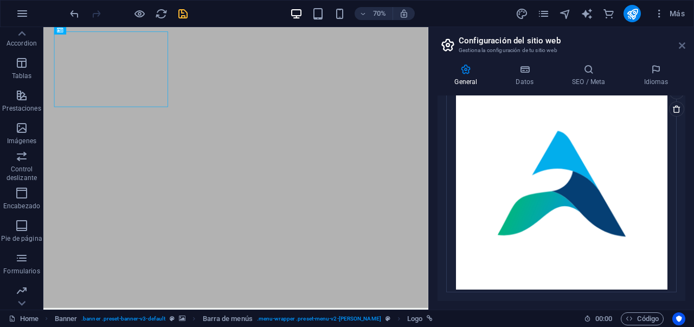
click at [680, 46] on icon at bounding box center [681, 45] width 7 height 9
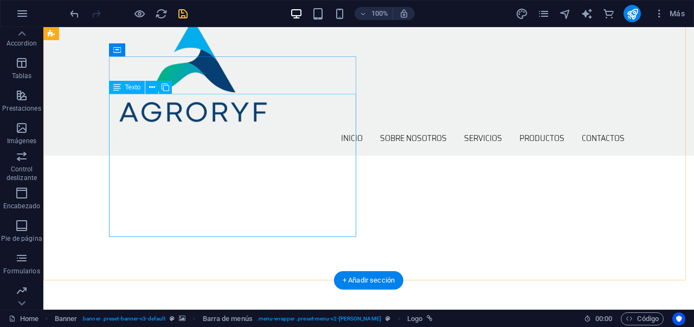
scroll to position [717, 0]
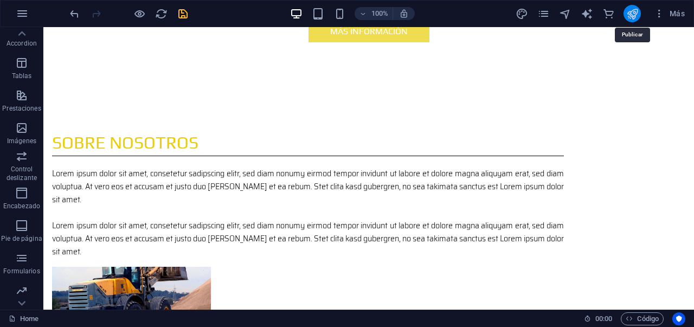
click at [630, 12] on icon "publish" at bounding box center [632, 14] width 12 height 12
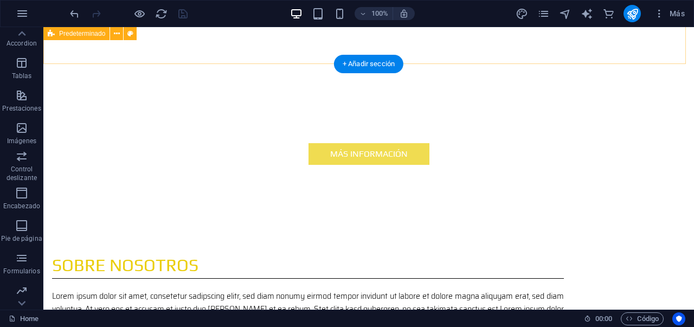
scroll to position [605, 0]
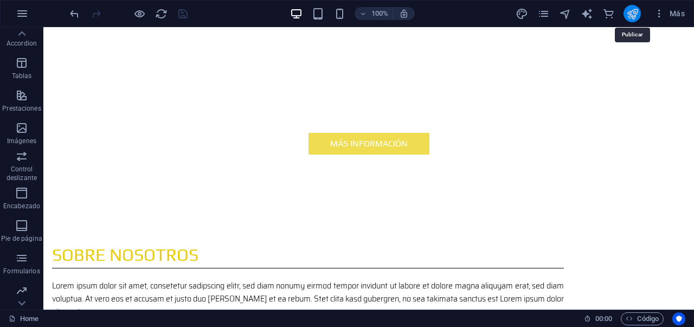
click at [627, 14] on icon "publish" at bounding box center [632, 14] width 12 height 12
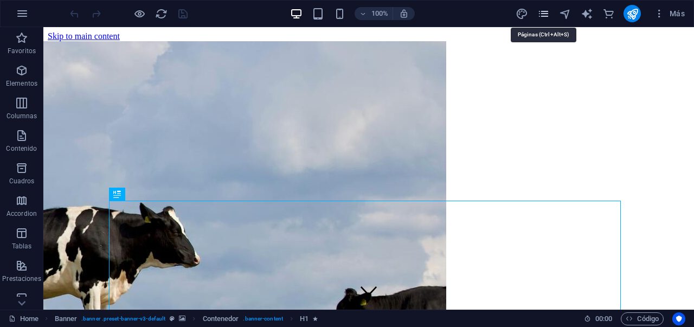
click at [547, 14] on icon "pages" at bounding box center [543, 14] width 12 height 12
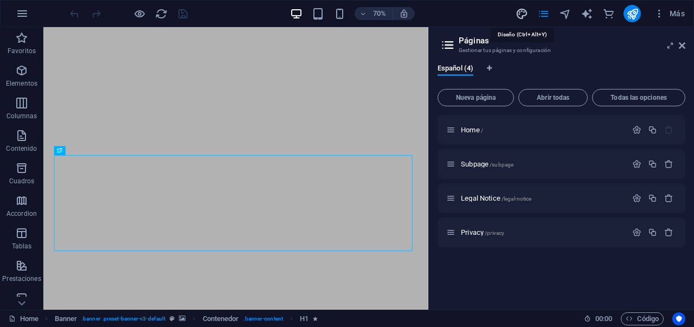
click at [519, 17] on icon "design" at bounding box center [521, 14] width 12 height 12
select select "px"
select select "300"
select select "px"
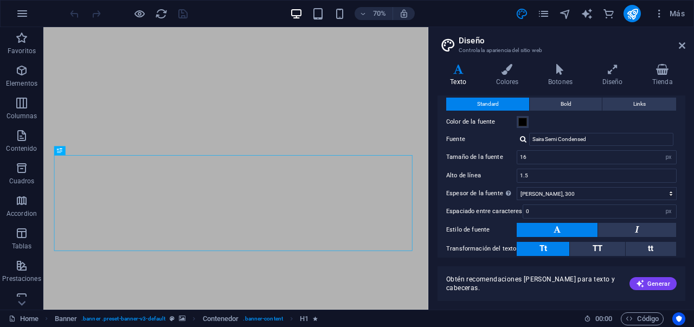
scroll to position [85, 0]
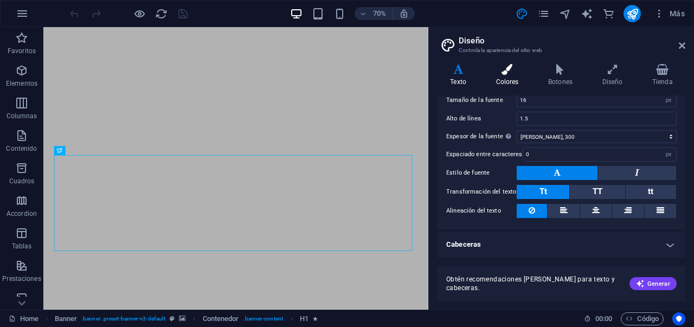
click at [505, 77] on h4 "Colores" at bounding box center [509, 75] width 53 height 23
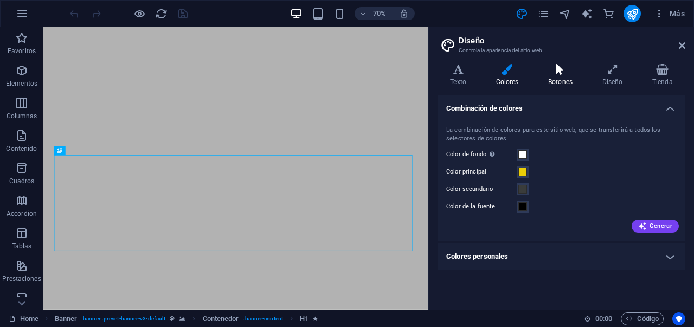
click at [565, 75] on h4 "Botones" at bounding box center [562, 75] width 54 height 23
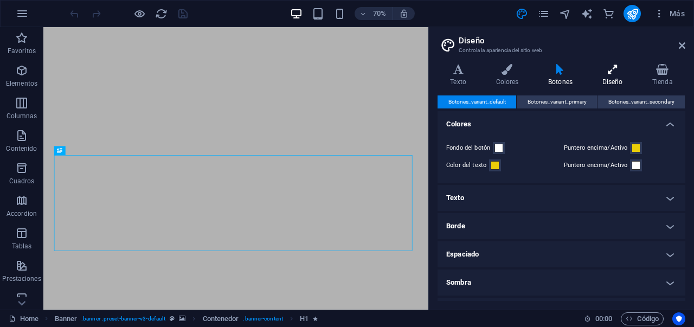
click at [607, 80] on h4 "Diseño" at bounding box center [614, 75] width 50 height 23
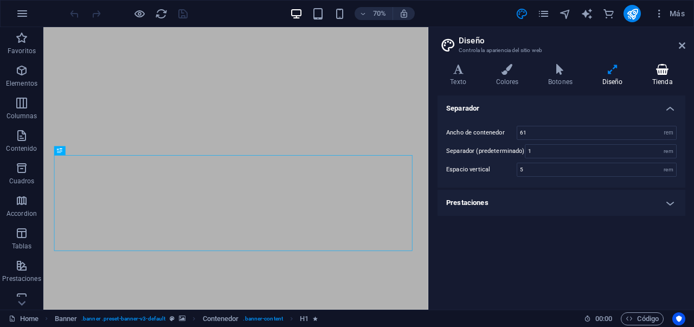
click at [670, 75] on h4 "Tienda" at bounding box center [662, 75] width 46 height 23
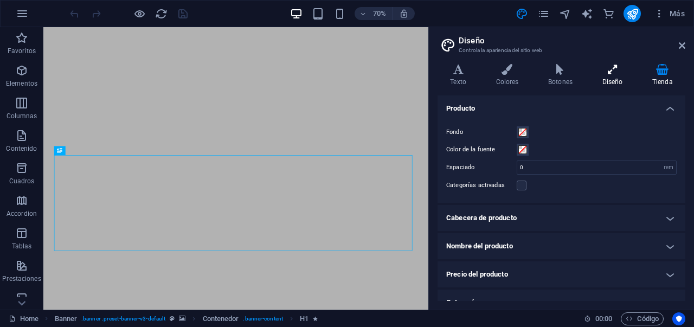
click at [617, 77] on h4 "Diseño" at bounding box center [614, 75] width 50 height 23
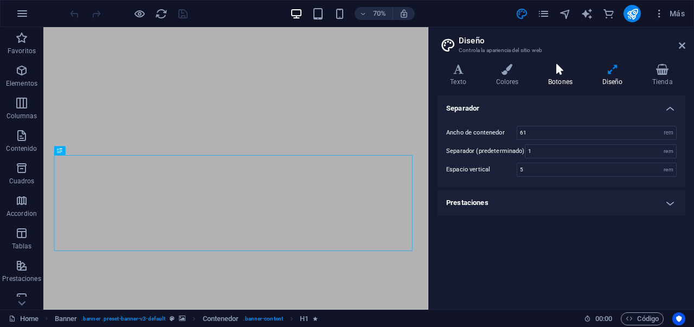
click at [563, 76] on h4 "Botones" at bounding box center [562, 75] width 54 height 23
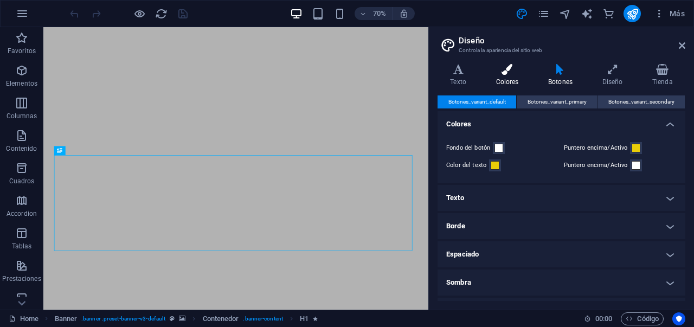
click at [514, 80] on h4 "Colores" at bounding box center [509, 75] width 53 height 23
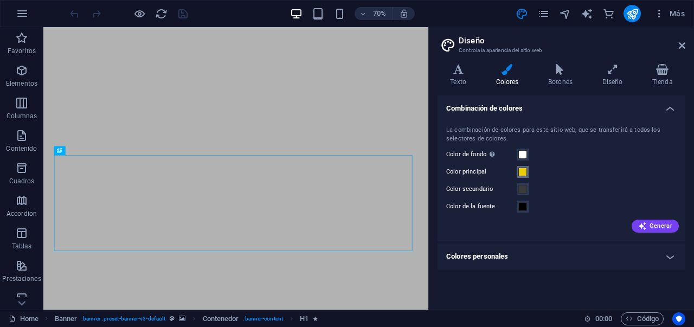
click at [519, 170] on span at bounding box center [522, 171] width 9 height 9
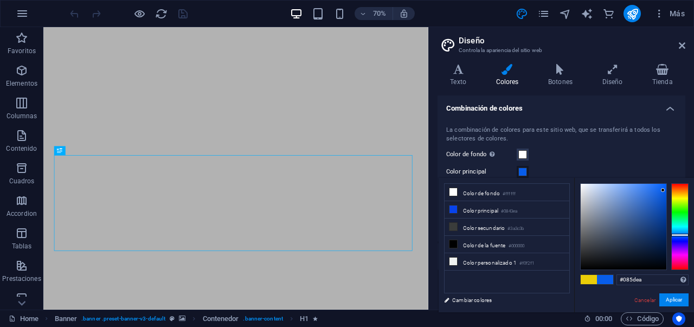
type input "#0866ea"
click at [685, 234] on div at bounding box center [679, 226] width 17 height 87
click at [679, 298] on button "Aplicar" at bounding box center [673, 299] width 29 height 13
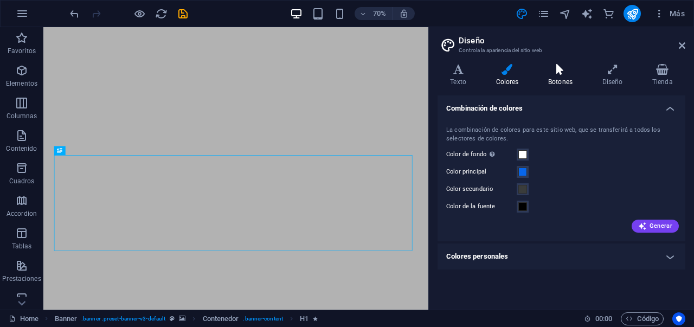
click at [557, 70] on icon at bounding box center [560, 69] width 50 height 11
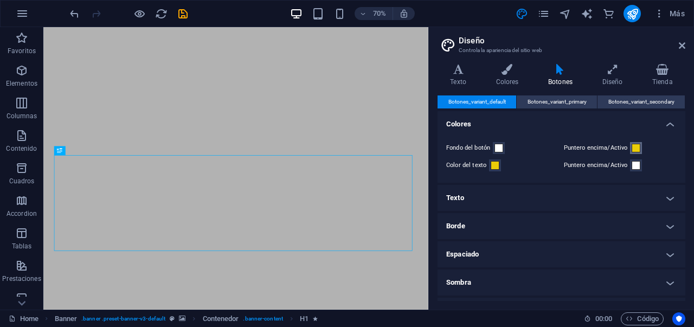
click at [635, 147] on span at bounding box center [635, 148] width 9 height 9
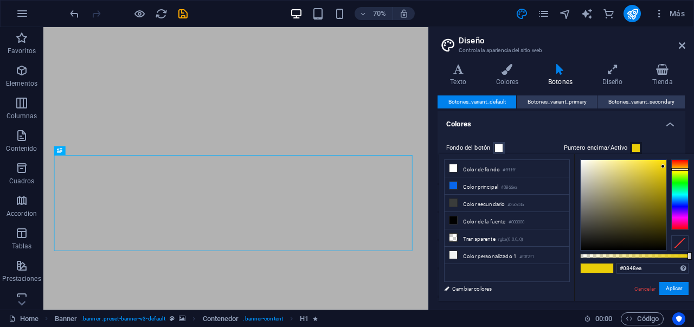
click at [678, 202] on div at bounding box center [679, 194] width 17 height 70
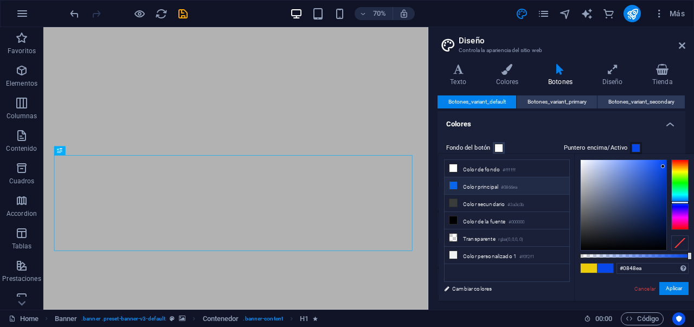
click at [453, 188] on icon at bounding box center [453, 186] width 8 height 8
type input "#0866ea"
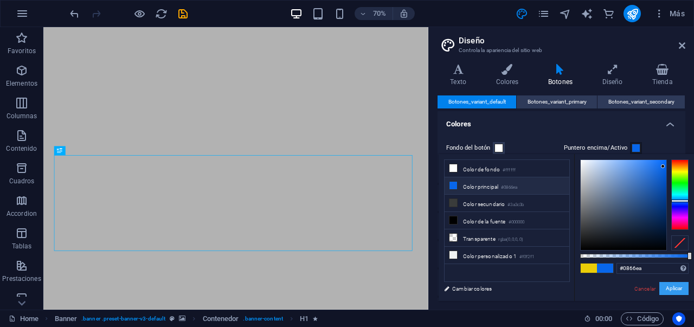
click at [670, 287] on button "Aplicar" at bounding box center [673, 288] width 29 height 13
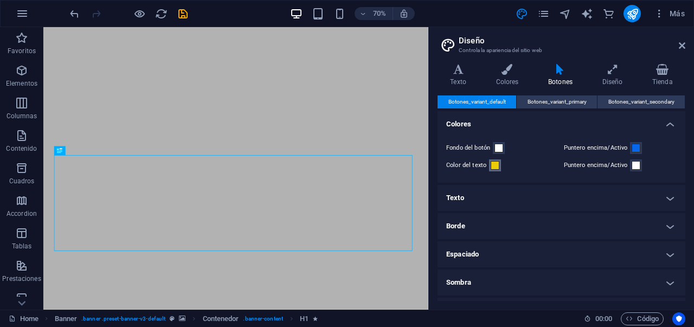
click at [496, 165] on span at bounding box center [494, 165] width 9 height 9
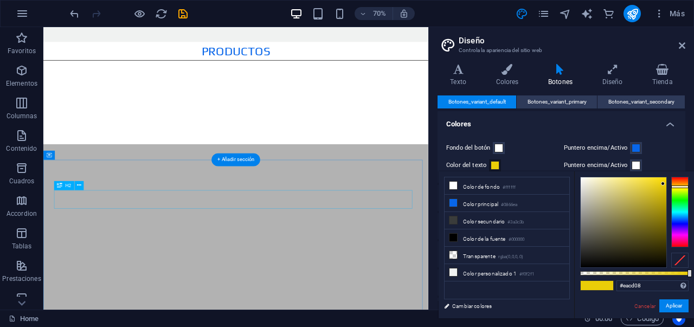
scroll to position [1322, 0]
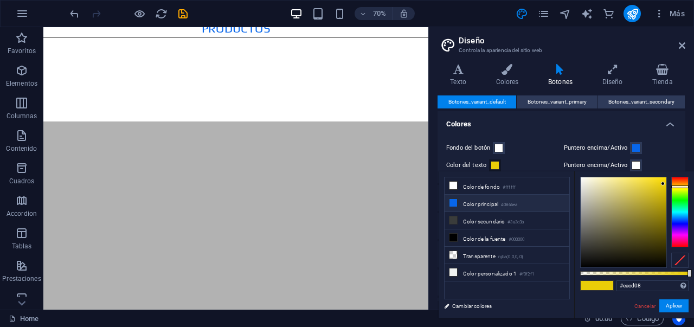
click at [456, 204] on icon at bounding box center [453, 203] width 8 height 8
type input "#0866ea"
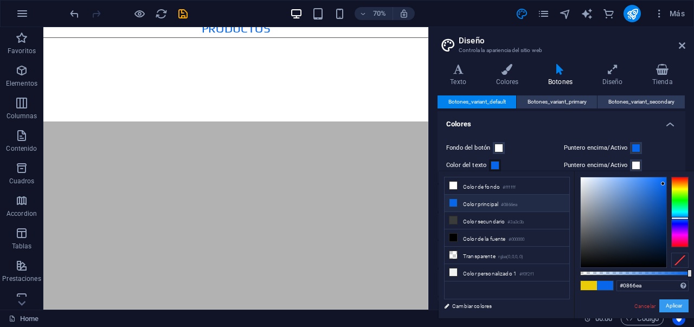
click at [677, 305] on button "Aplicar" at bounding box center [673, 305] width 29 height 13
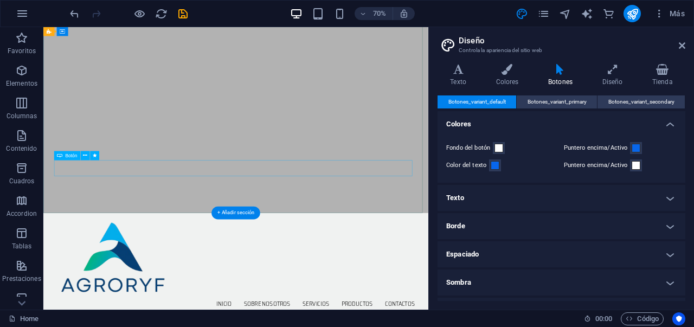
scroll to position [0, 0]
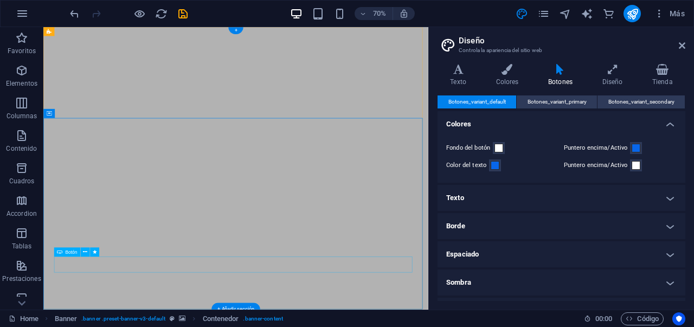
click at [679, 47] on icon at bounding box center [681, 45] width 7 height 9
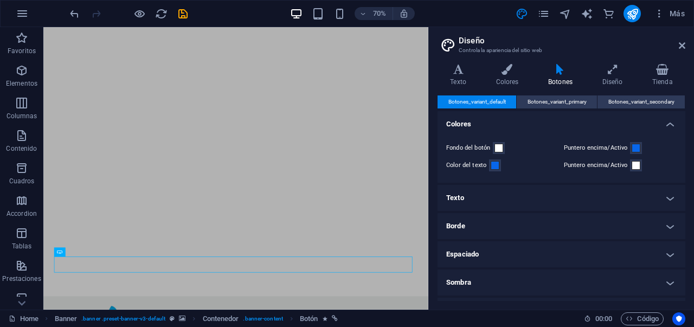
scroll to position [188, 0]
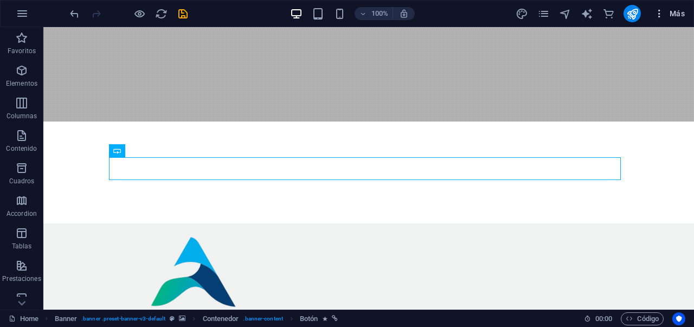
click at [663, 15] on icon "button" at bounding box center [659, 13] width 11 height 11
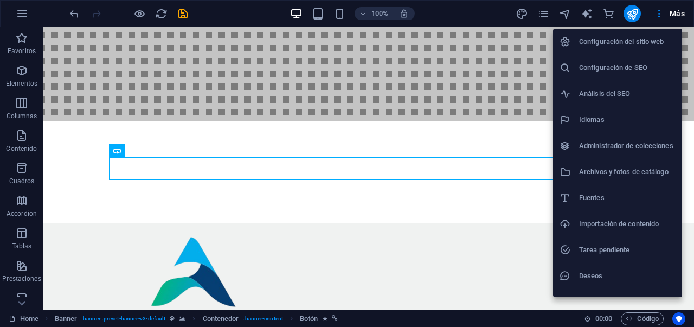
click at [606, 39] on h6 "Configuración del sitio web" at bounding box center [627, 41] width 96 height 13
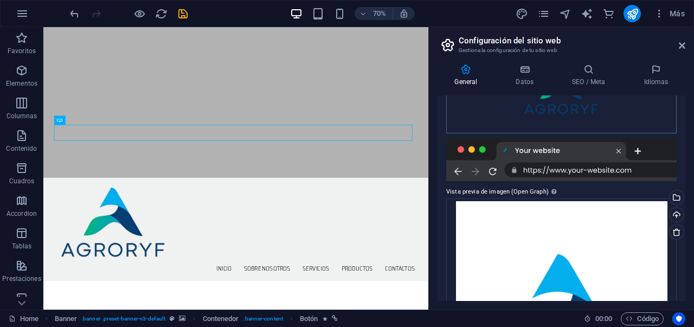
scroll to position [80, 0]
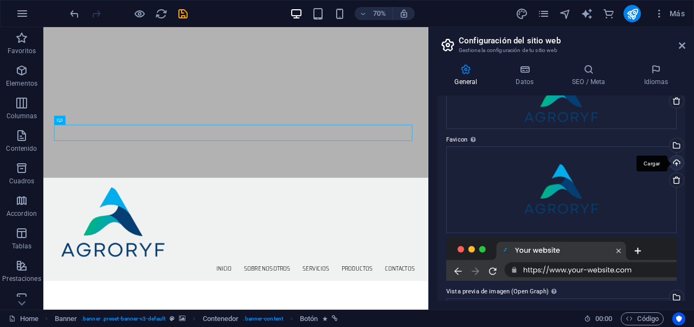
click at [673, 162] on div "Cargar" at bounding box center [675, 164] width 16 height 16
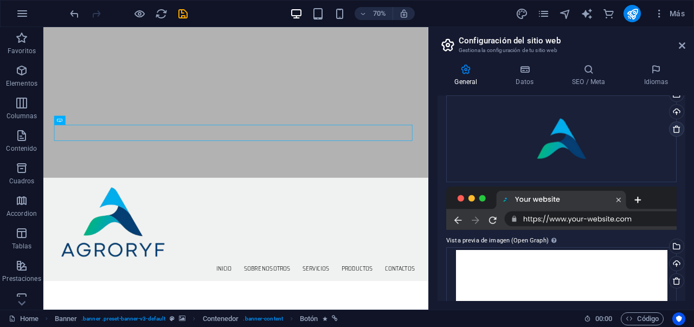
scroll to position [129, 0]
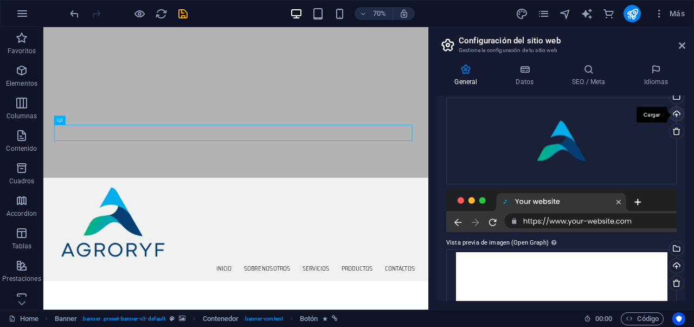
click at [676, 117] on div "Cargar" at bounding box center [675, 115] width 16 height 16
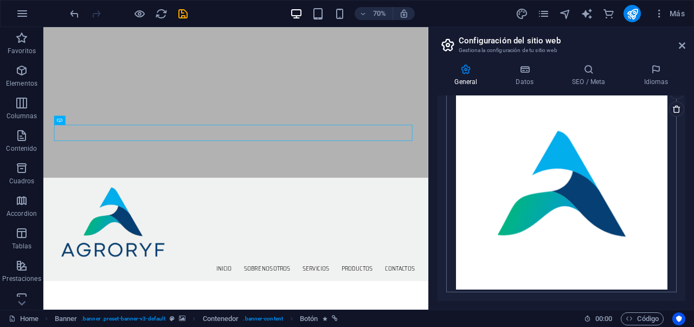
scroll to position [0, 0]
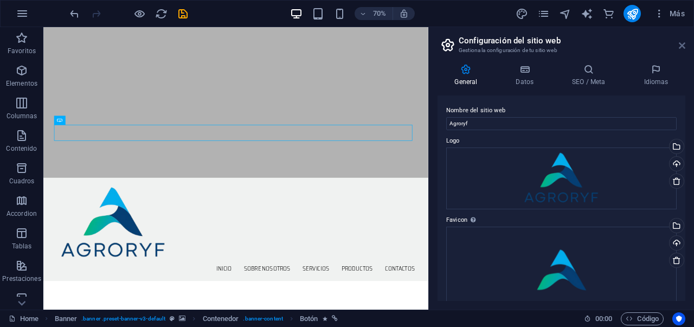
click at [683, 43] on icon at bounding box center [681, 45] width 7 height 9
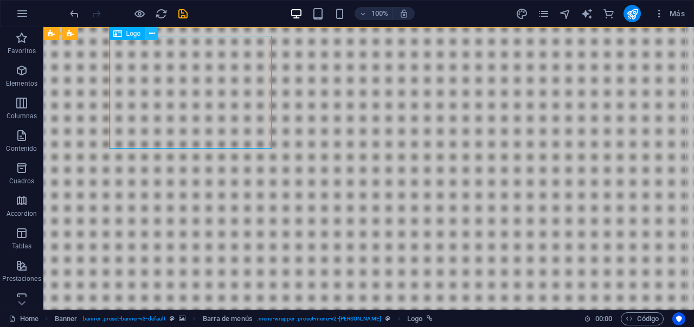
click at [147, 36] on button at bounding box center [151, 33] width 13 height 13
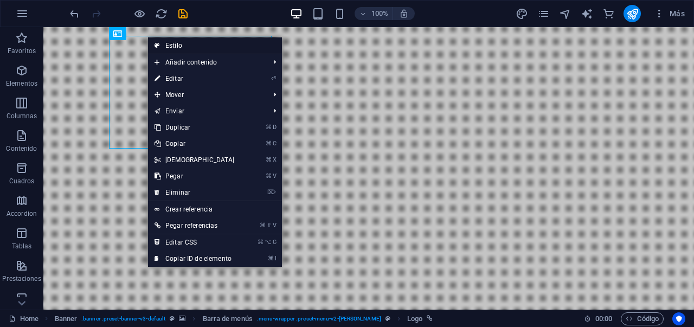
click at [173, 47] on link "Estilo" at bounding box center [215, 45] width 134 height 16
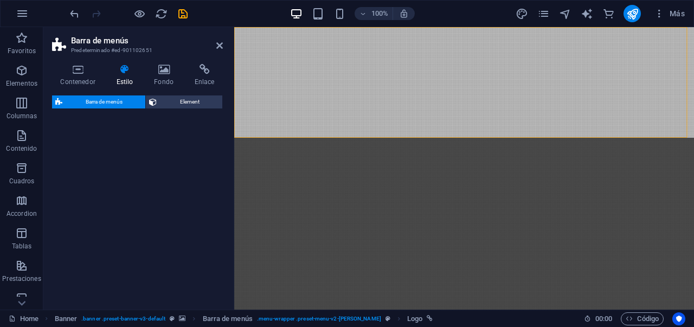
select select "rem"
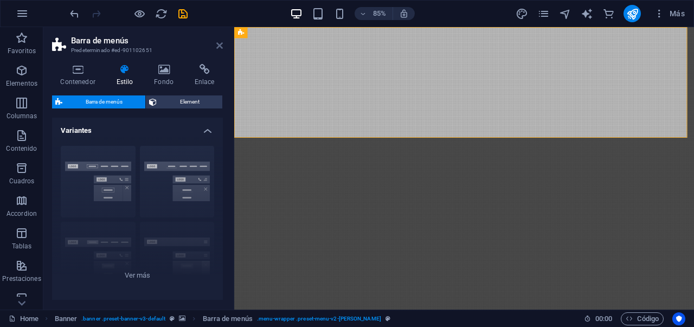
click at [218, 46] on icon at bounding box center [219, 45] width 7 height 9
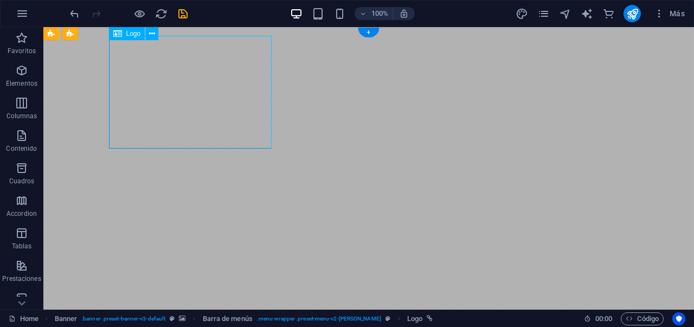
click at [222, 85] on div "Arrastra aquí para reemplazar el contenido existente. Si quieres crear un eleme…" at bounding box center [368, 168] width 650 height 282
select select "px"
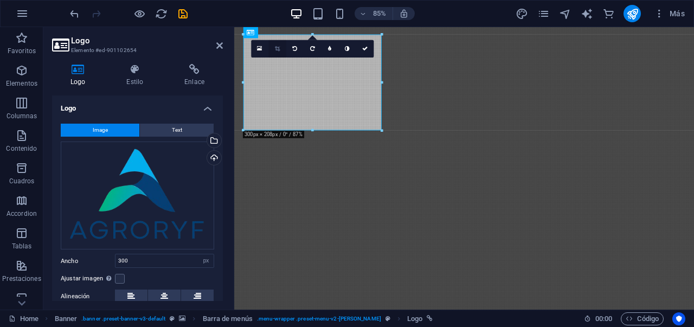
click at [276, 48] on icon at bounding box center [277, 48] width 5 height 5
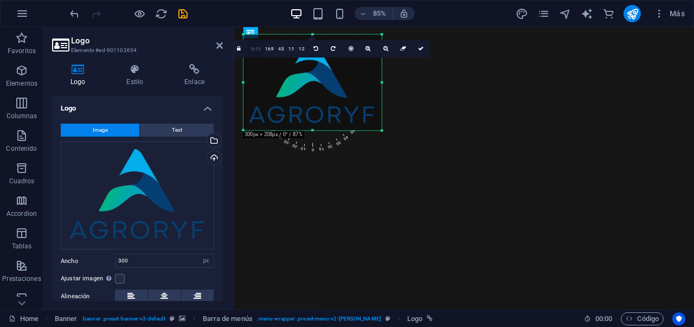
click at [259, 47] on link "16:10" at bounding box center [255, 49] width 15 height 17
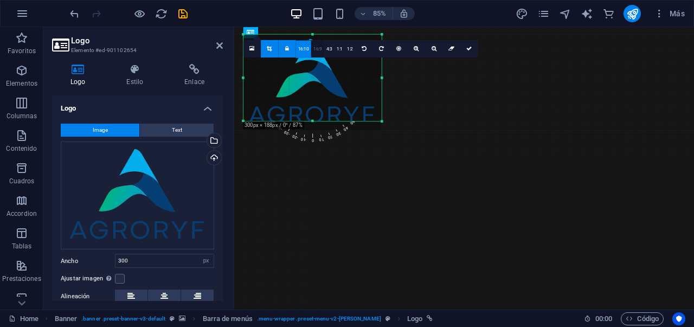
click at [315, 48] on link "16:9" at bounding box center [317, 49] width 13 height 17
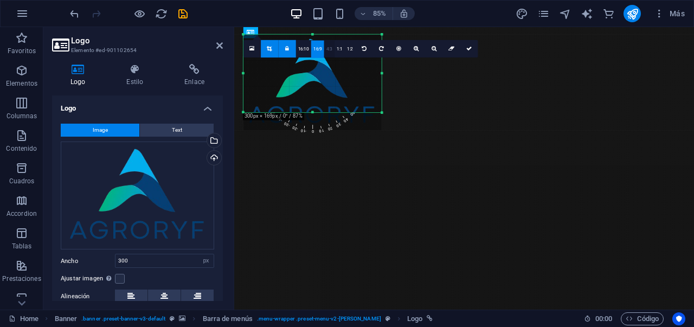
click at [327, 47] on link "4:3" at bounding box center [329, 49] width 10 height 17
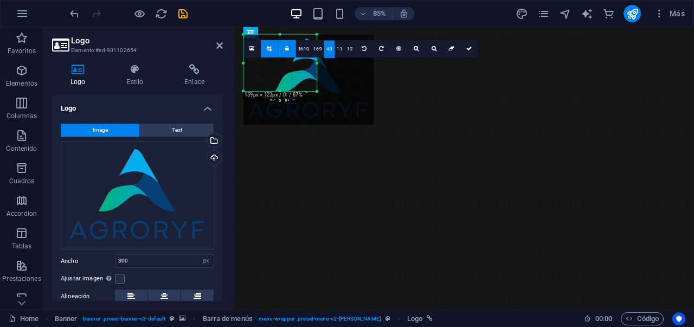
drag, startPoint x: 371, startPoint y: 131, endPoint x: 307, endPoint y: 61, distance: 94.3
click at [307, 61] on div "180 170 160 150 140 130 120 110 100 90 80 70 60 50 40 30 20 10 0 -10 -20 -30 -4…" at bounding box center [279, 63] width 73 height 57
click at [293, 70] on div at bounding box center [308, 80] width 130 height 90
click at [295, 75] on div at bounding box center [308, 80] width 130 height 90
click at [468, 48] on icon at bounding box center [468, 48] width 5 height 5
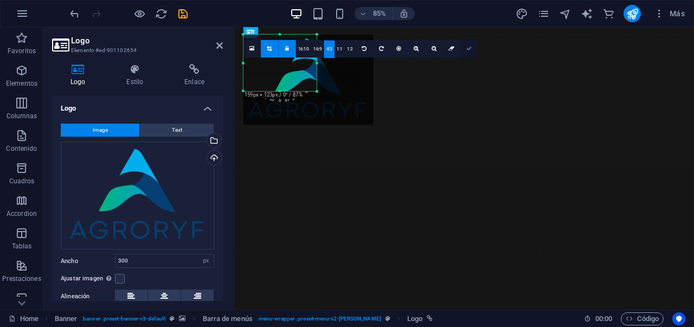
type input "159"
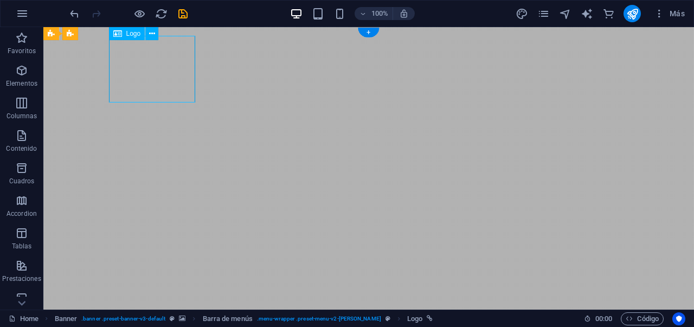
select select "px"
select select
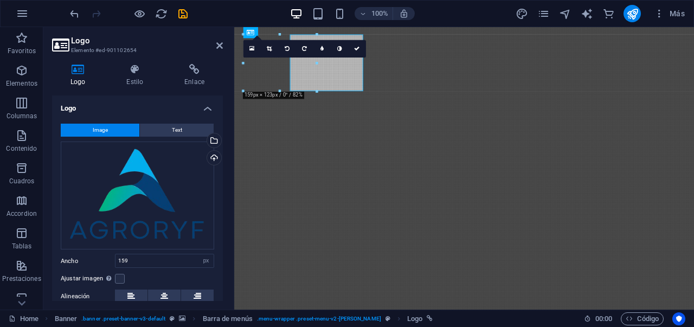
click at [181, 82] on h4 "Enlace" at bounding box center [194, 75] width 57 height 23
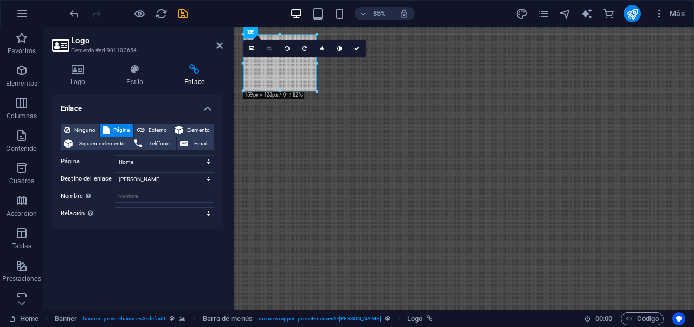
click at [270, 50] on icon at bounding box center [269, 48] width 5 height 5
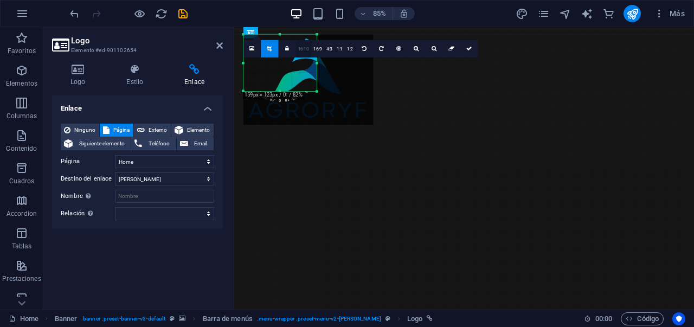
click at [307, 48] on link "16:10" at bounding box center [302, 49] width 15 height 17
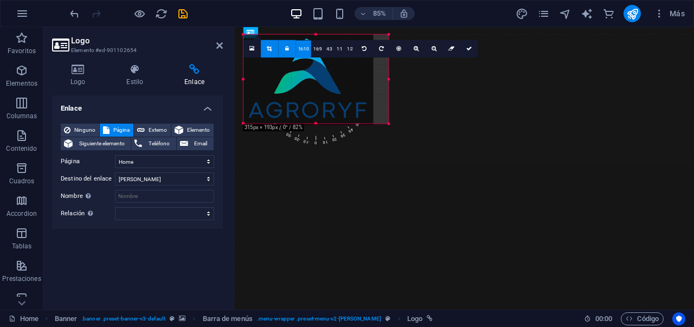
drag, startPoint x: 317, startPoint y: 81, endPoint x: 402, endPoint y: 122, distance: 94.0
click at [402, 122] on div "Arrastra aquí para reemplazar el contenido existente. Si quieres crear un eleme…" at bounding box center [464, 168] width 460 height 282
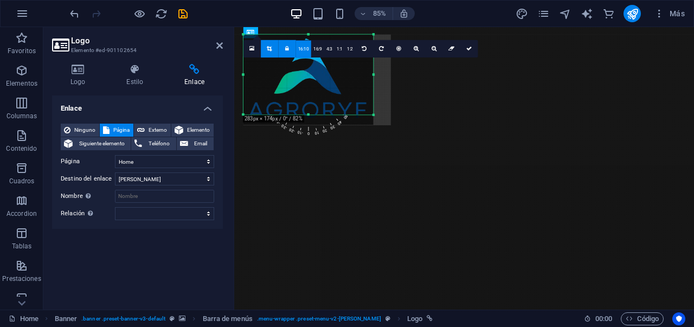
click at [322, 93] on div at bounding box center [308, 80] width 131 height 90
click at [322, 89] on div at bounding box center [308, 76] width 131 height 90
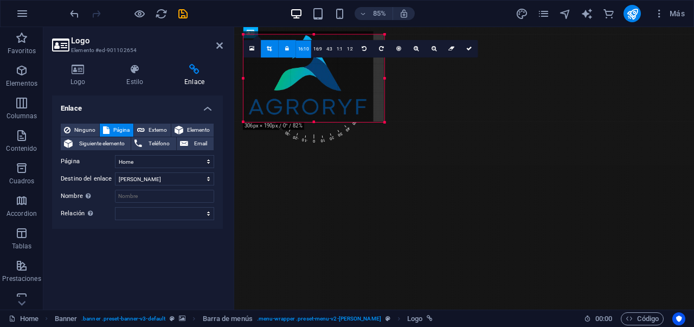
drag, startPoint x: 372, startPoint y: 115, endPoint x: 375, endPoint y: 123, distance: 8.6
click at [375, 122] on div "180 170 160 150 140 130 120 110 100 90 80 70 60 50 40 30 20 10 0 -10 -20 -30 -4…" at bounding box center [313, 78] width 141 height 87
drag, startPoint x: 384, startPoint y: 79, endPoint x: 380, endPoint y: 90, distance: 12.0
click at [380, 90] on div at bounding box center [380, 78] width 3 height 86
click at [462, 50] on link at bounding box center [468, 48] width 17 height 17
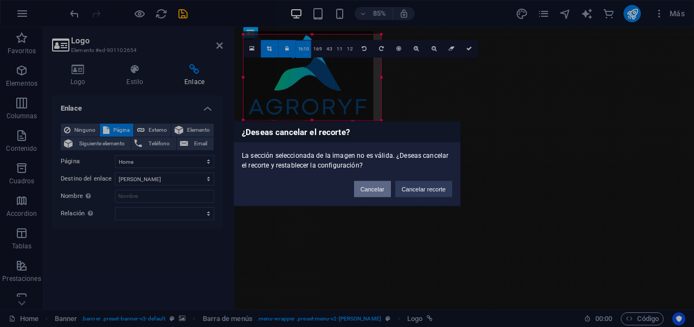
click at [384, 190] on button "Cancelar" at bounding box center [372, 188] width 37 height 16
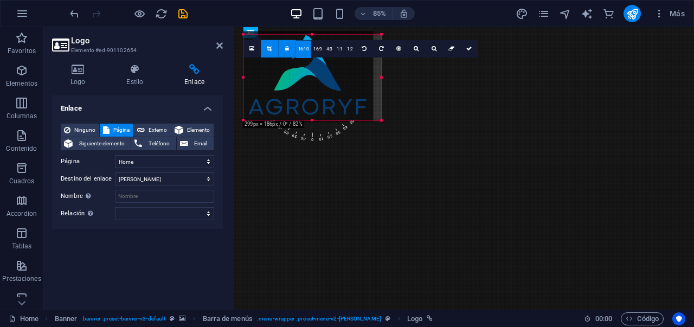
click at [288, 49] on icon at bounding box center [287, 48] width 4 height 5
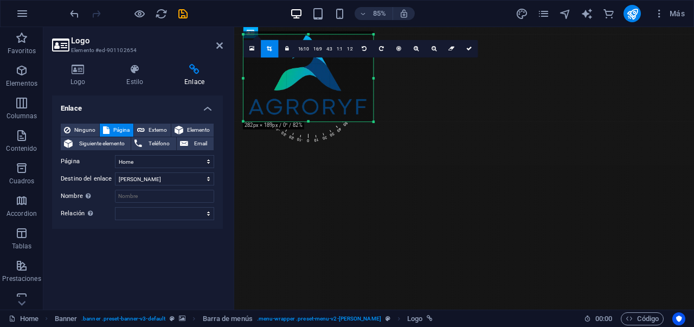
drag, startPoint x: 381, startPoint y: 78, endPoint x: 372, endPoint y: 79, distance: 9.3
click at [372, 79] on div at bounding box center [373, 78] width 3 height 87
click at [470, 48] on icon at bounding box center [468, 48] width 5 height 5
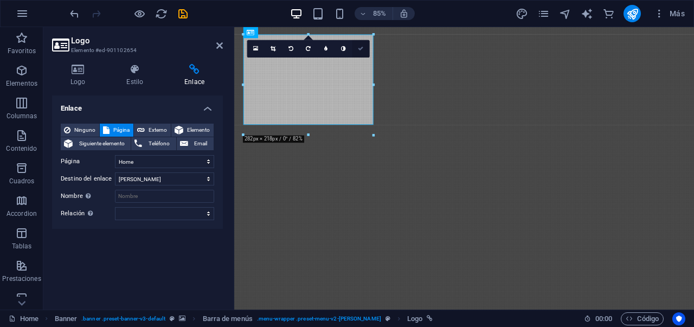
click at [360, 50] on icon at bounding box center [360, 48] width 5 height 5
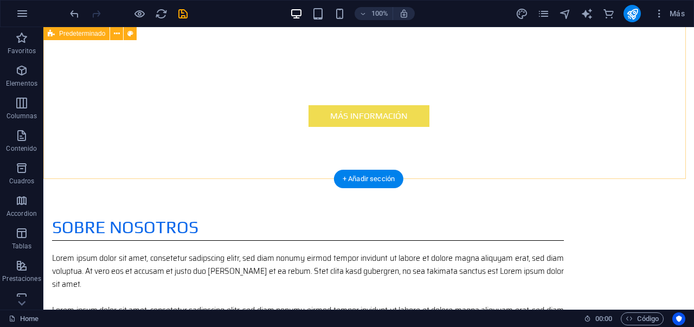
scroll to position [659, 0]
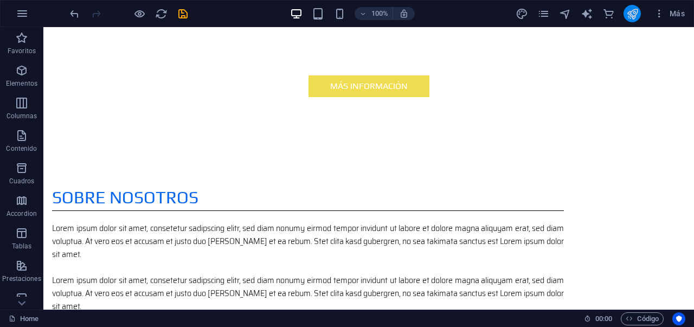
click at [633, 17] on icon "publish" at bounding box center [632, 14] width 12 height 12
